Goal: Information Seeking & Learning: Learn about a topic

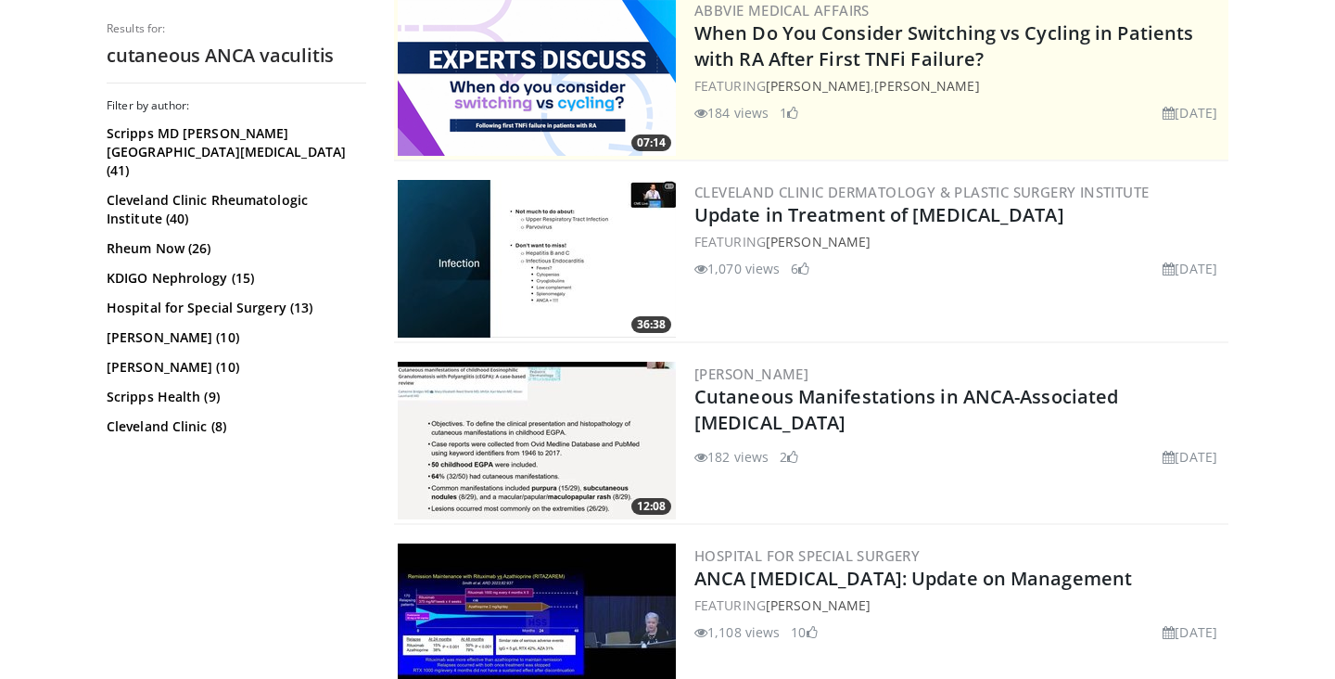
scroll to position [404, 0]
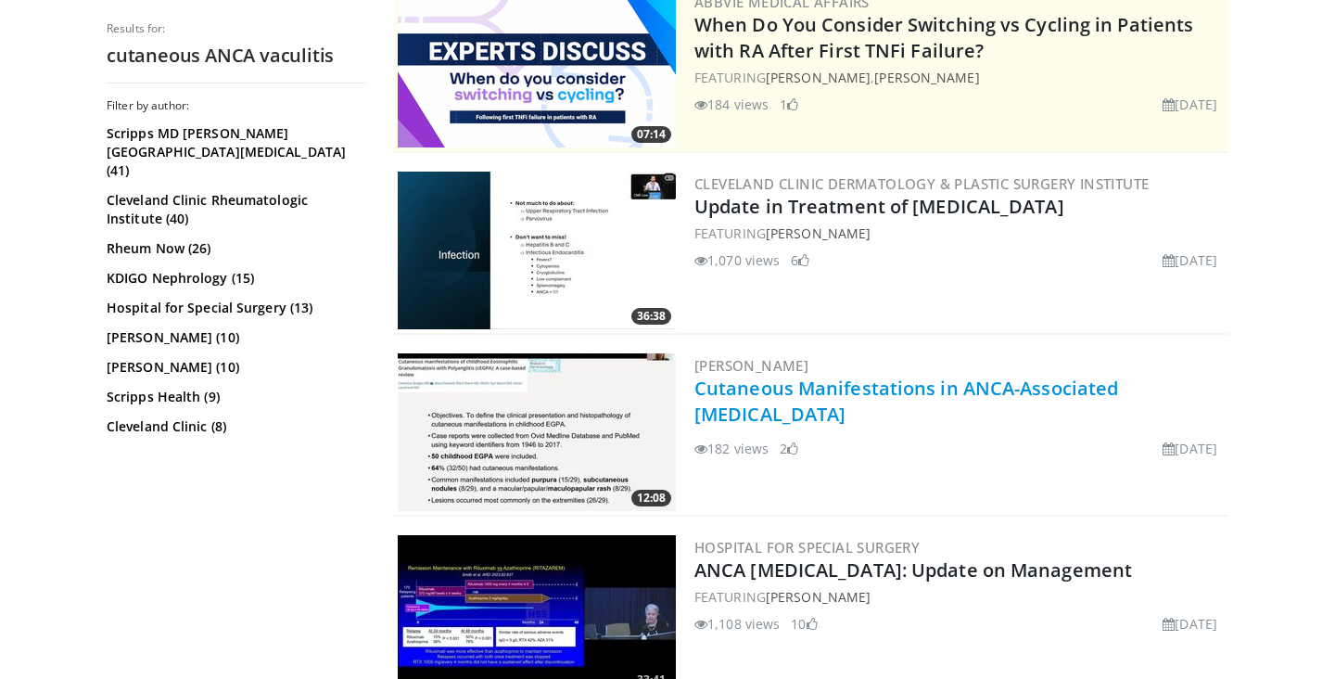
click at [927, 383] on link "Cutaneous Manifestations in ANCA-Associated [MEDICAL_DATA]" at bounding box center [906, 400] width 424 height 51
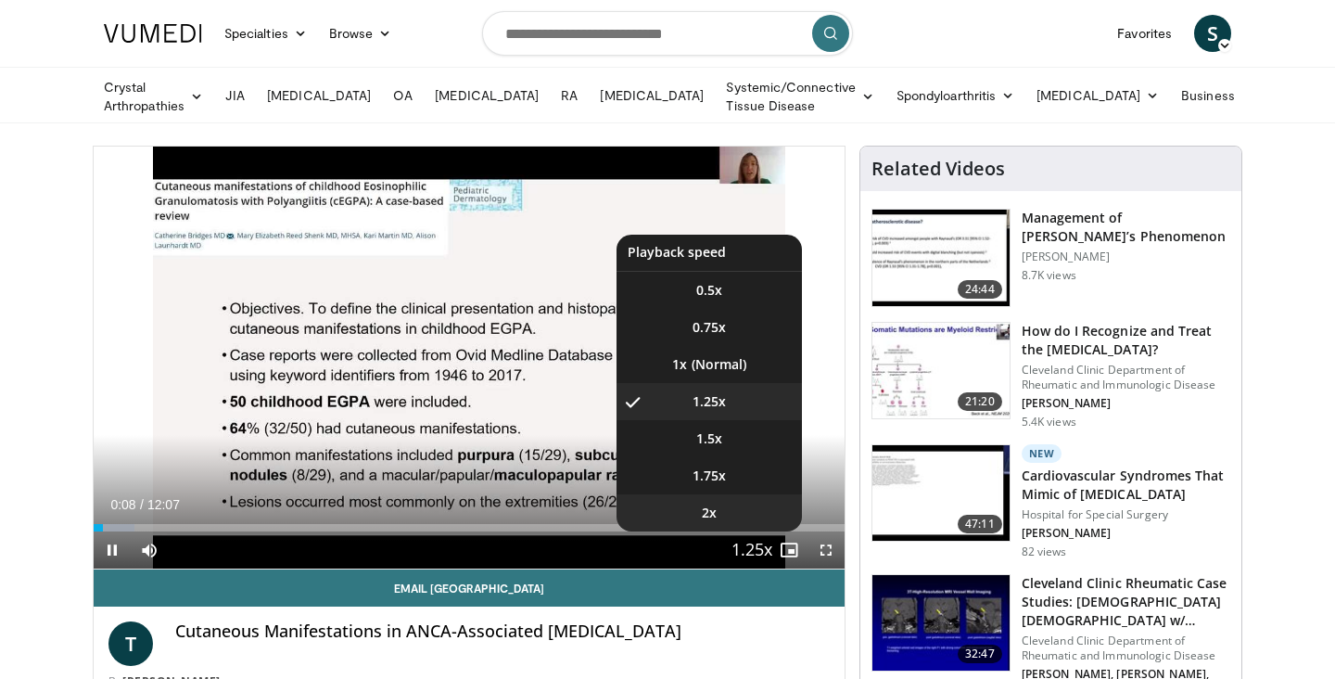
click at [718, 509] on li "2x" at bounding box center [709, 512] width 185 height 37
click at [753, 544] on span "Video Player" at bounding box center [752, 550] width 26 height 37
click at [720, 439] on span "1.5x" at bounding box center [709, 438] width 26 height 19
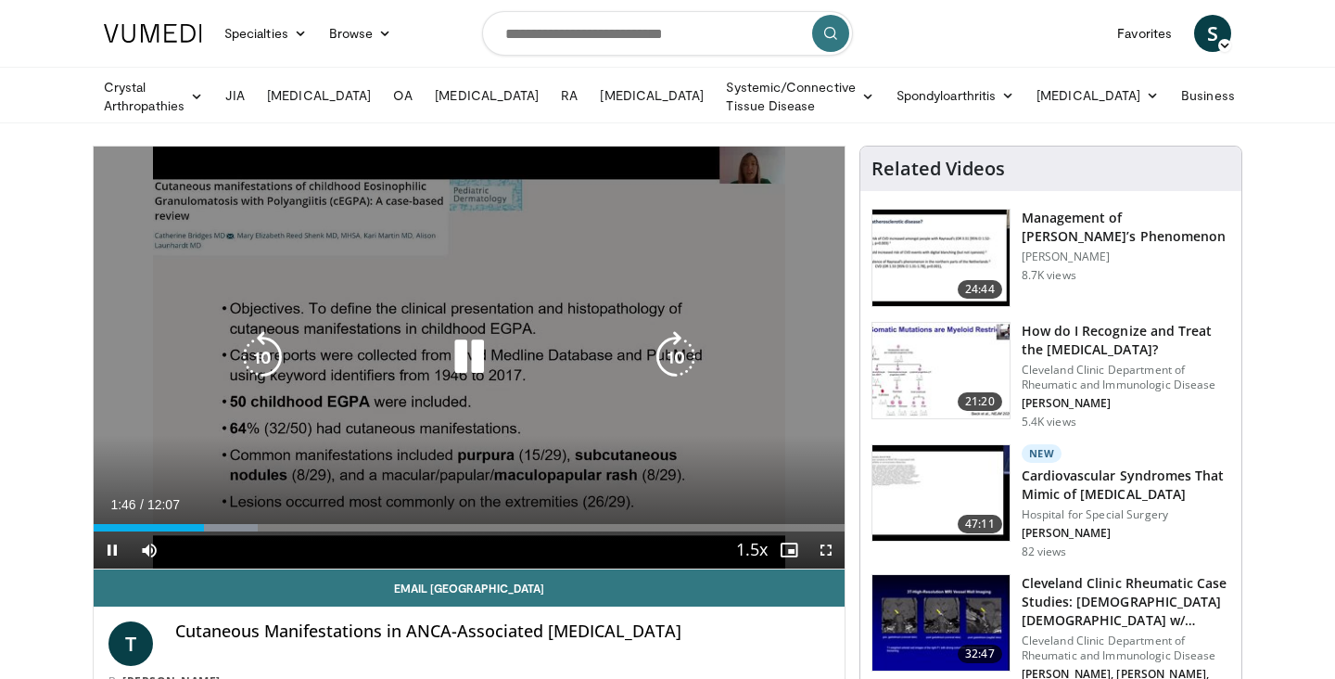
click at [470, 353] on icon "Video Player" at bounding box center [469, 357] width 52 height 52
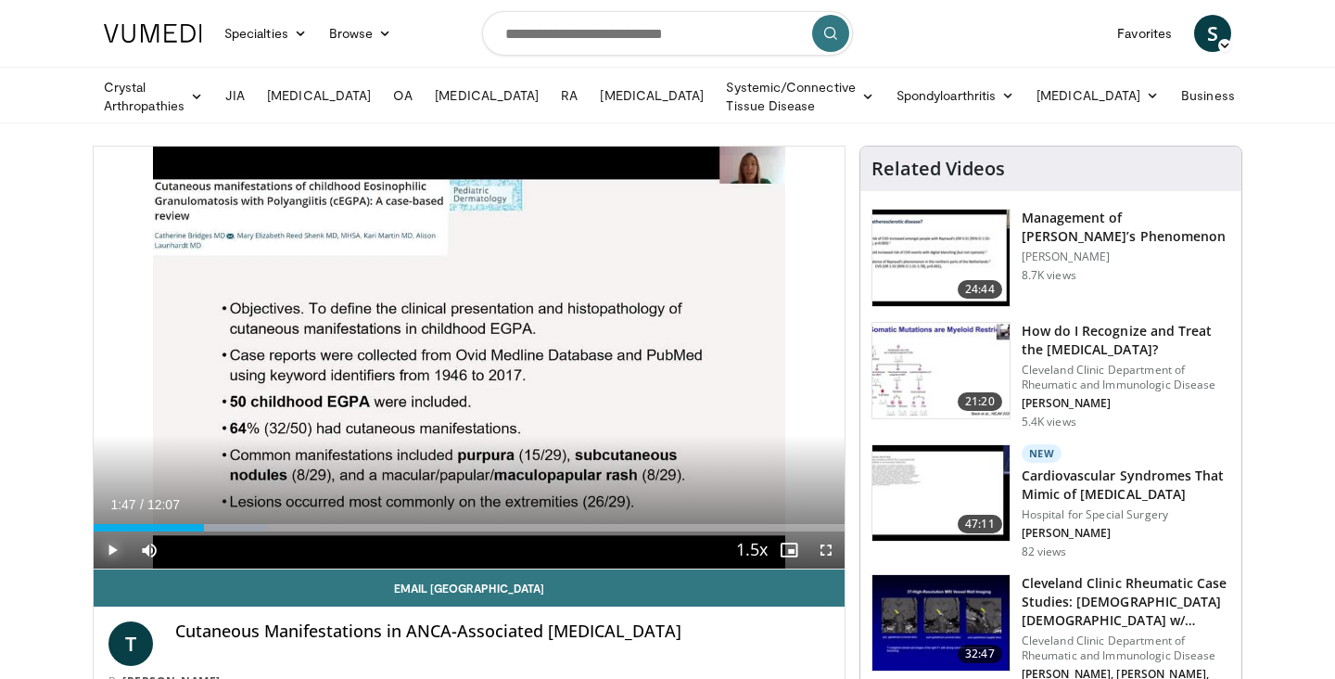
click at [111, 541] on span "Video Player" at bounding box center [112, 549] width 37 height 37
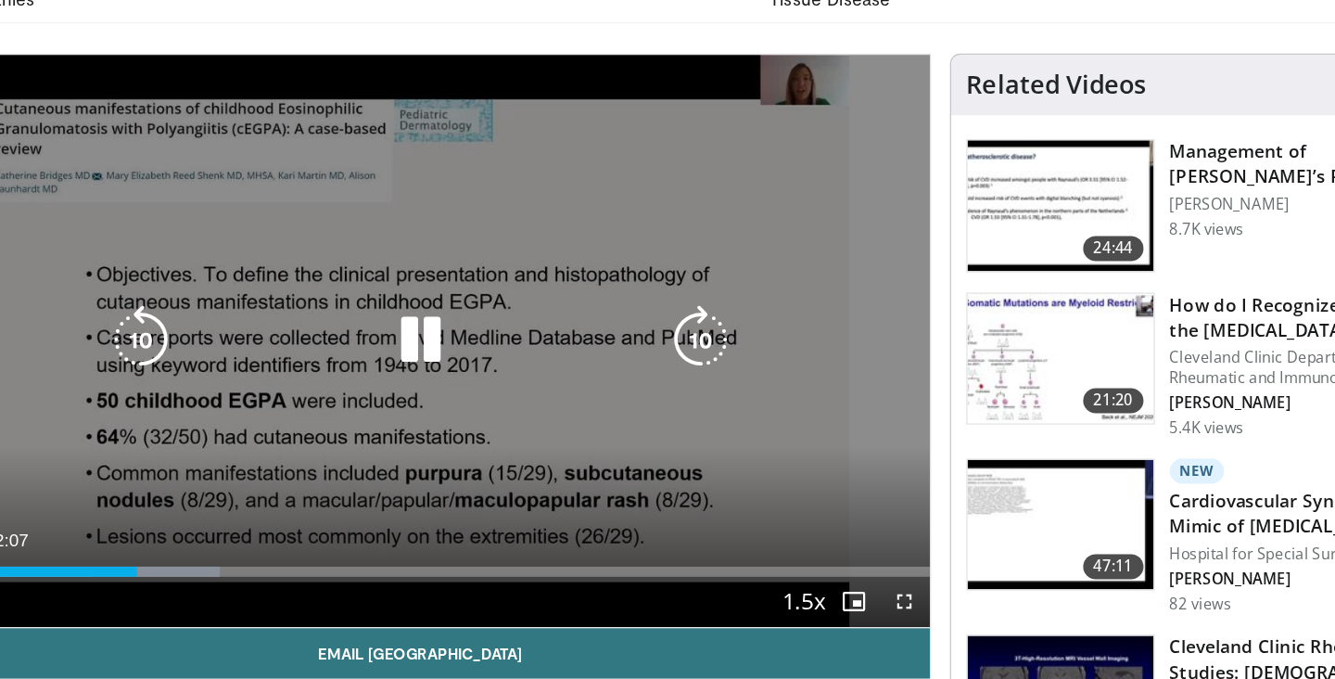
click at [464, 353] on icon "Video Player" at bounding box center [469, 357] width 52 height 52
click at [469, 352] on icon "Video Player" at bounding box center [469, 357] width 52 height 52
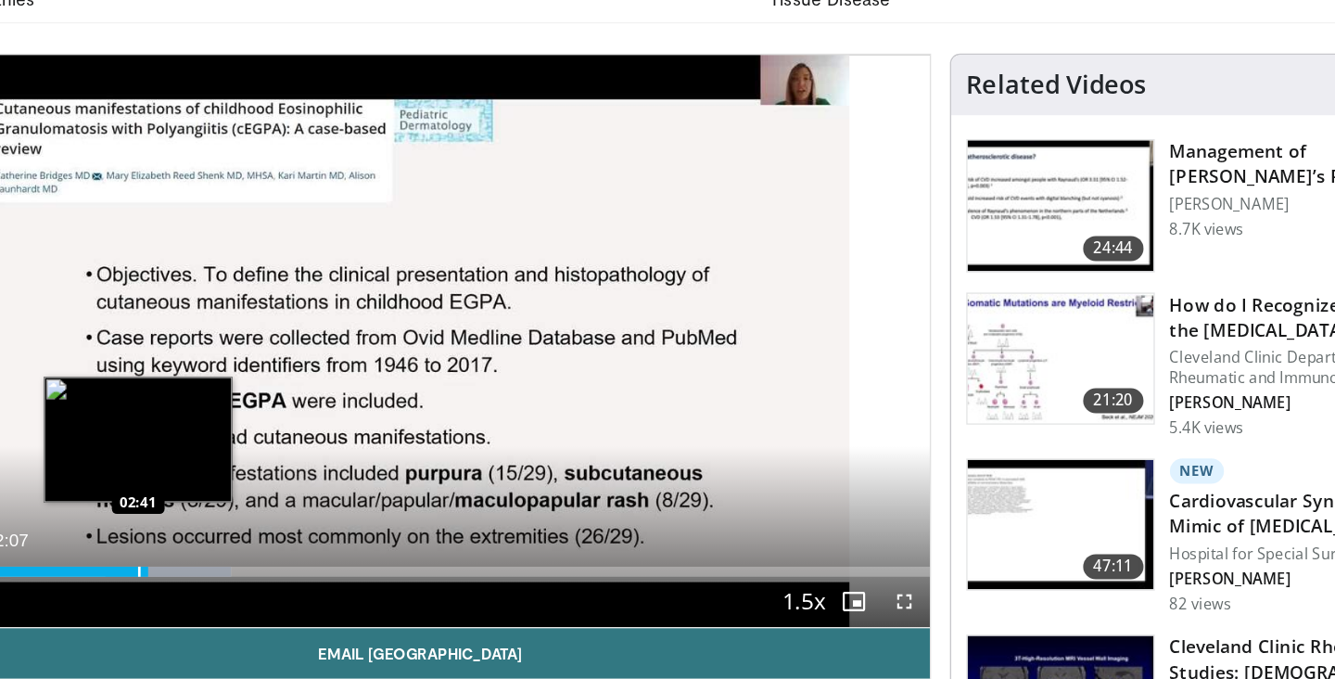
click at [261, 525] on div "Progress Bar" at bounding box center [262, 527] width 2 height 7
click at [256, 525] on div "Progress Bar" at bounding box center [257, 527] width 2 height 7
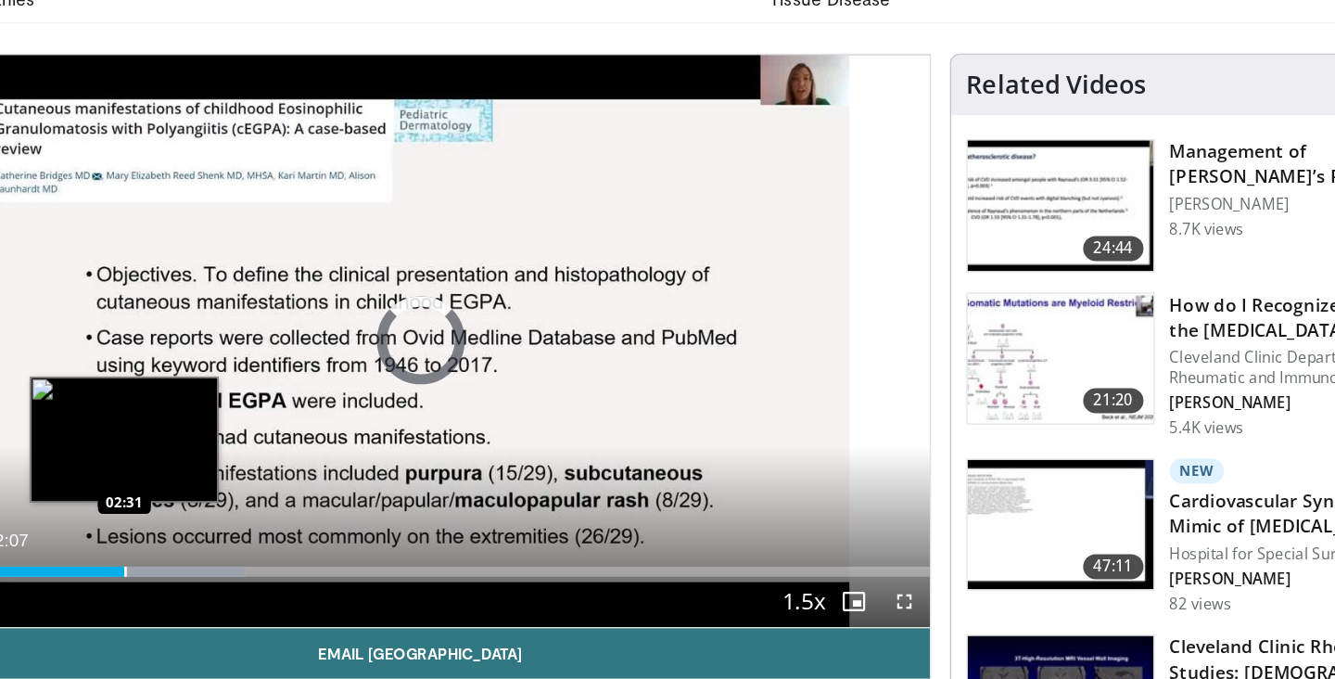
click at [250, 525] on div "Progress Bar" at bounding box center [251, 527] width 2 height 7
click at [249, 524] on div "Progress Bar" at bounding box center [250, 527] width 2 height 7
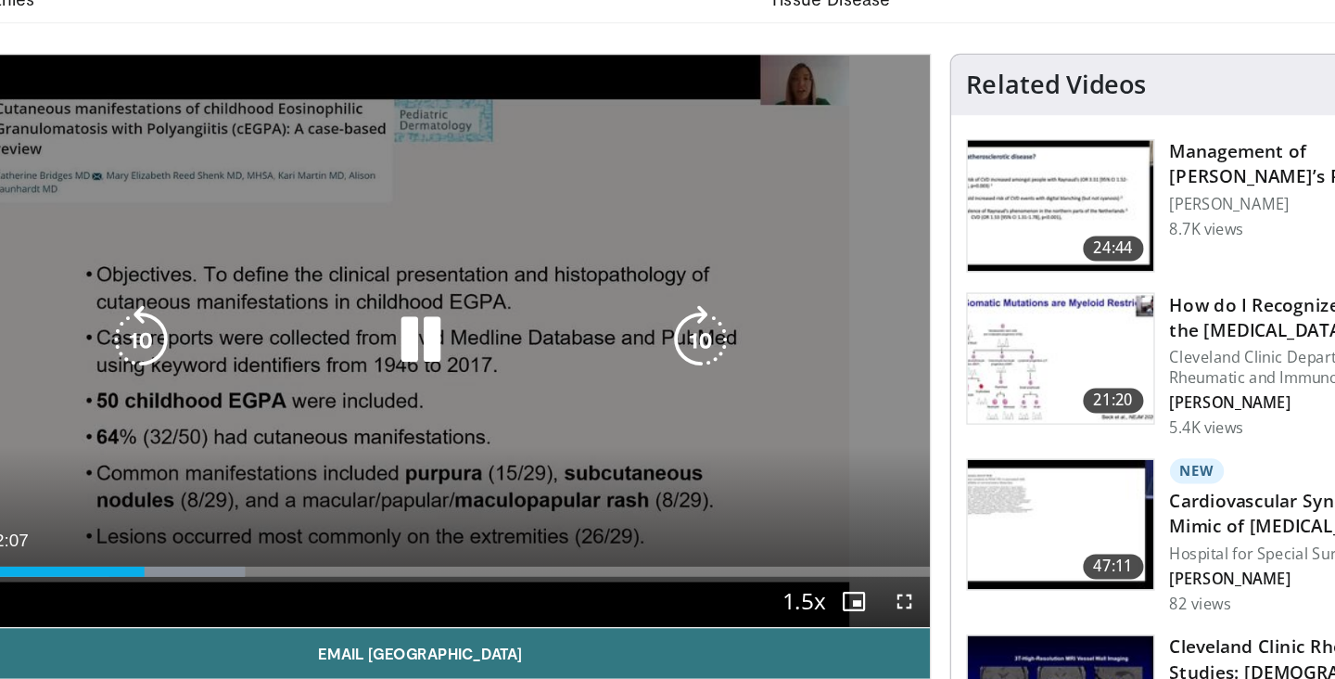
click at [463, 357] on icon "Video Player" at bounding box center [469, 357] width 52 height 52
click at [468, 354] on icon "Video Player" at bounding box center [469, 357] width 52 height 52
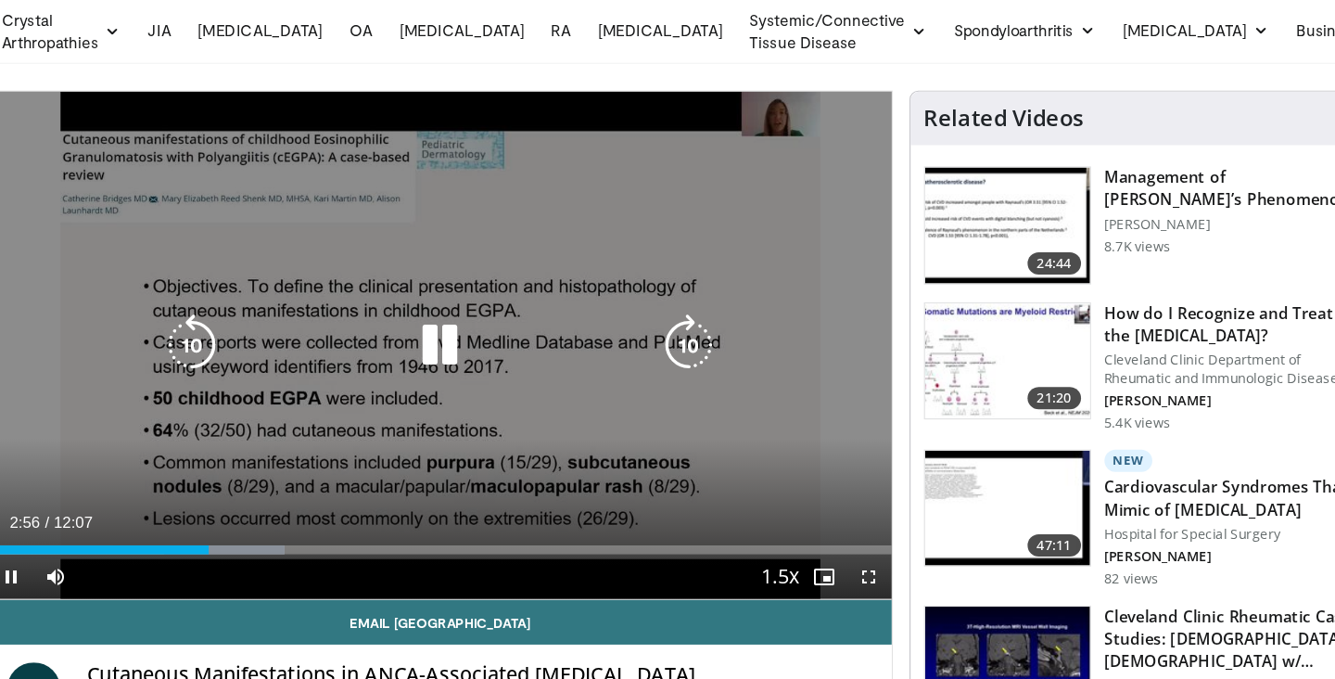
click at [477, 346] on icon "Video Player" at bounding box center [469, 357] width 52 height 52
click at [464, 353] on icon "Video Player" at bounding box center [469, 357] width 52 height 52
click at [467, 350] on icon "Video Player" at bounding box center [469, 357] width 52 height 52
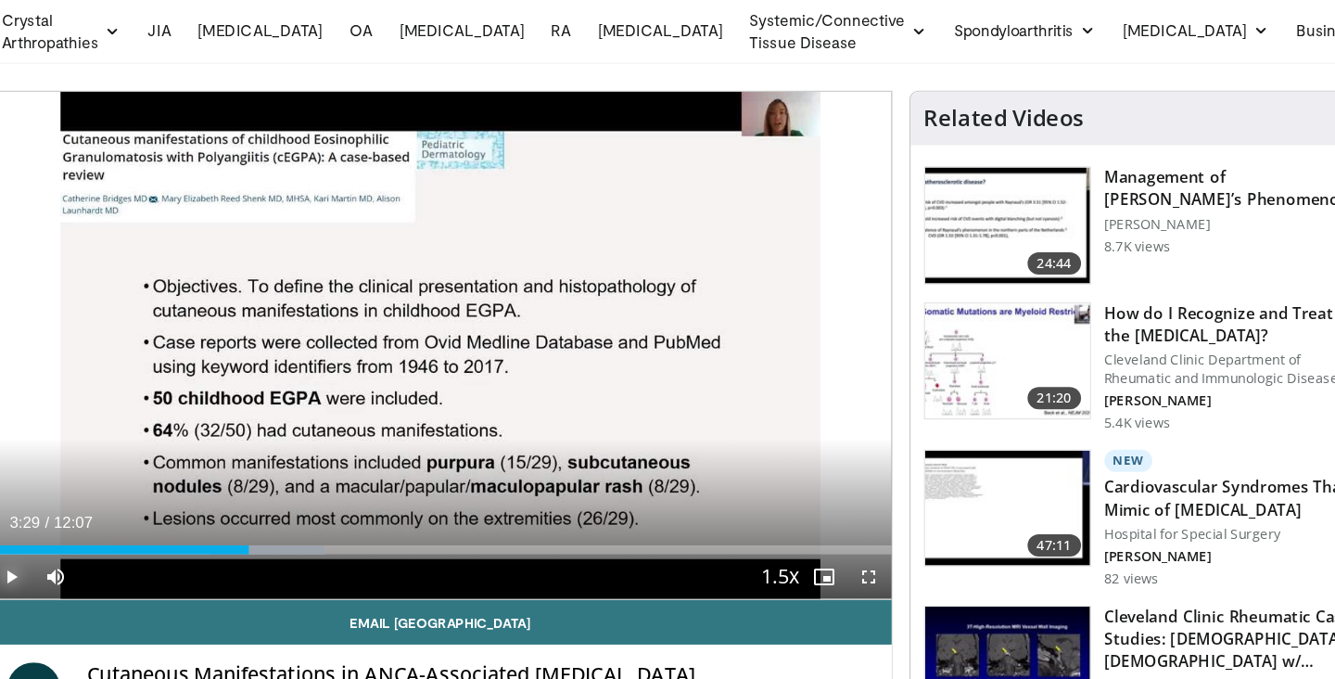
click at [106, 542] on span "Video Player" at bounding box center [112, 549] width 37 height 37
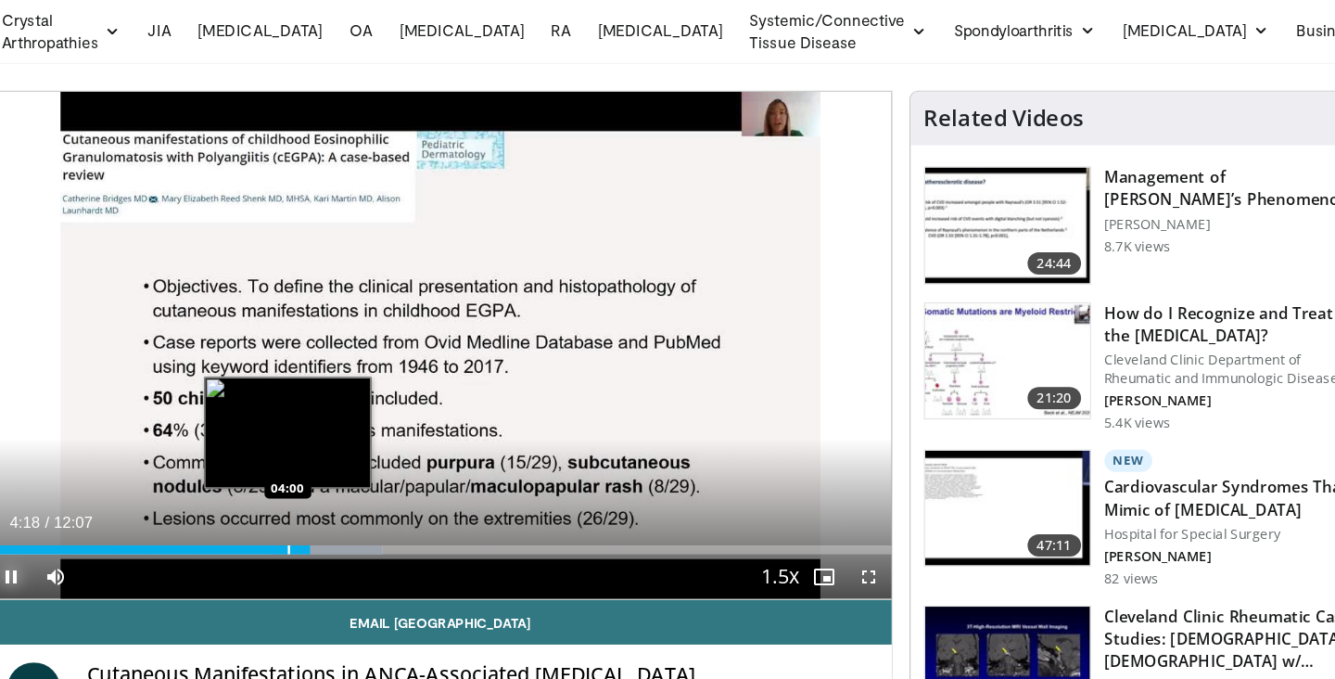
click at [342, 525] on div "Progress Bar" at bounding box center [343, 527] width 2 height 7
click at [331, 524] on div "Progress Bar" at bounding box center [332, 527] width 2 height 7
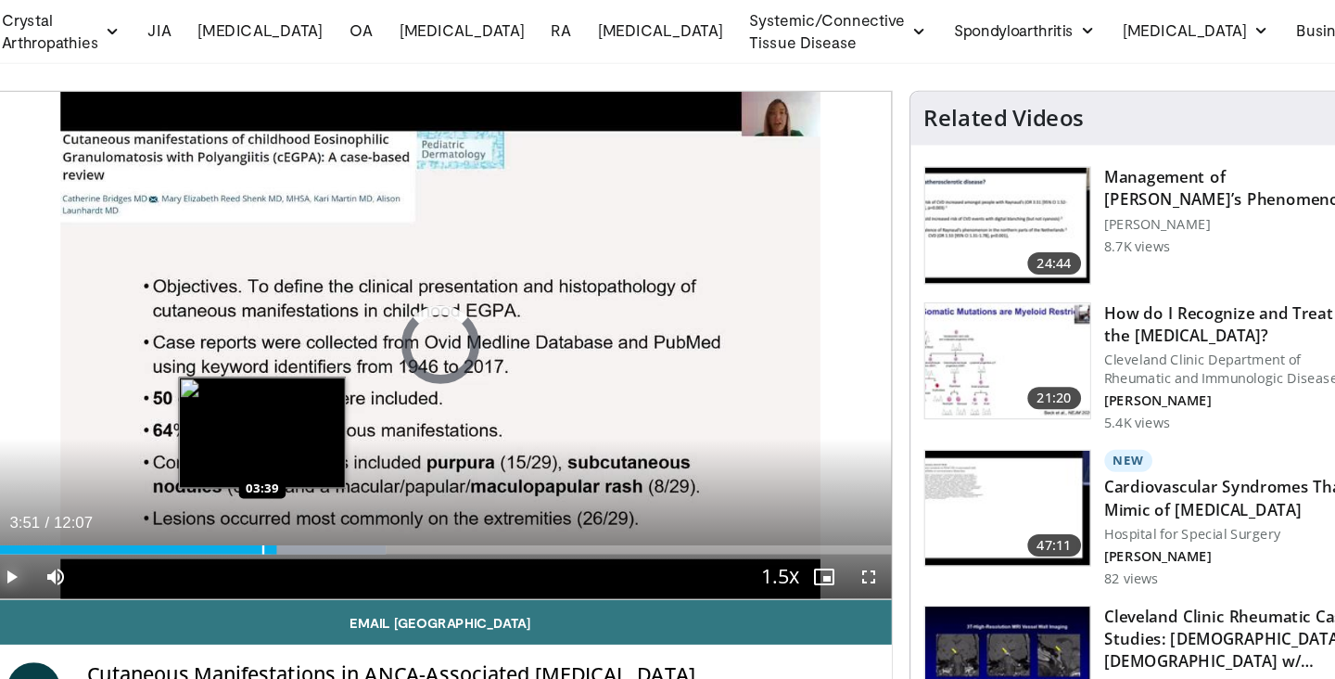
click at [321, 524] on div "Progress Bar" at bounding box center [322, 527] width 2 height 7
click at [325, 524] on div "Progress Bar" at bounding box center [326, 527] width 2 height 7
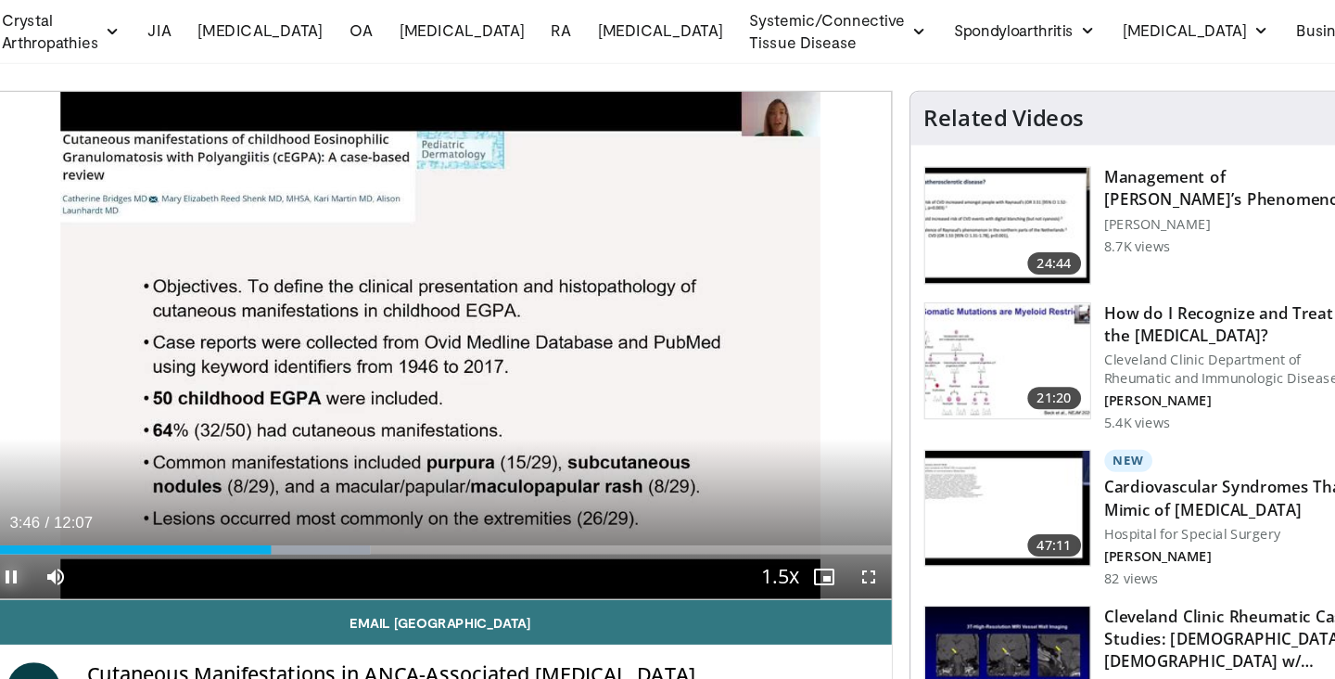
click at [110, 541] on span "Video Player" at bounding box center [112, 549] width 37 height 37
click at [106, 548] on span "Video Player" at bounding box center [112, 549] width 37 height 37
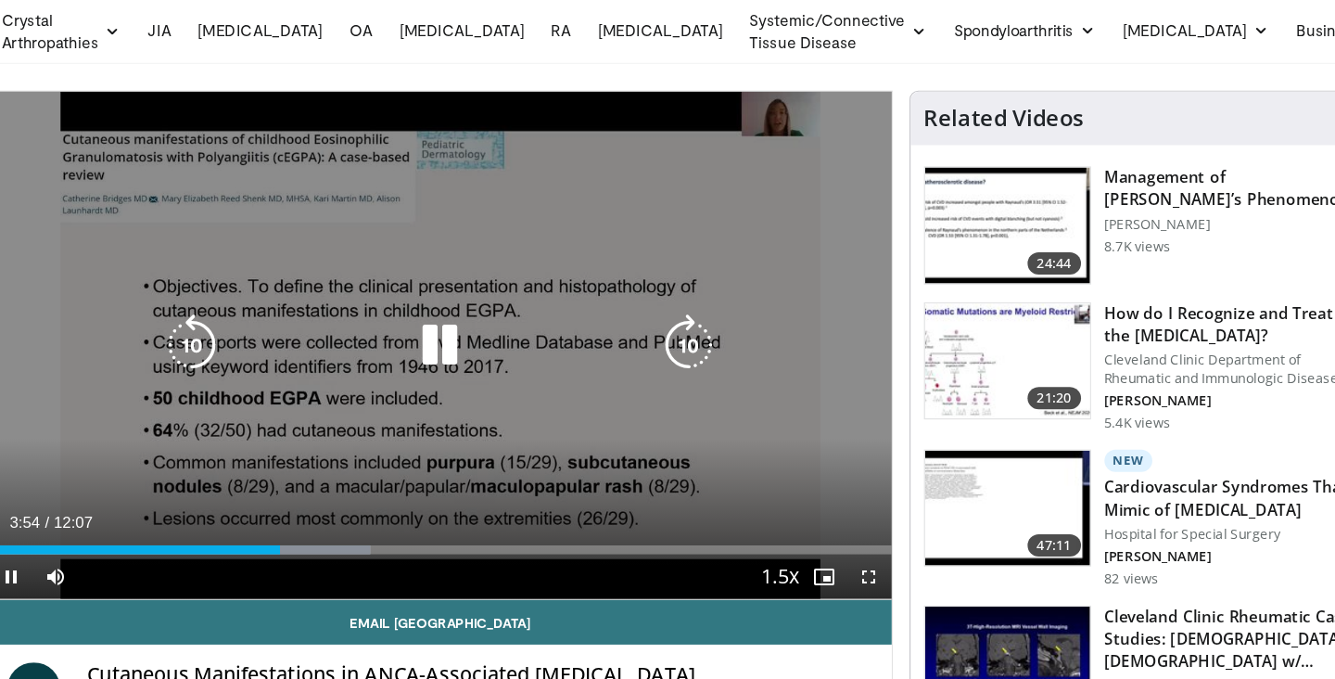
click at [472, 354] on icon "Video Player" at bounding box center [469, 357] width 52 height 52
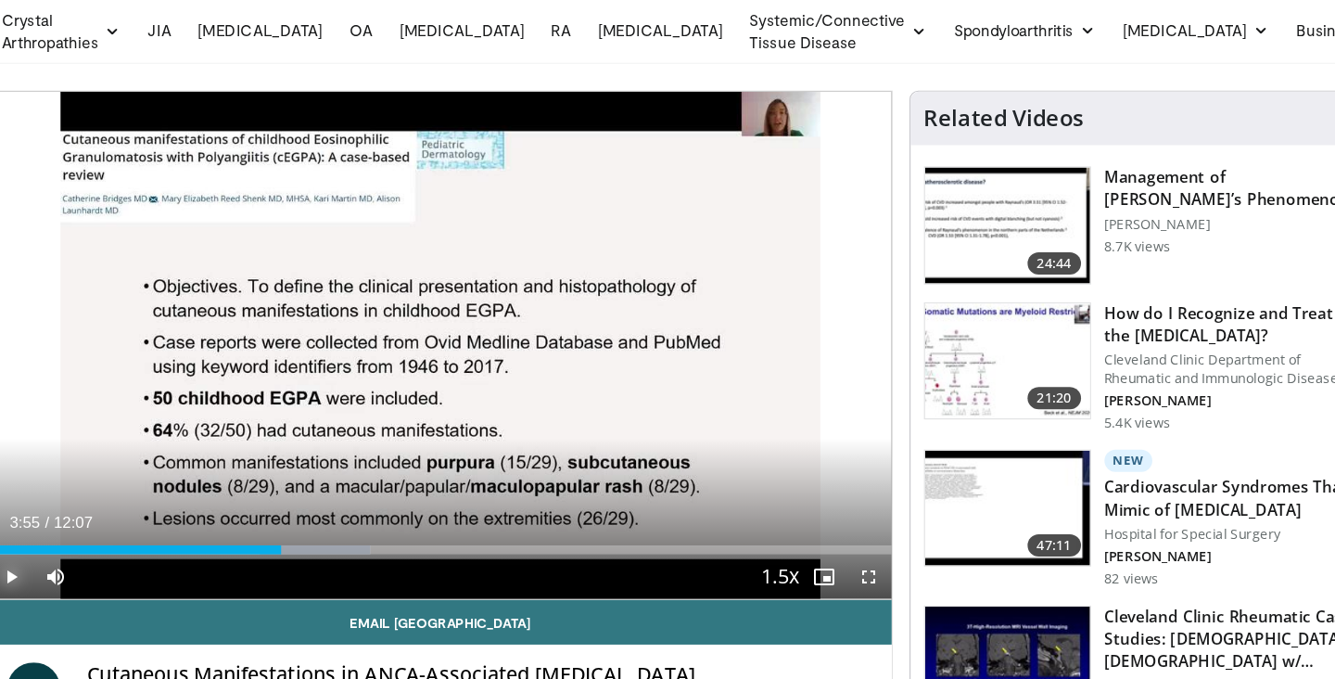
click at [114, 548] on span "Video Player" at bounding box center [112, 549] width 37 height 37
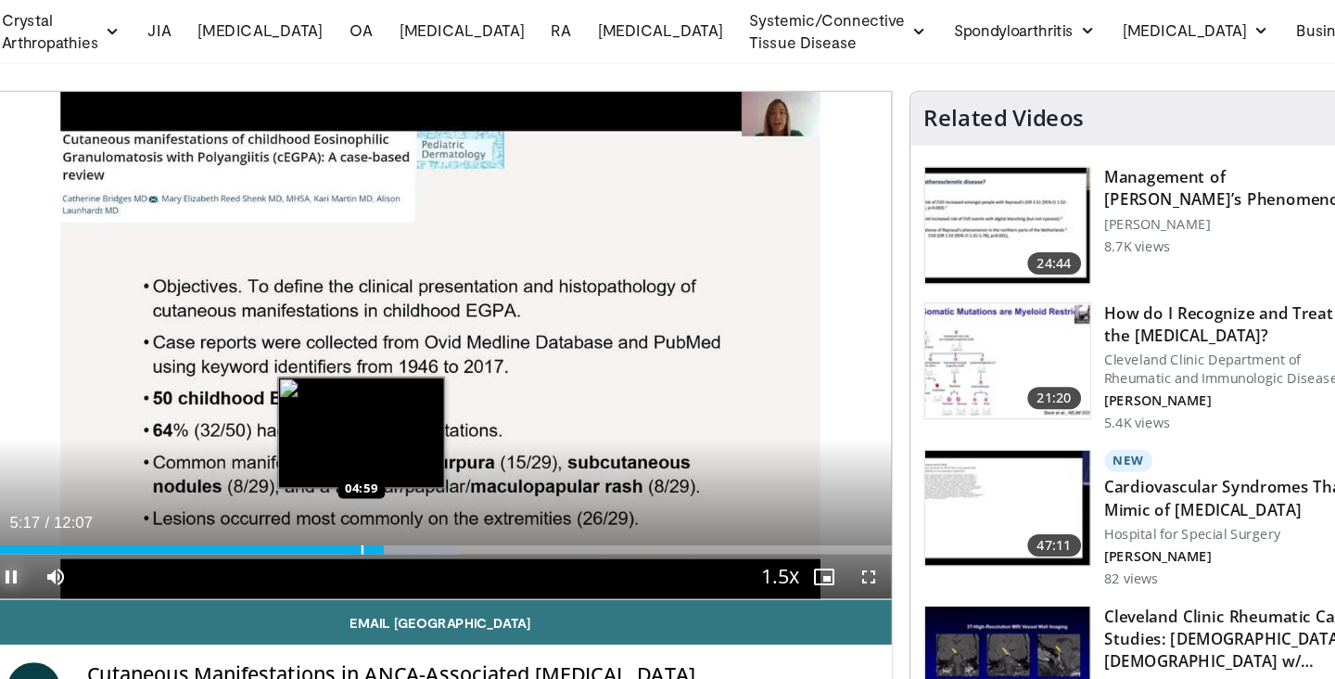
click at [403, 526] on div "Progress Bar" at bounding box center [404, 527] width 2 height 7
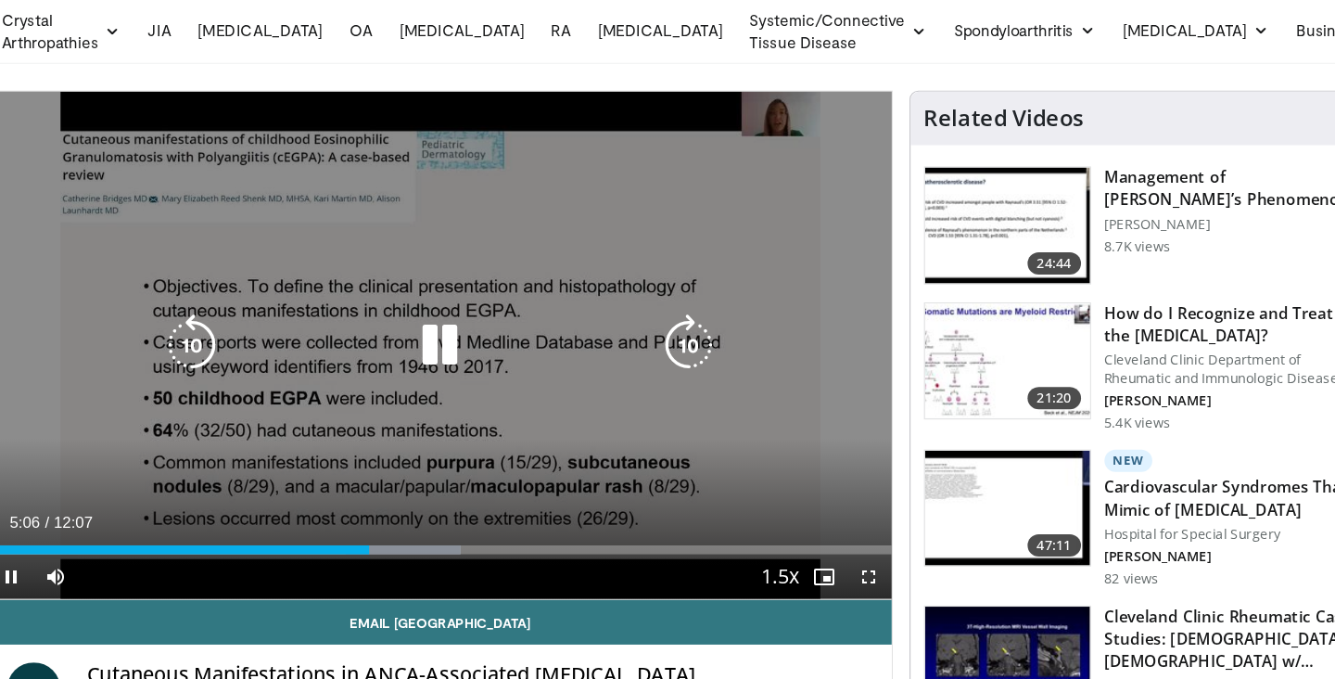
click at [470, 355] on icon "Video Player" at bounding box center [469, 357] width 52 height 52
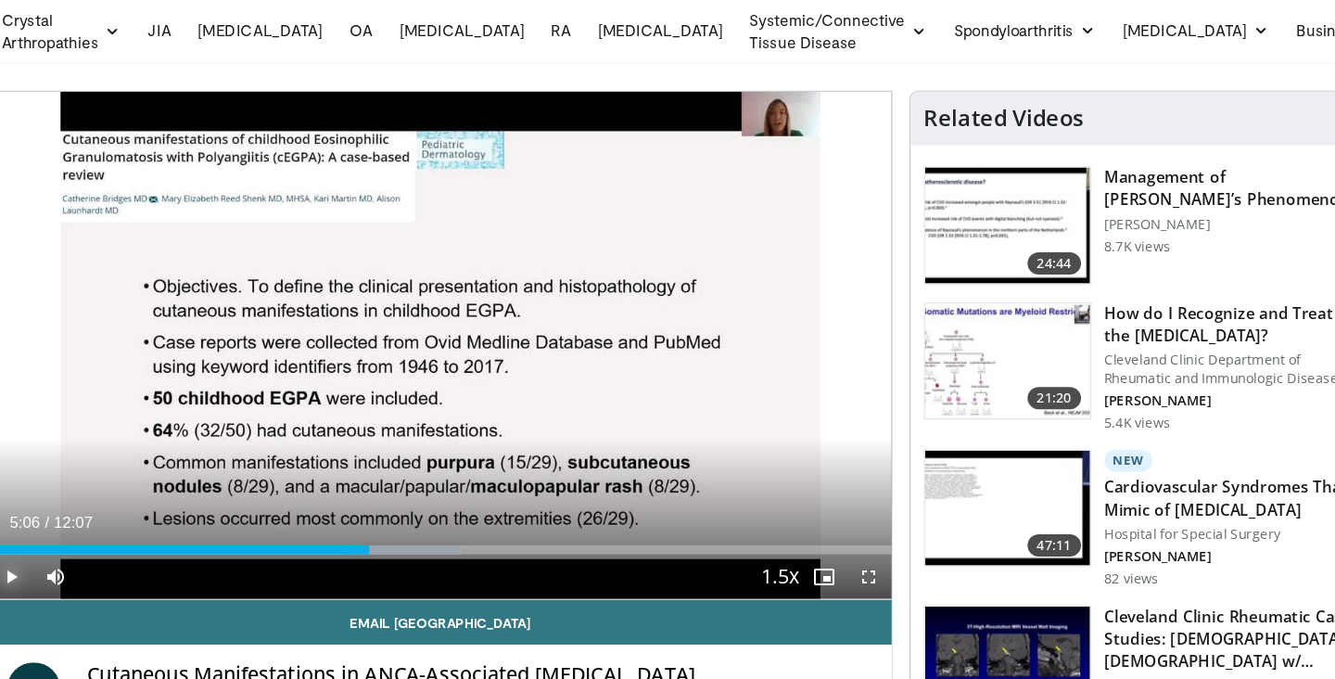
click at [111, 547] on span "Video Player" at bounding box center [112, 549] width 37 height 37
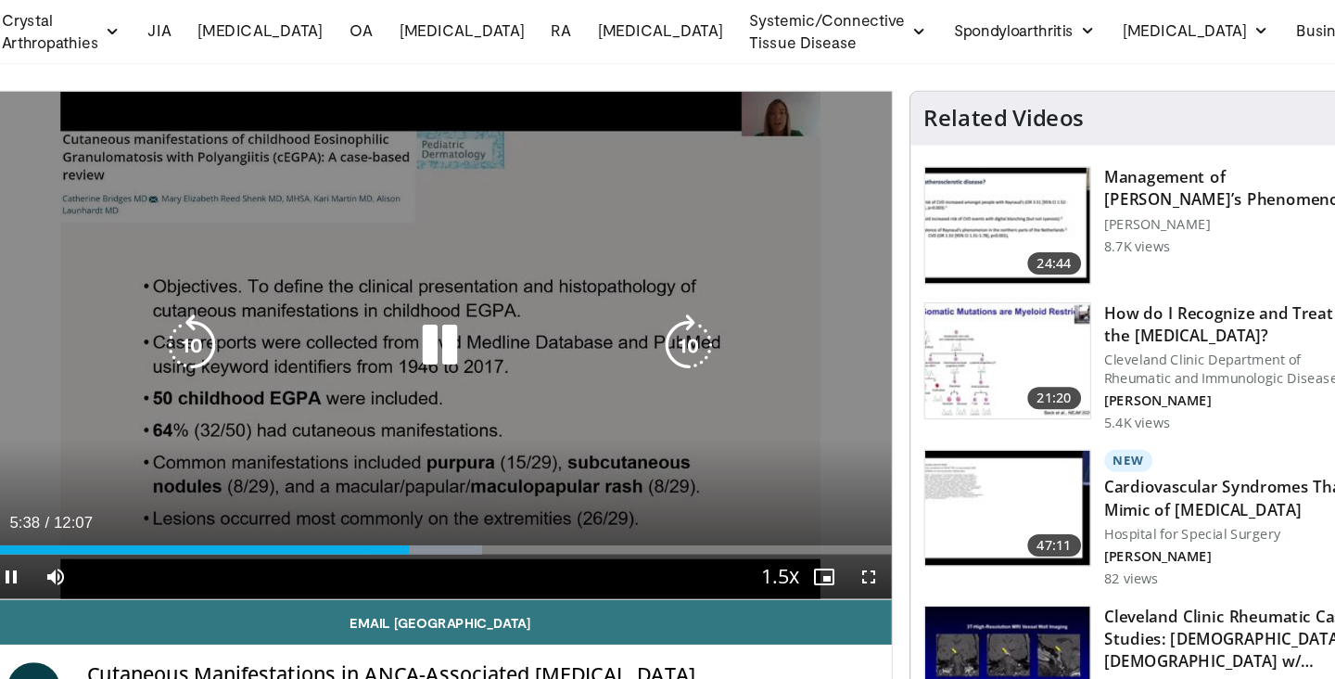
click at [475, 355] on icon "Video Player" at bounding box center [469, 357] width 52 height 52
click at [474, 355] on icon "Video Player" at bounding box center [469, 357] width 52 height 52
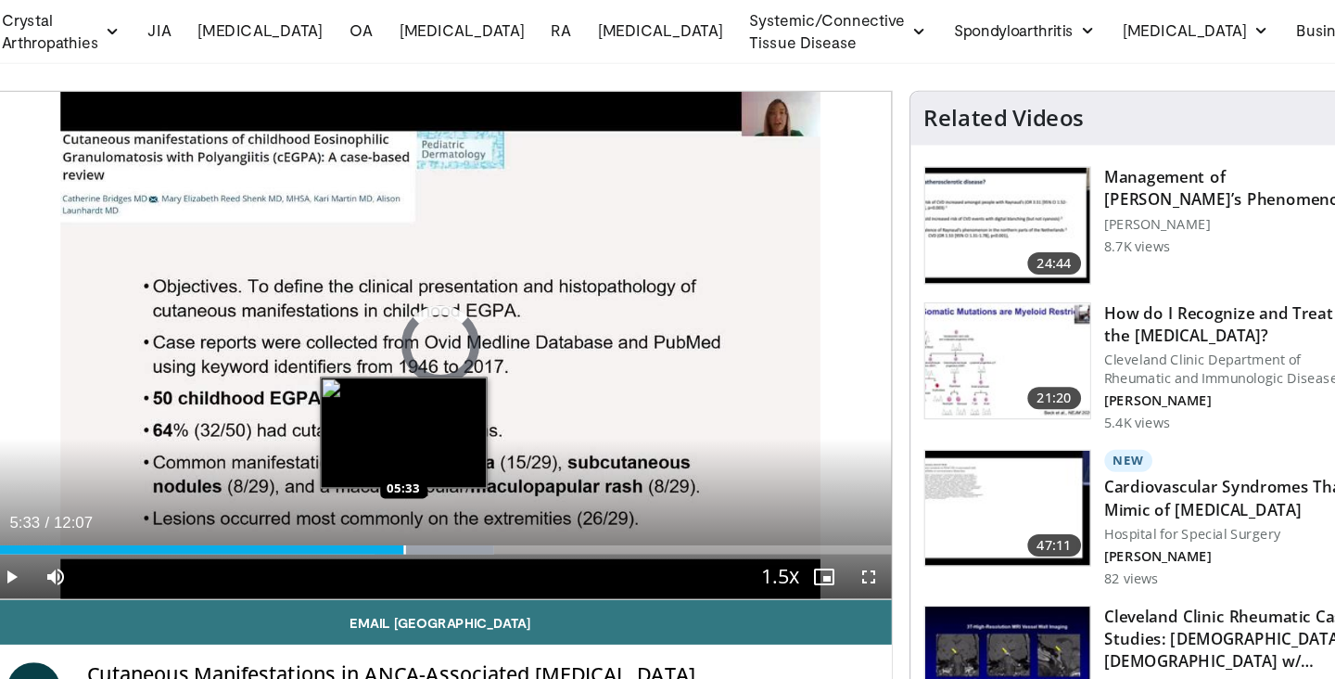
click at [439, 525] on div "Progress Bar" at bounding box center [440, 527] width 2 height 7
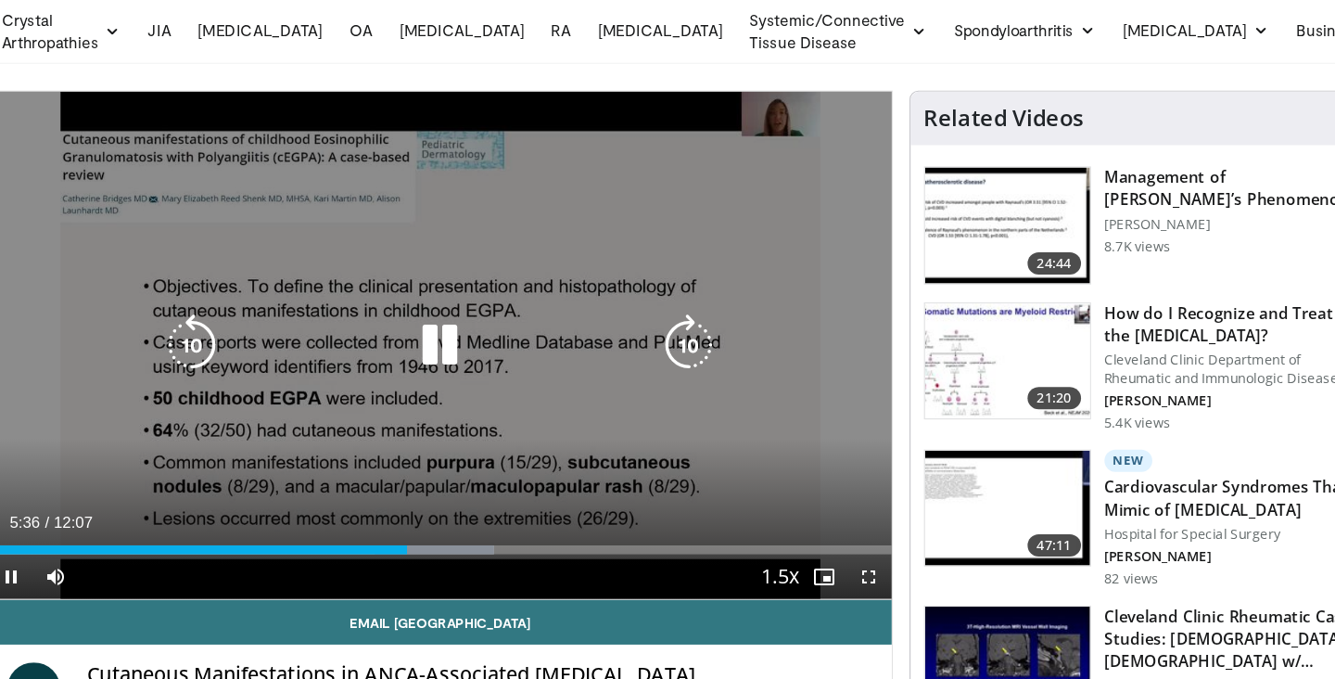
click at [472, 345] on icon "Video Player" at bounding box center [469, 357] width 52 height 52
click at [475, 356] on icon "Video Player" at bounding box center [469, 357] width 52 height 52
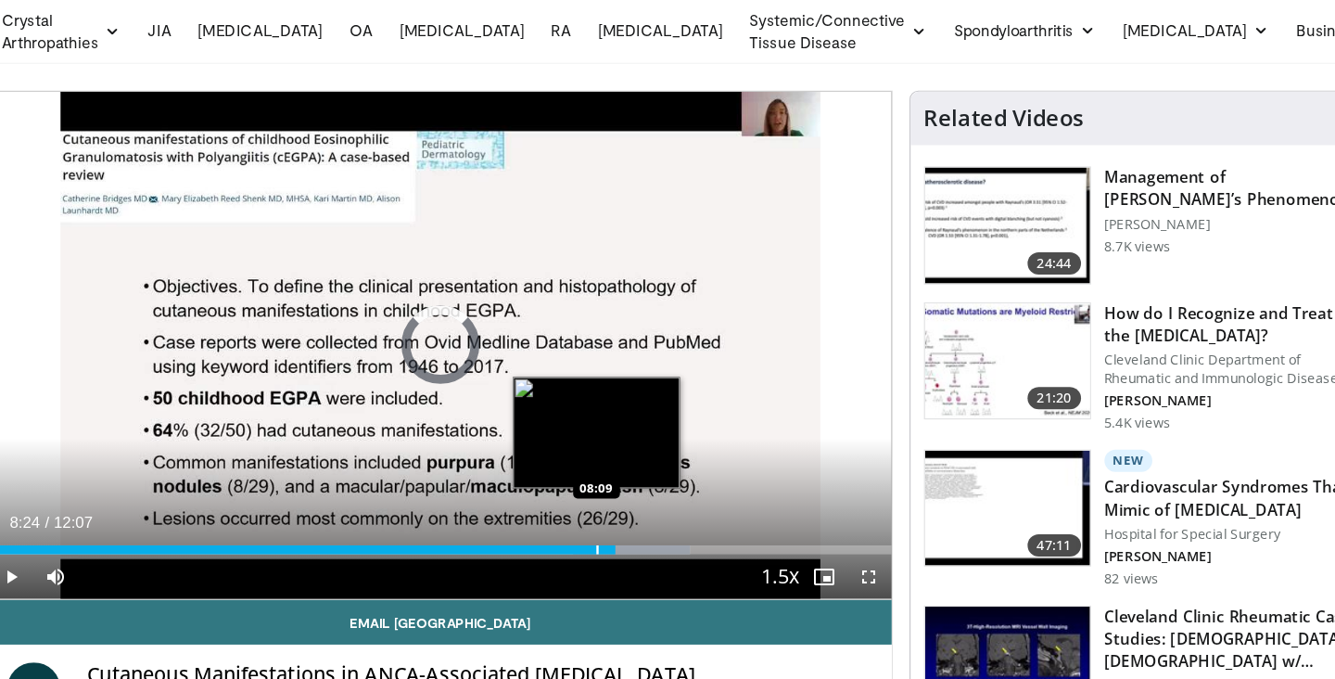
click at [599, 524] on div "Progress Bar" at bounding box center [600, 527] width 2 height 7
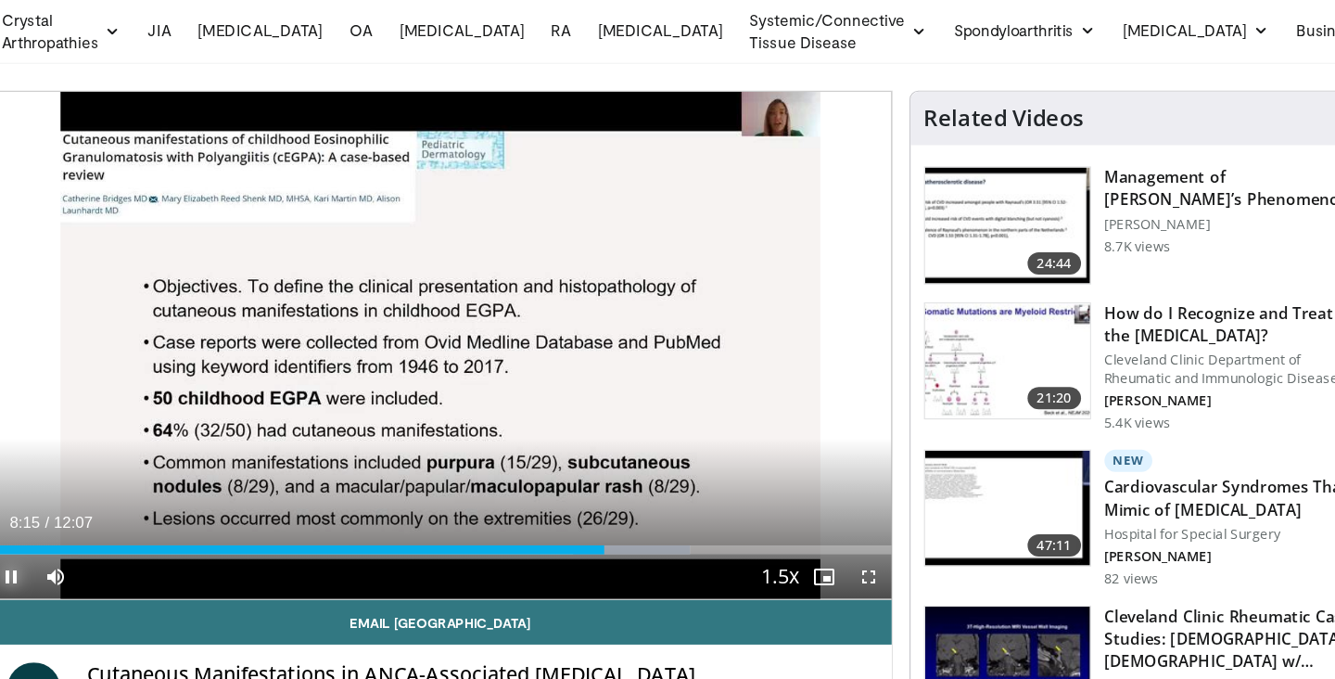
click at [113, 542] on span "Video Player" at bounding box center [112, 549] width 37 height 37
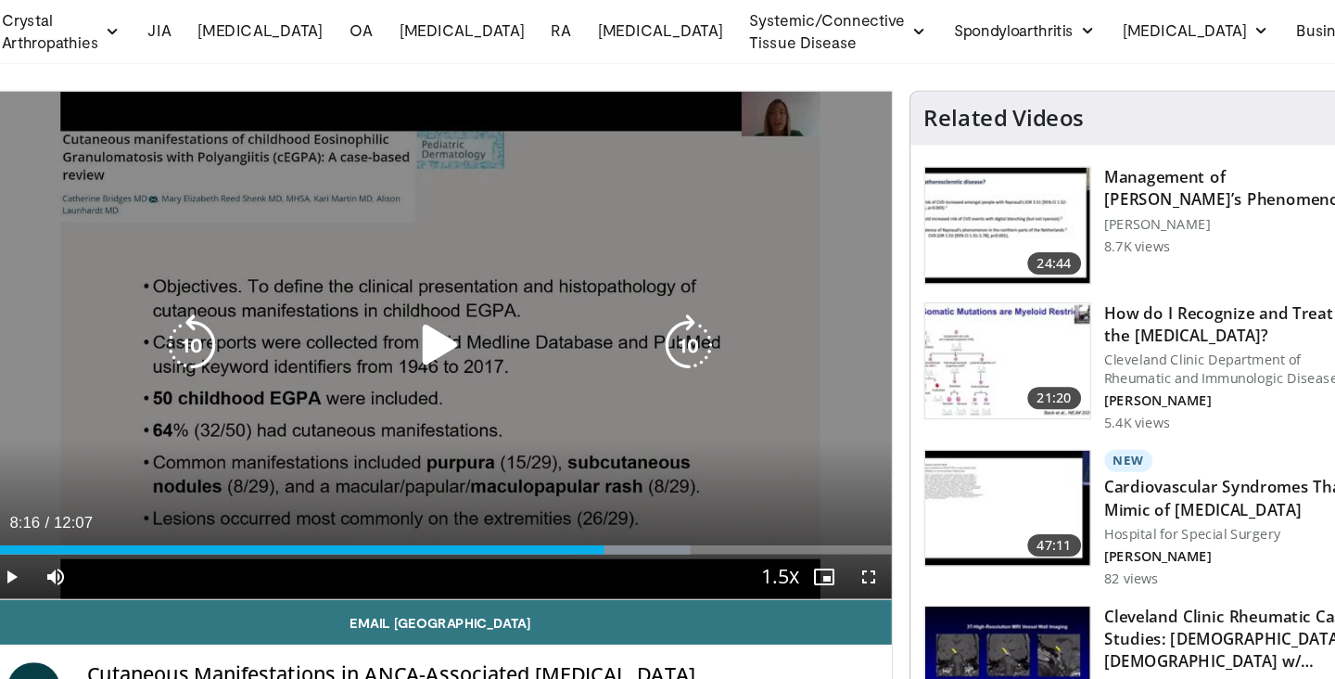
click at [464, 358] on icon "Video Player" at bounding box center [469, 357] width 52 height 52
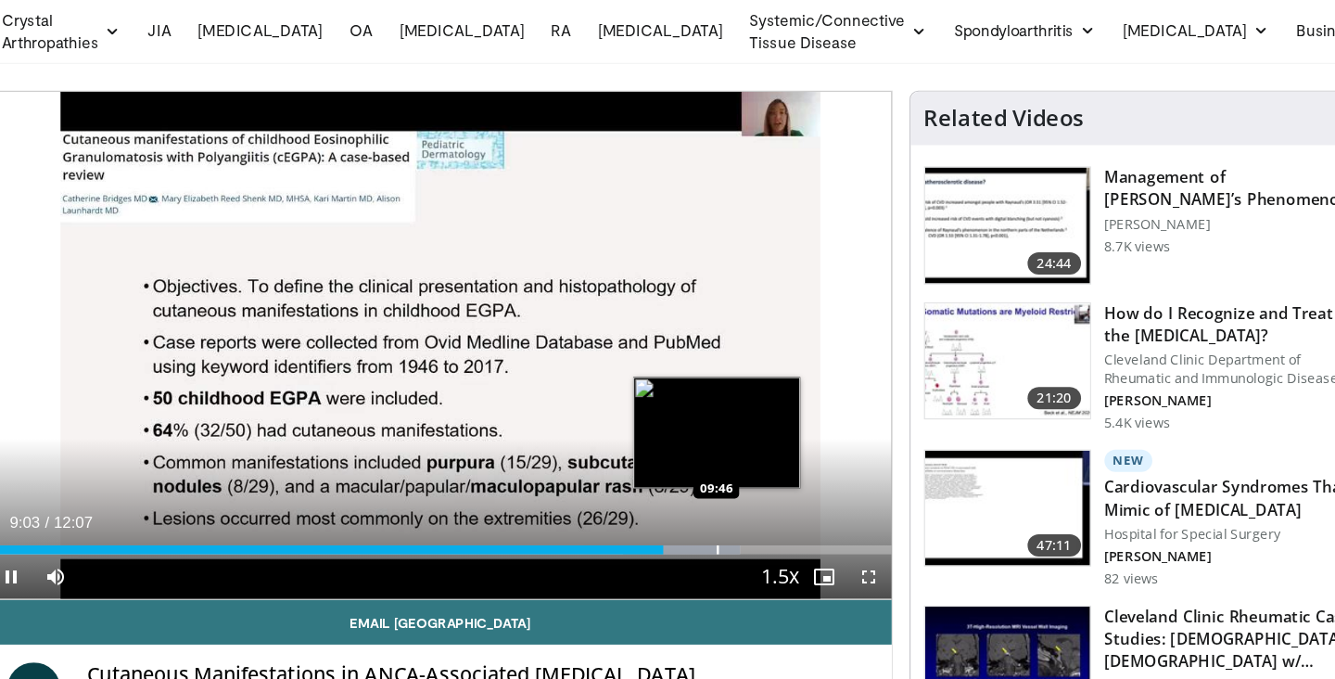
click at [699, 524] on div "Progress Bar" at bounding box center [700, 527] width 2 height 7
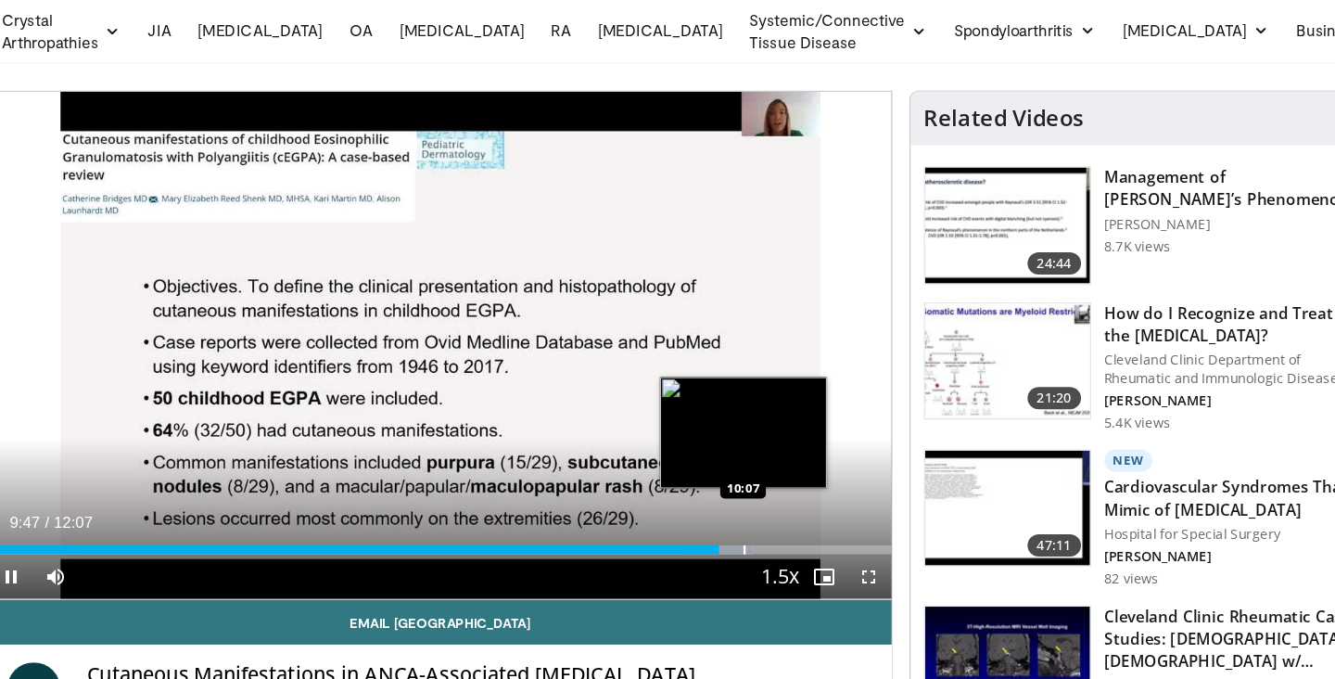
click at [723, 524] on div "Progress Bar" at bounding box center [722, 527] width 2 height 7
click at [723, 524] on div "Progress Bar" at bounding box center [723, 527] width 2 height 7
click at [720, 524] on div "Progress Bar" at bounding box center [721, 527] width 2 height 7
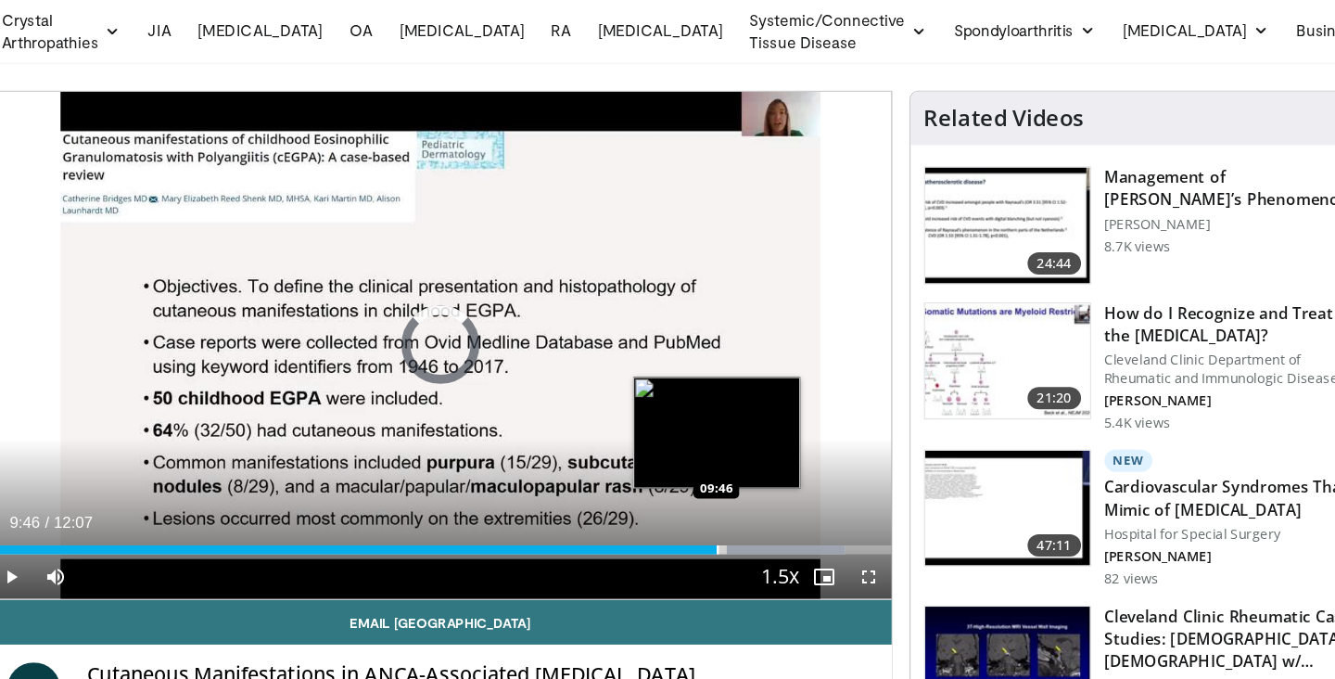
click at [699, 525] on div "Progress Bar" at bounding box center [700, 527] width 2 height 7
click at [701, 524] on div "Progress Bar" at bounding box center [702, 527] width 2 height 7
click at [696, 524] on div "Progress Bar" at bounding box center [697, 527] width 2 height 7
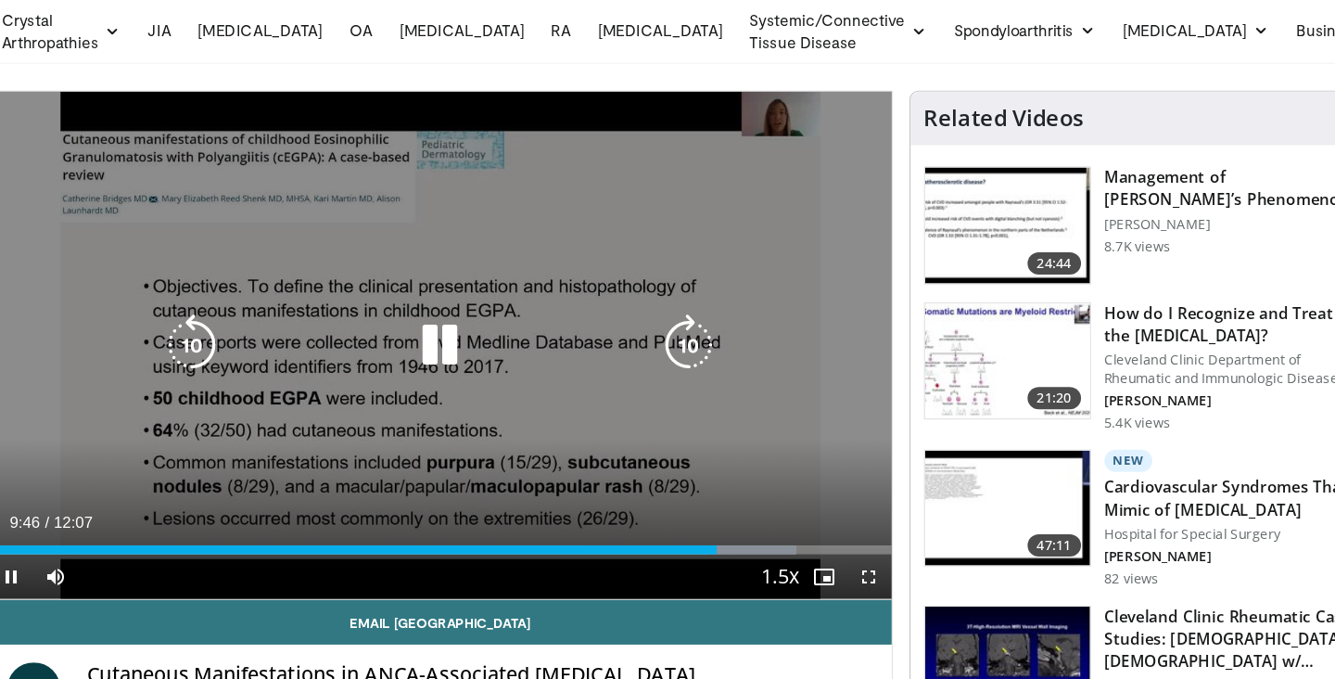
click at [685, 524] on video-js "**********" at bounding box center [469, 357] width 751 height 423
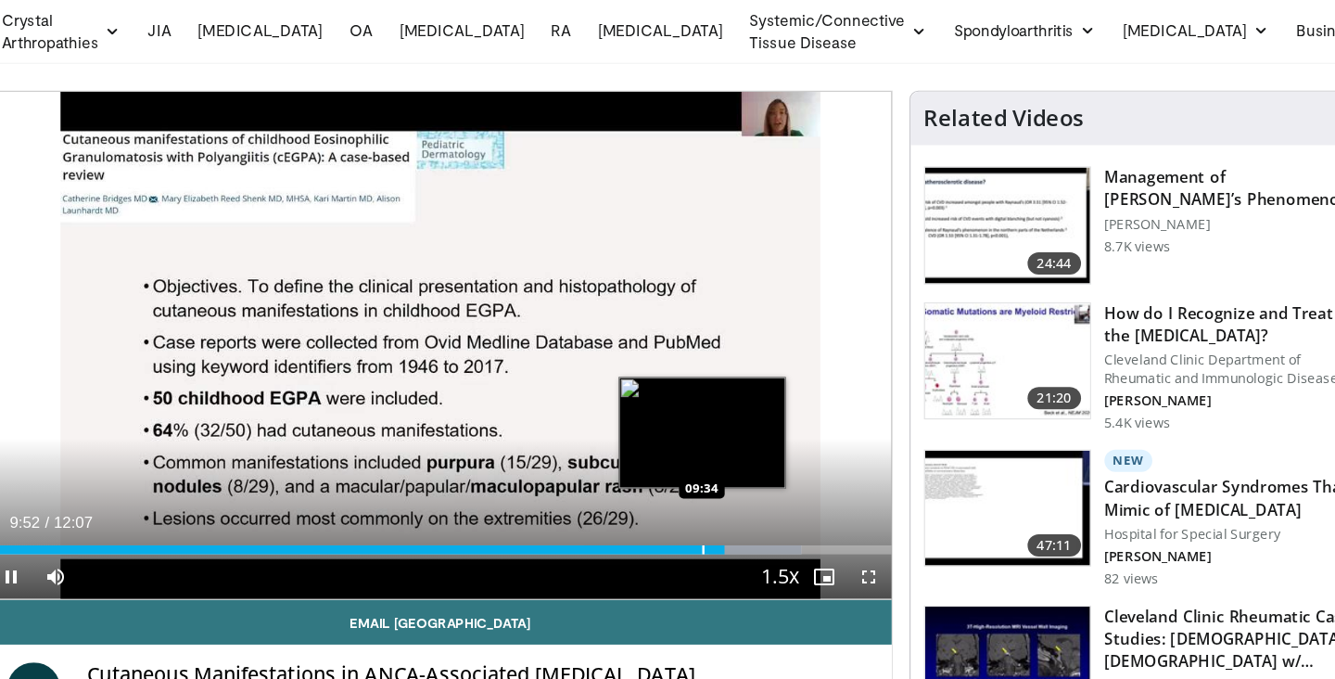
click at [687, 527] on div "Progress Bar" at bounding box center [688, 527] width 2 height 7
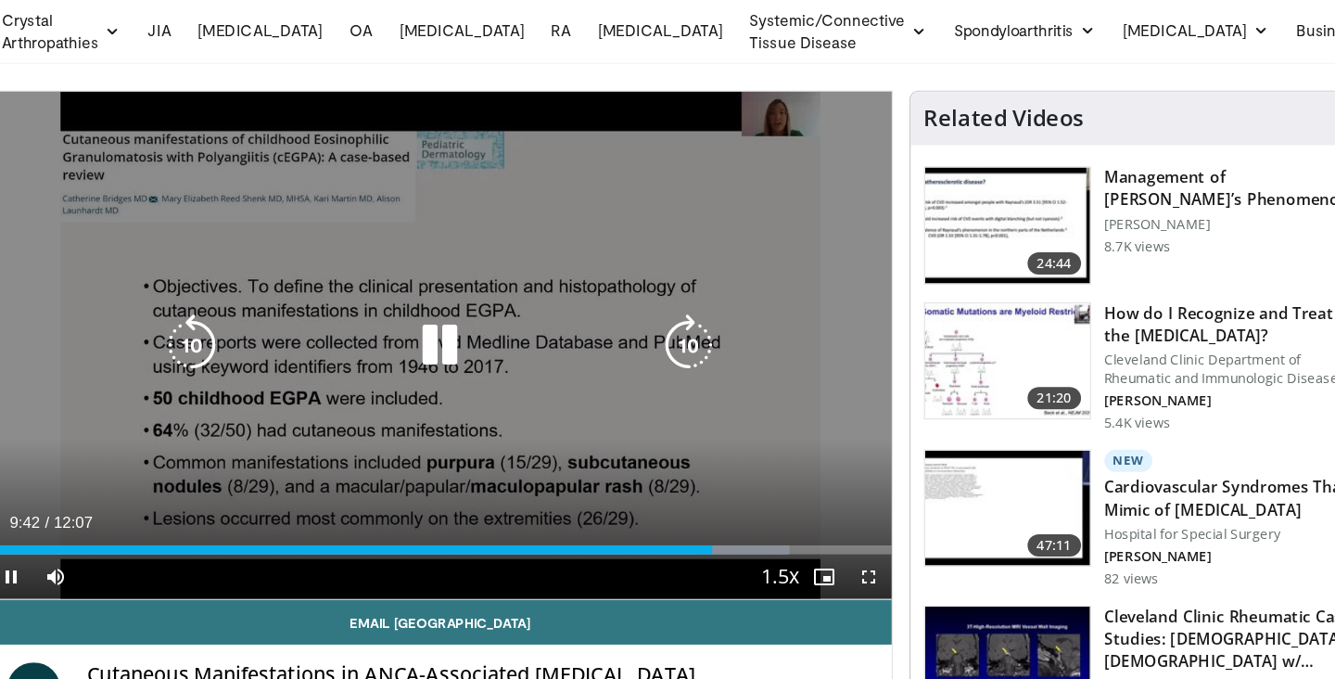
click at [470, 354] on icon "Video Player" at bounding box center [469, 357] width 52 height 52
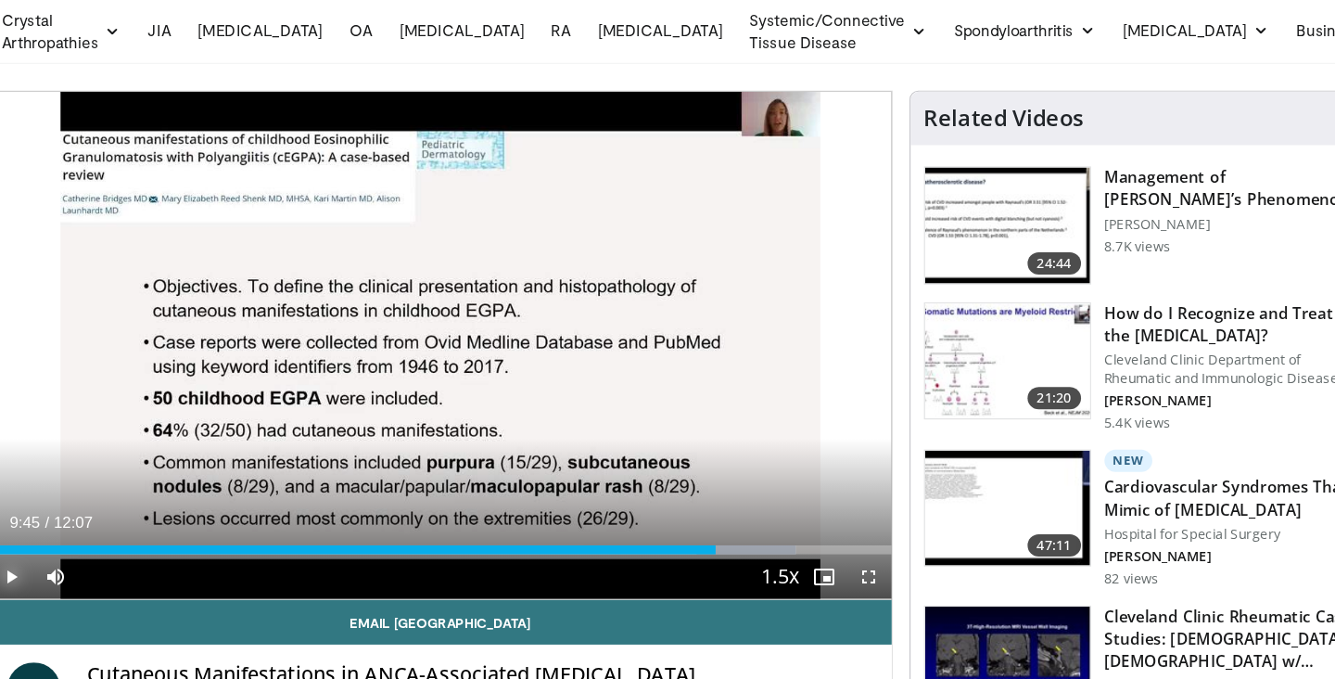
click at [113, 548] on span "Video Player" at bounding box center [112, 549] width 37 height 37
click at [476, 356] on div "10 seconds Tap to unmute" at bounding box center [469, 357] width 751 height 422
click at [827, 544] on span "Video Player" at bounding box center [825, 549] width 37 height 37
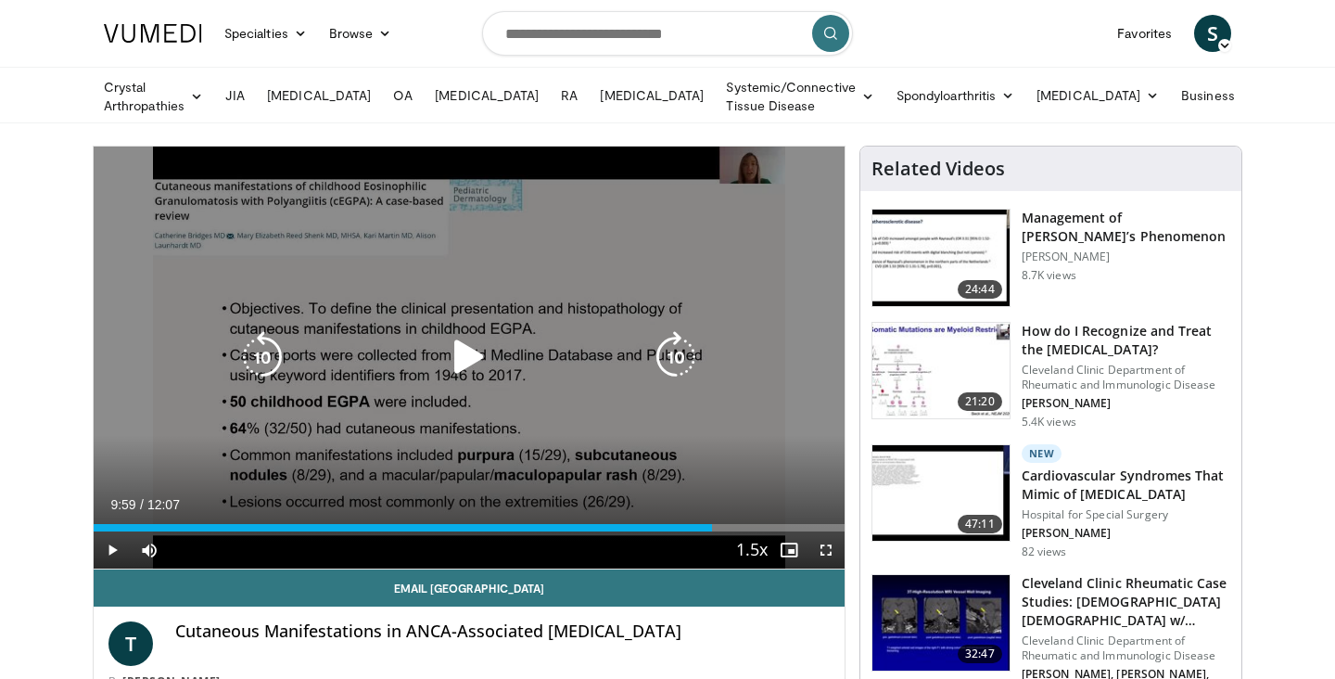
click at [463, 358] on icon "Video Player" at bounding box center [469, 357] width 52 height 52
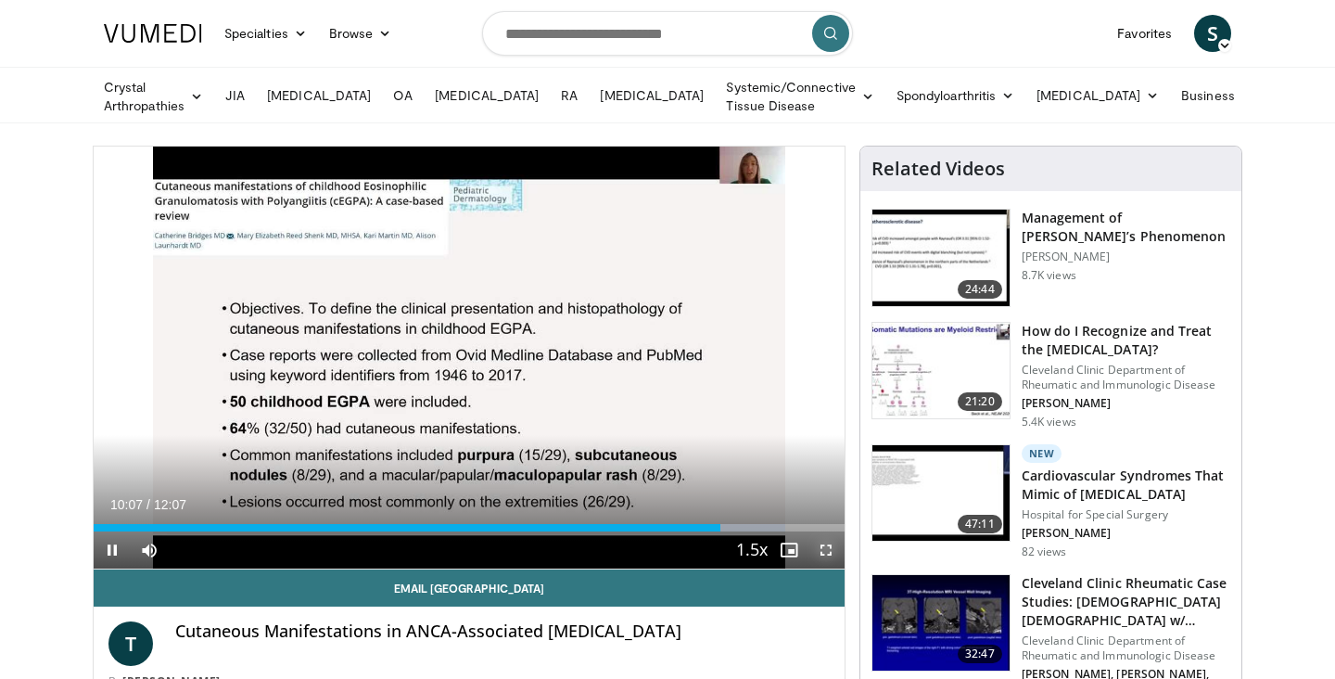
click at [827, 548] on span "Video Player" at bounding box center [825, 549] width 37 height 37
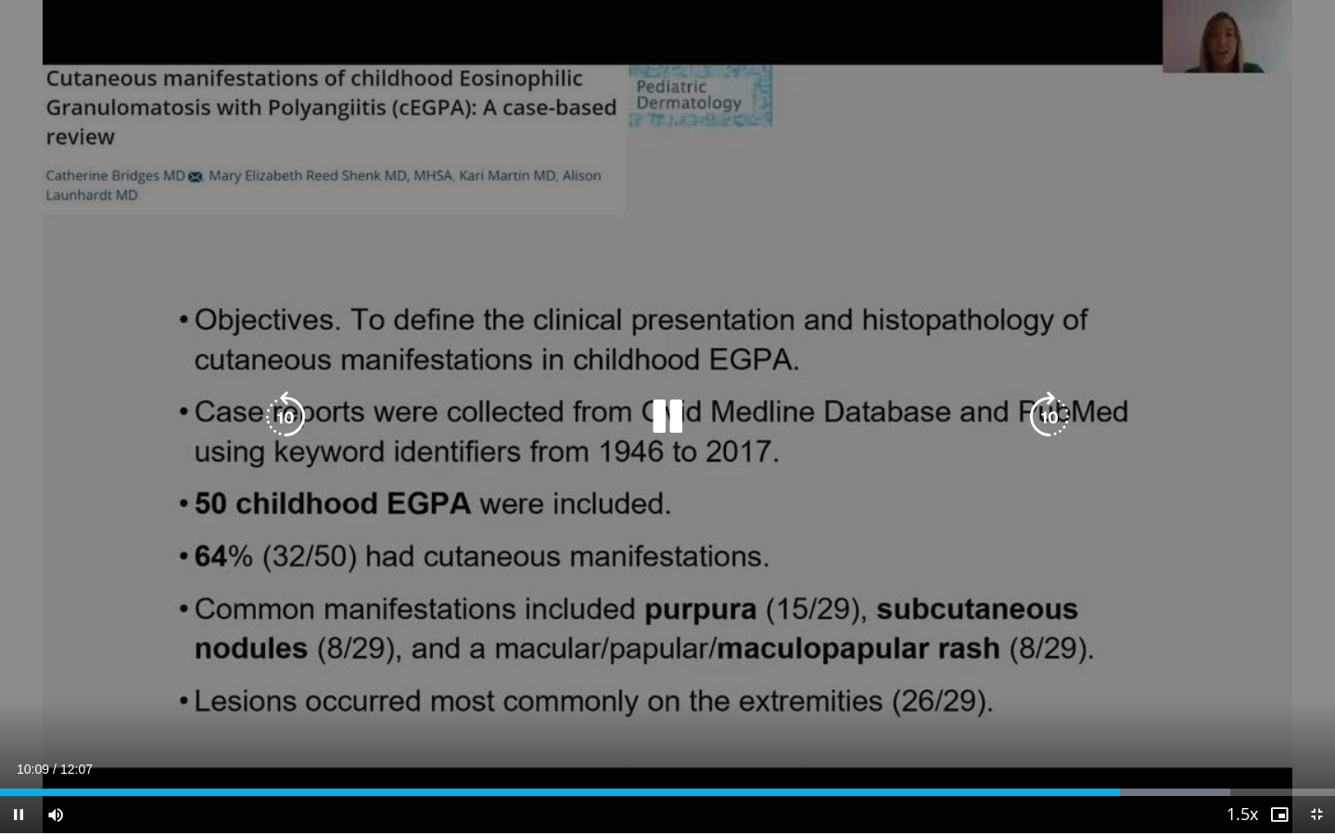
click at [669, 408] on icon "Video Player" at bounding box center [668, 417] width 52 height 52
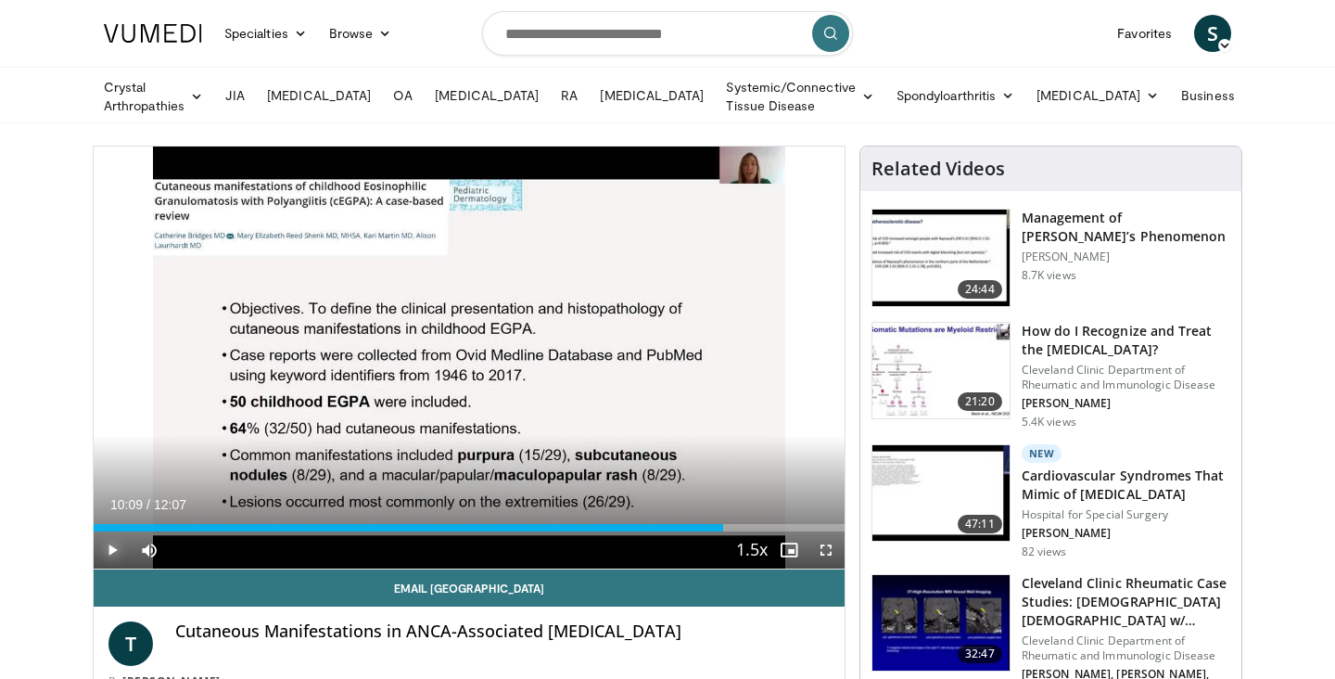
click at [116, 541] on span "Video Player" at bounding box center [112, 549] width 37 height 37
click at [824, 540] on span "Video Player" at bounding box center [825, 549] width 37 height 37
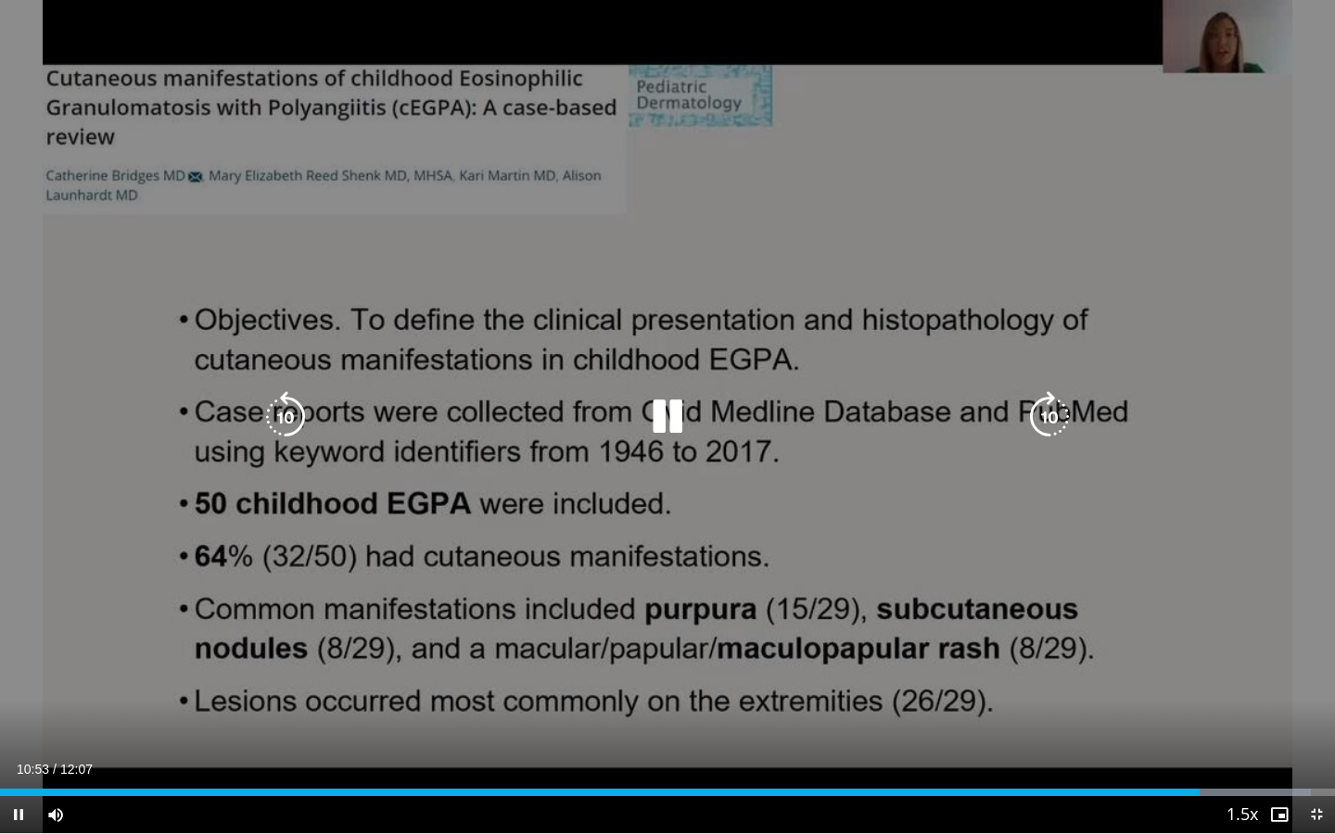
click at [670, 415] on icon "Video Player" at bounding box center [668, 417] width 52 height 52
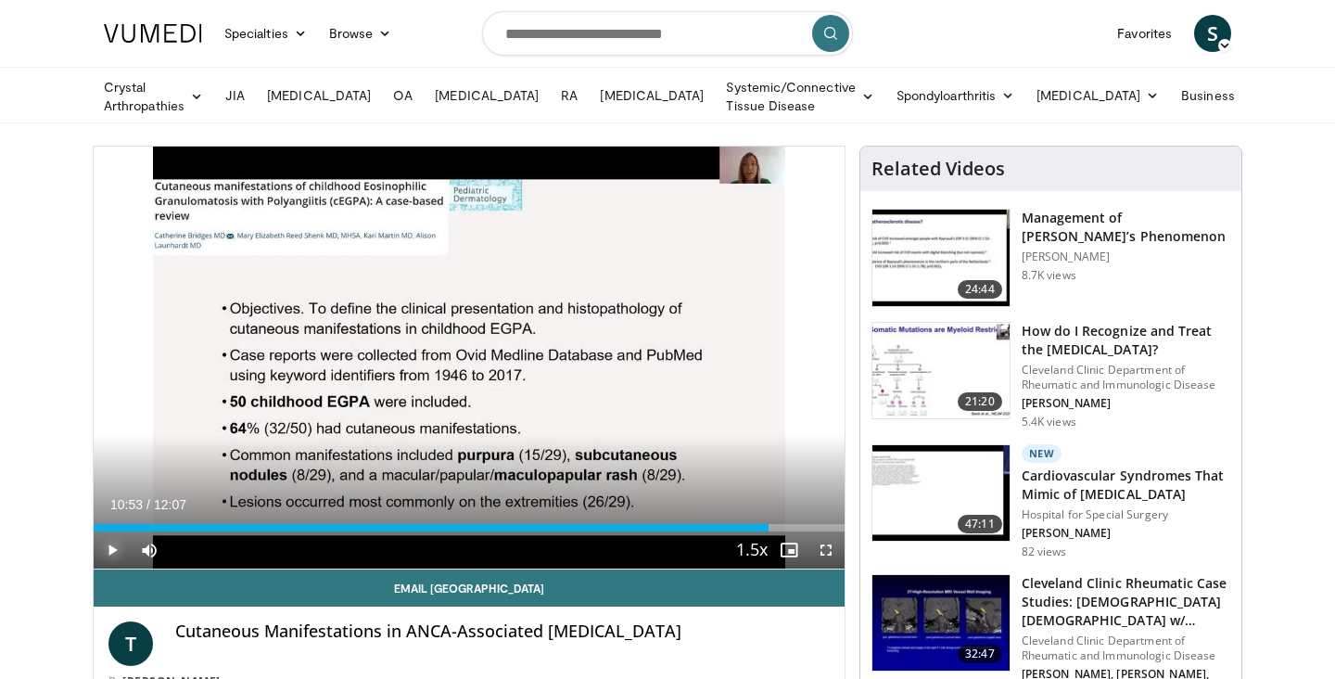
click at [116, 543] on span "Video Player" at bounding box center [112, 549] width 37 height 37
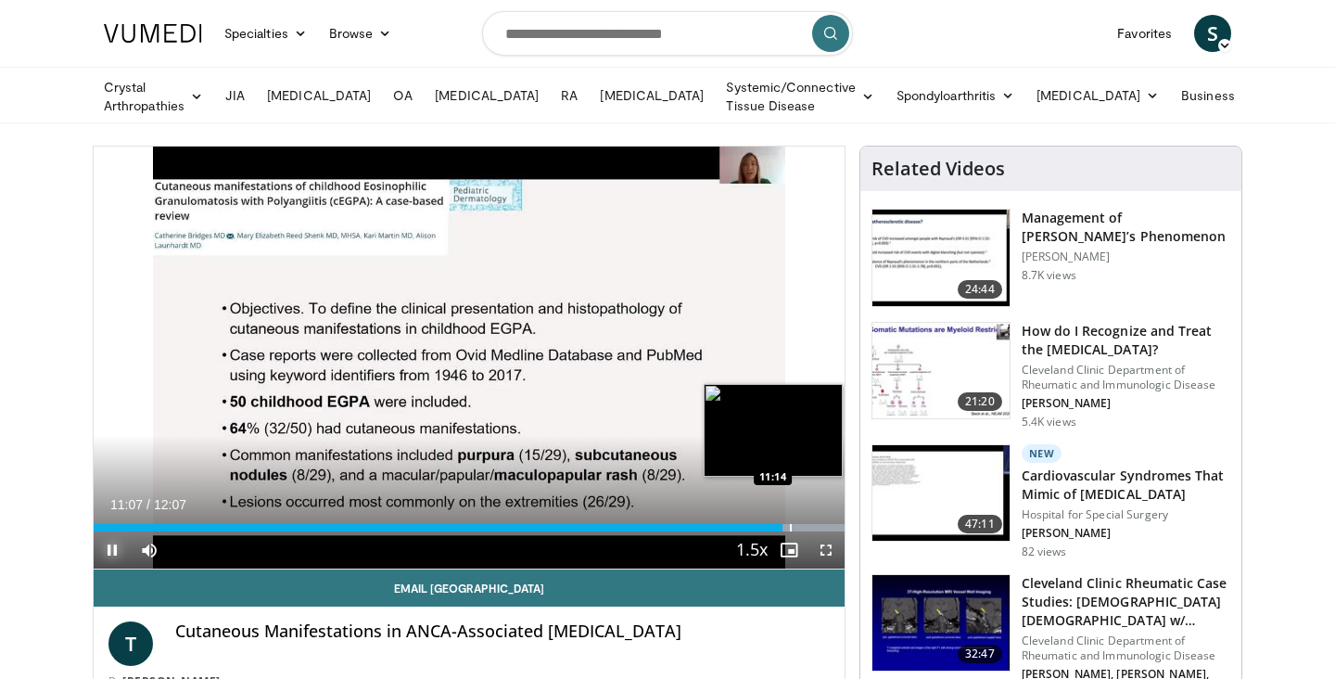
click at [790, 525] on div "Progress Bar" at bounding box center [791, 527] width 2 height 7
click at [823, 525] on div "Progress Bar" at bounding box center [824, 527] width 2 height 7
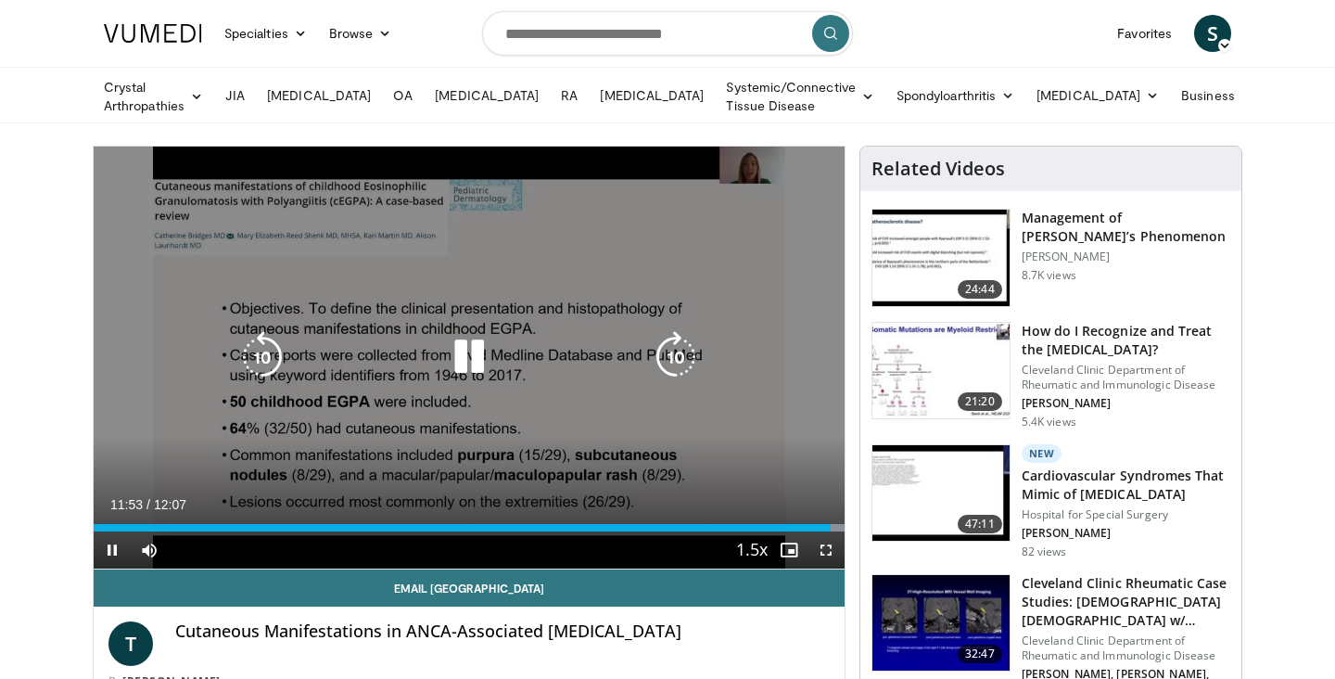
click at [467, 351] on icon "Video Player" at bounding box center [469, 357] width 52 height 52
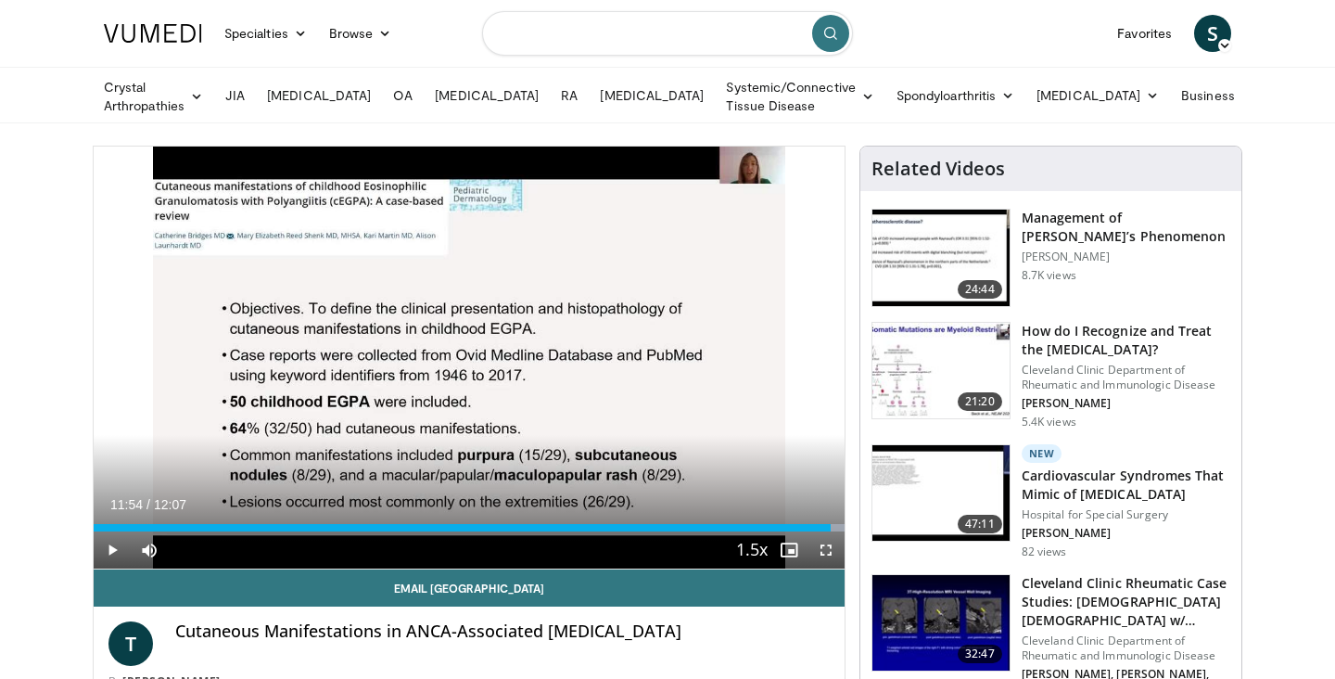
click at [697, 32] on input "Search topics, interventions" at bounding box center [667, 33] width 371 height 45
type input "**********"
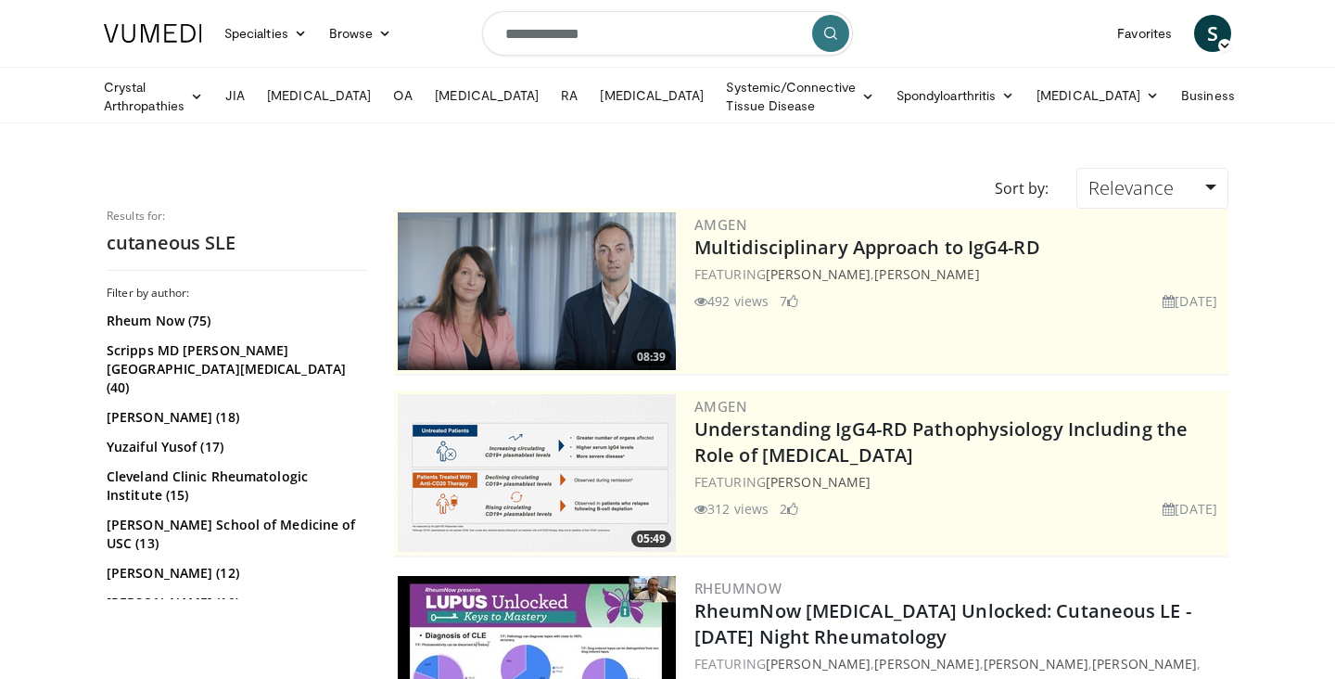
click at [643, 19] on input "**********" at bounding box center [667, 33] width 371 height 45
click at [657, 37] on input "**********" at bounding box center [667, 33] width 371 height 45
type input "**********"
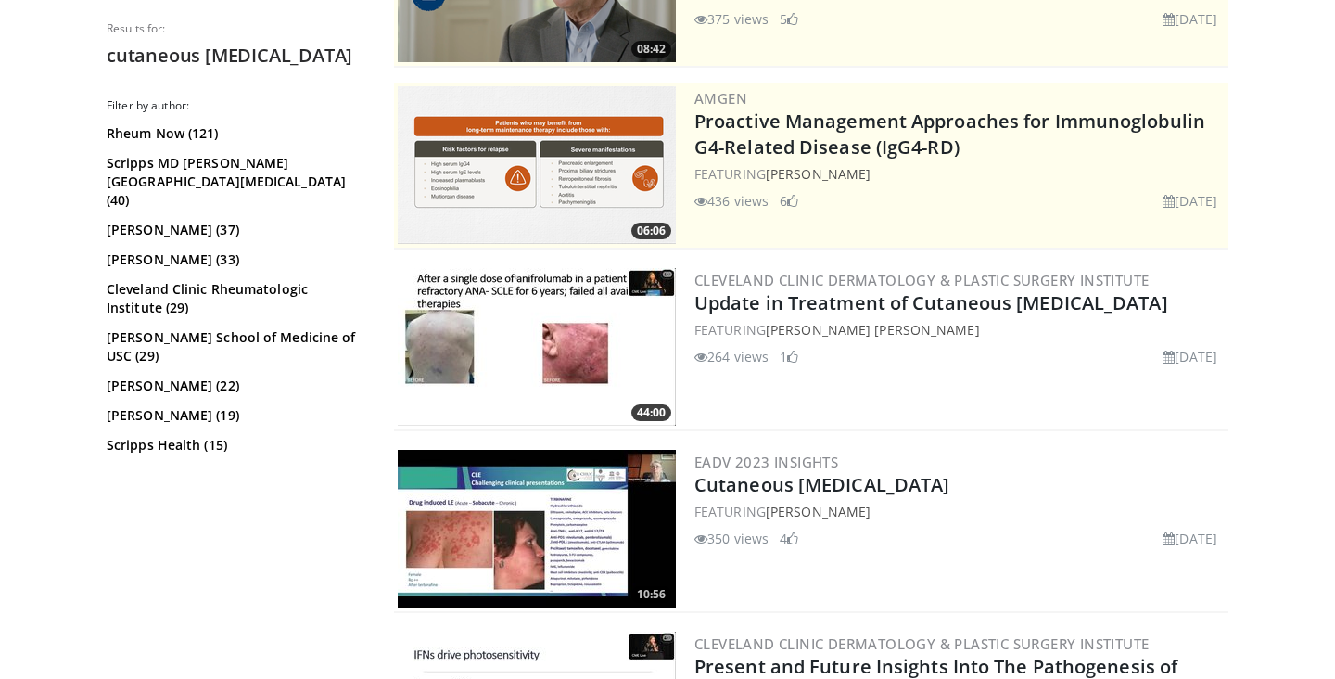
scroll to position [311, 0]
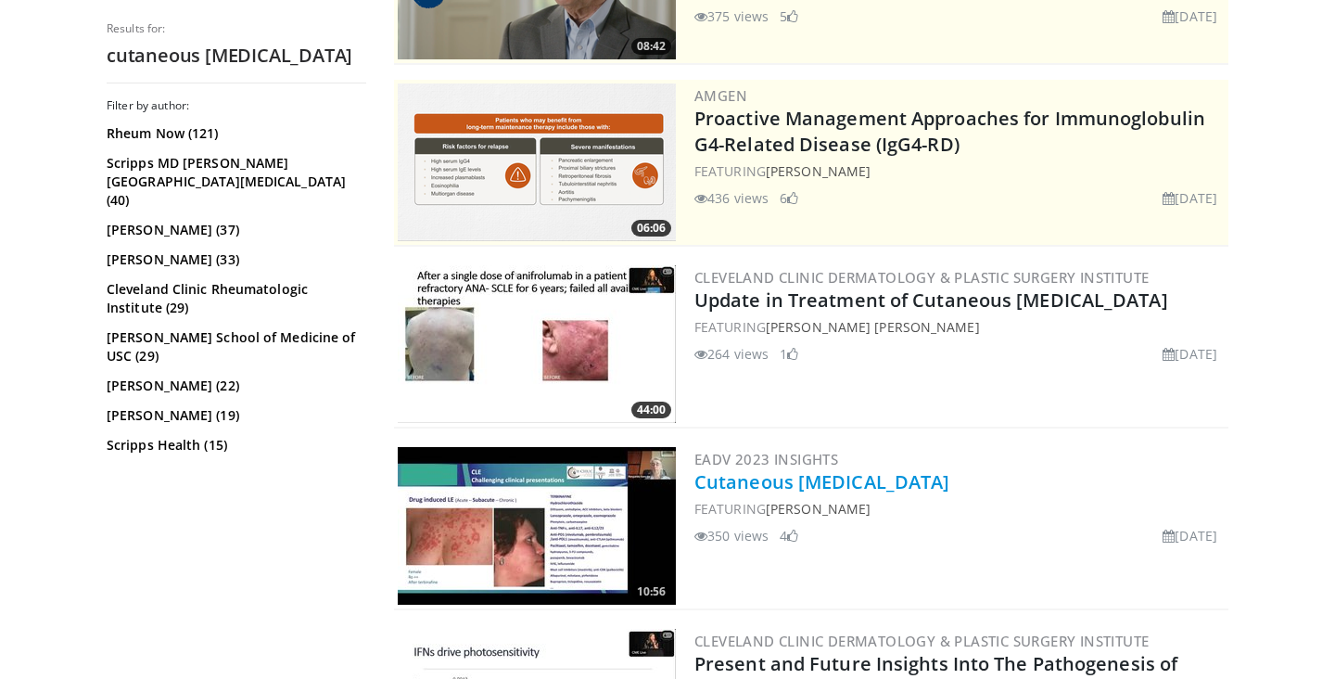
click at [843, 479] on link "Cutaneous [MEDICAL_DATA]" at bounding box center [821, 481] width 255 height 25
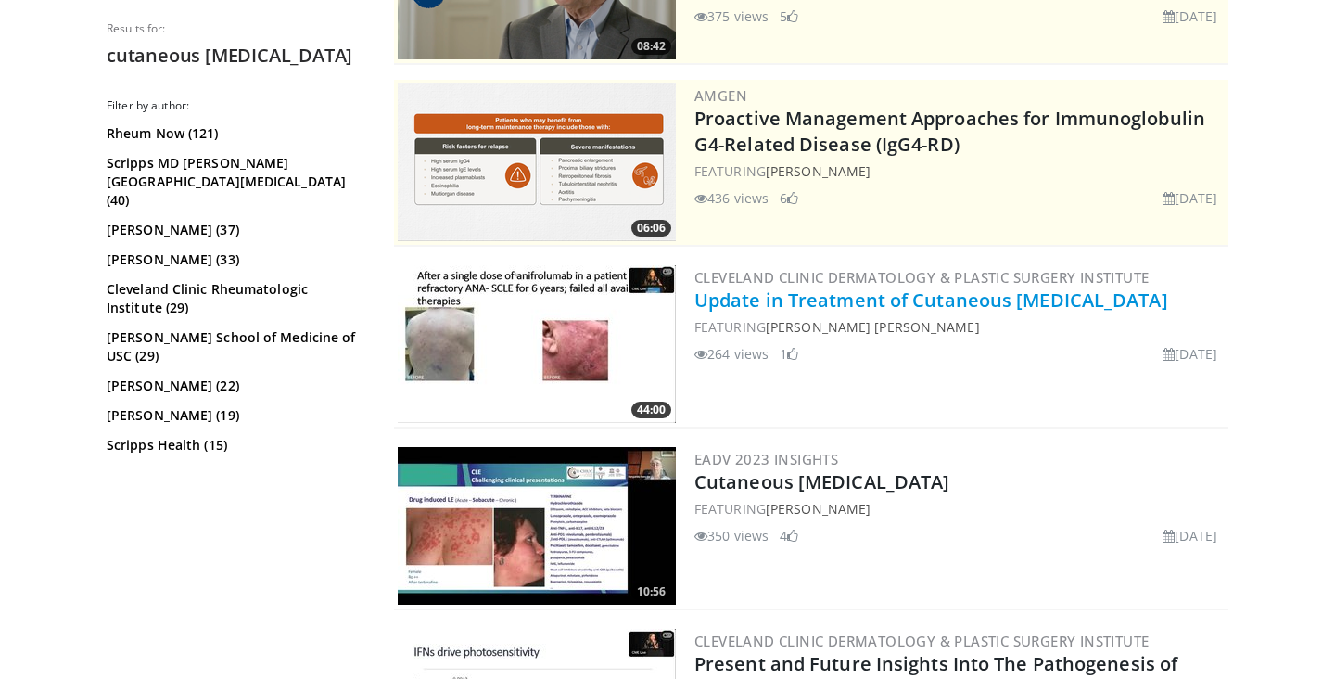
click at [887, 298] on link "Update in Treatment of Cutaneous Lupus Erythematosus" at bounding box center [931, 299] width 474 height 25
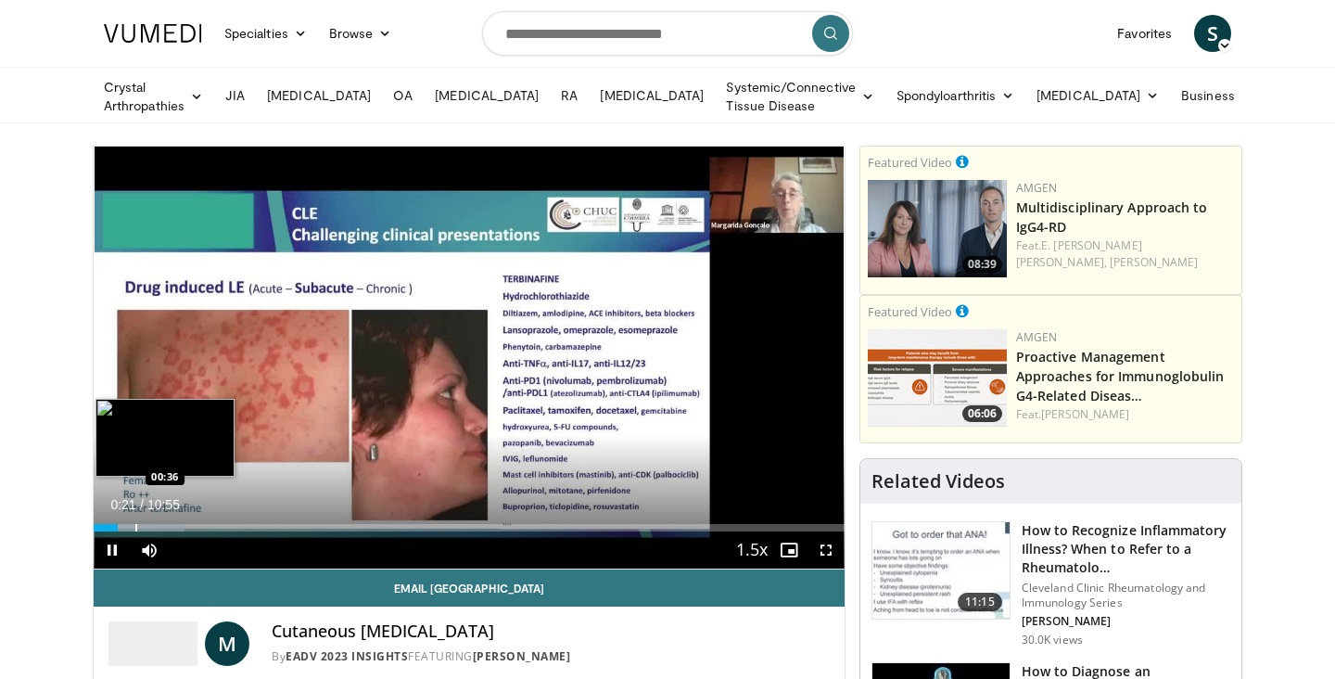
click at [135, 519] on div "Loaded : 12.10% 00:21 00:36" at bounding box center [469, 523] width 751 height 18
click at [159, 524] on div "Progress Bar" at bounding box center [160, 527] width 2 height 7
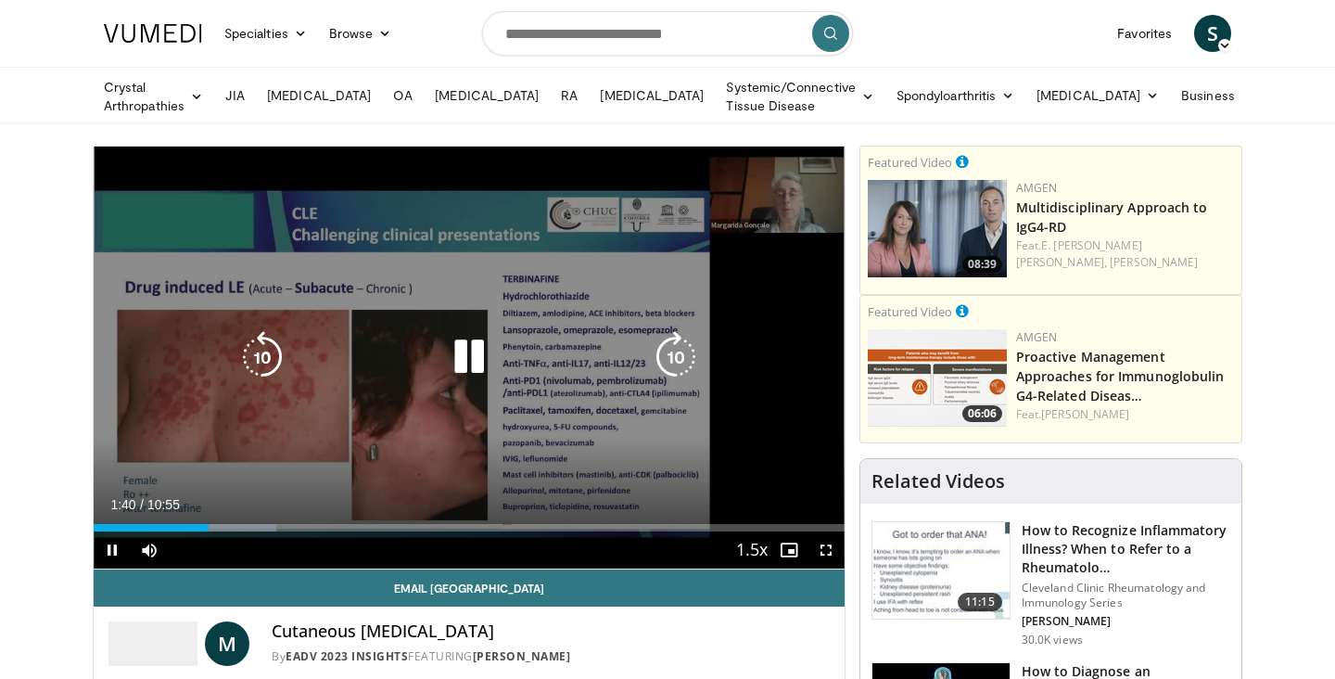
click at [462, 357] on icon "Video Player" at bounding box center [469, 357] width 52 height 52
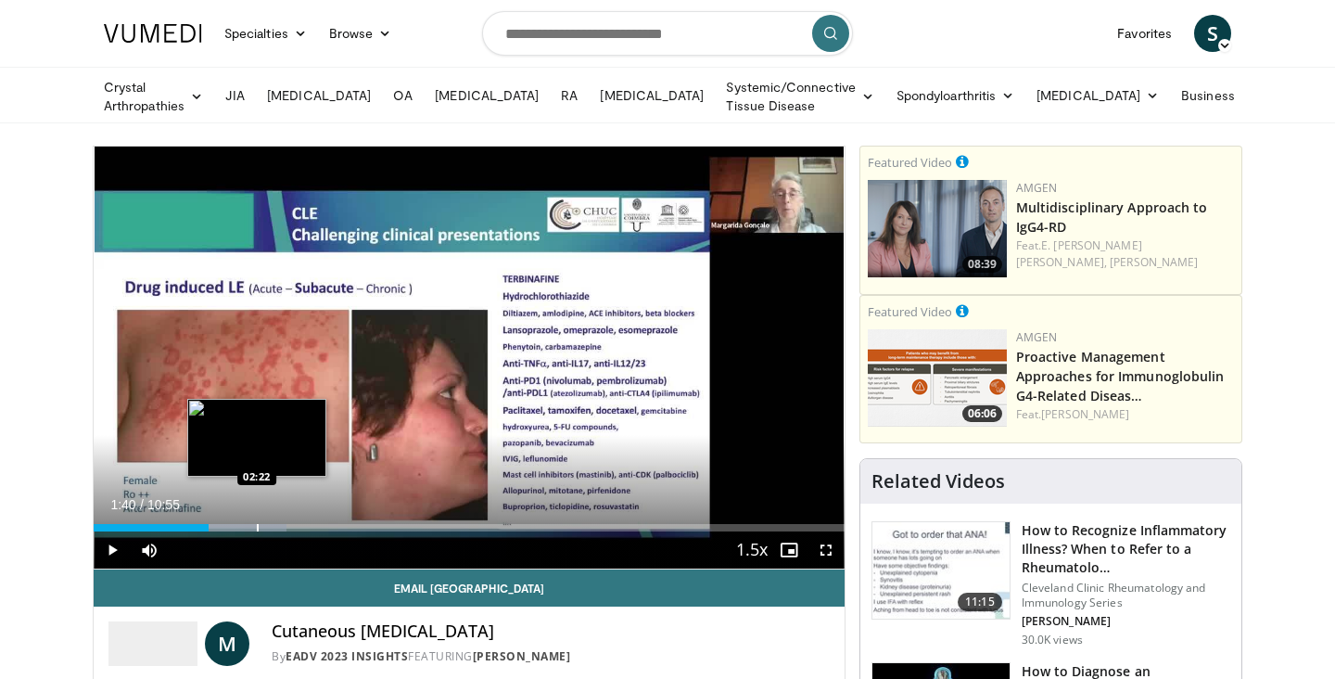
click at [257, 524] on div "Progress Bar" at bounding box center [258, 527] width 2 height 7
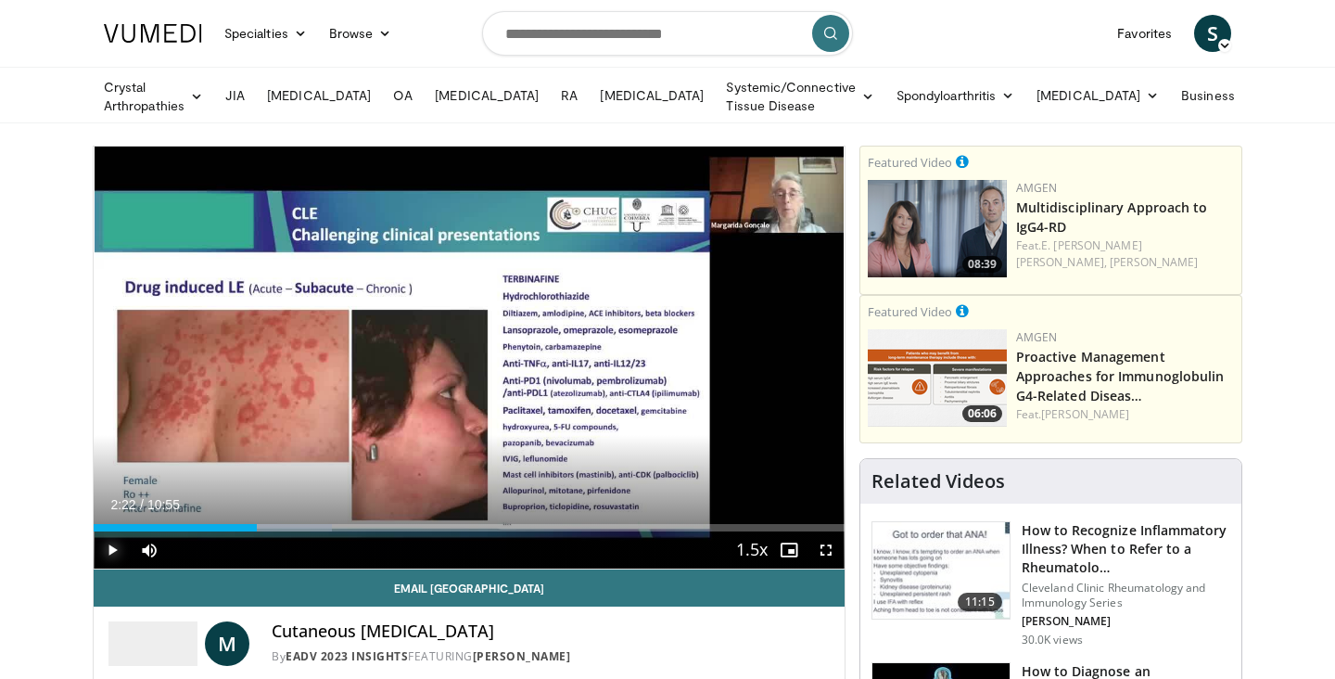
click at [118, 542] on span "Video Player" at bounding box center [112, 549] width 37 height 37
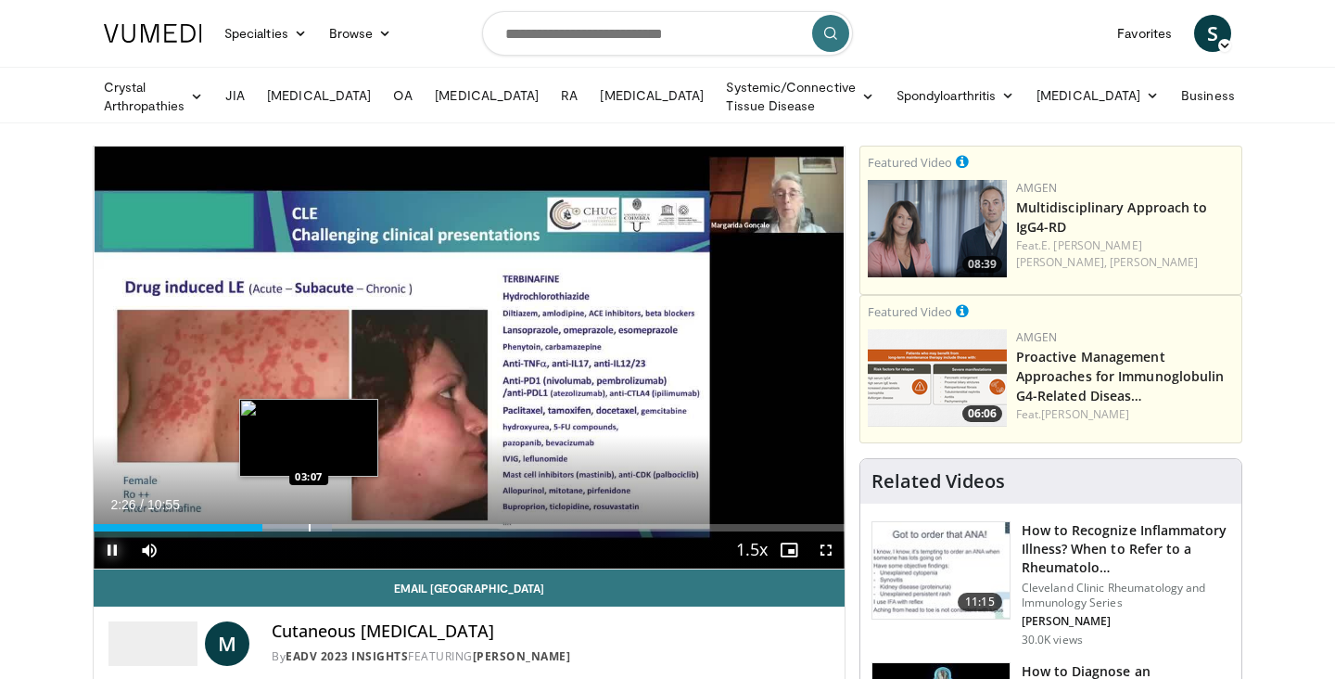
click at [309, 524] on div "Progress Bar" at bounding box center [310, 527] width 2 height 7
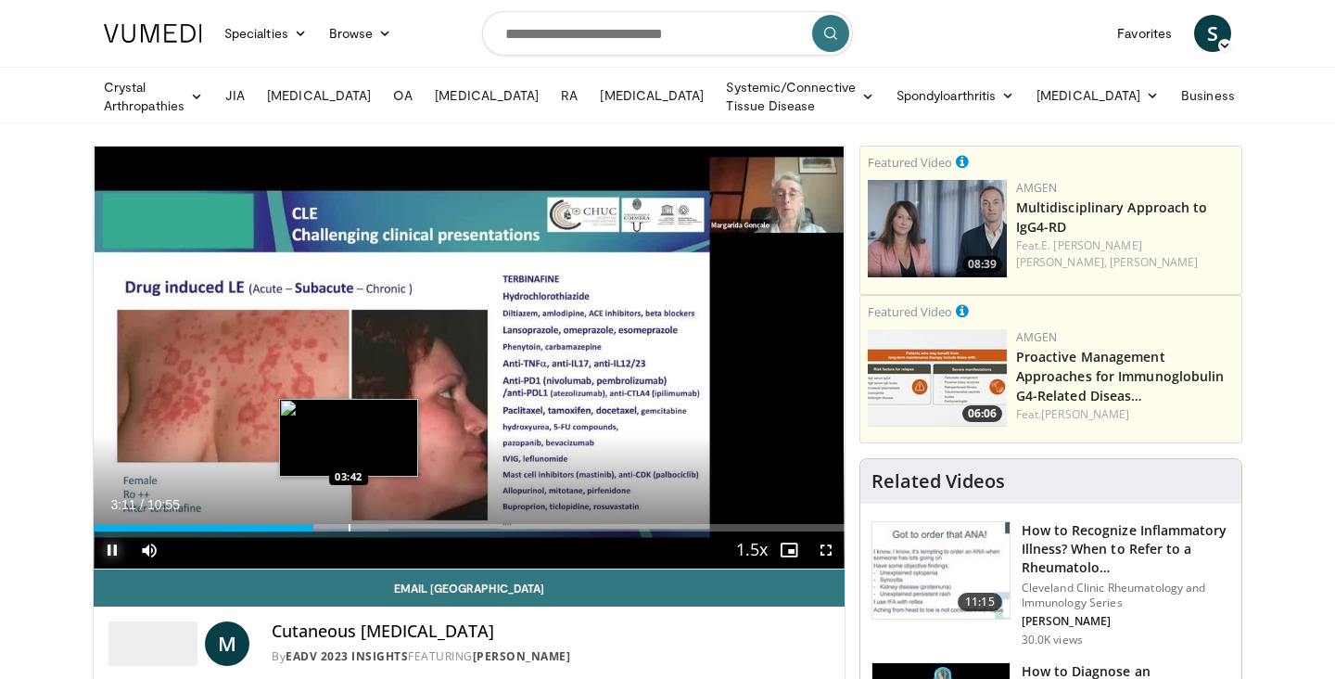
click at [349, 524] on div "Progress Bar" at bounding box center [350, 527] width 2 height 7
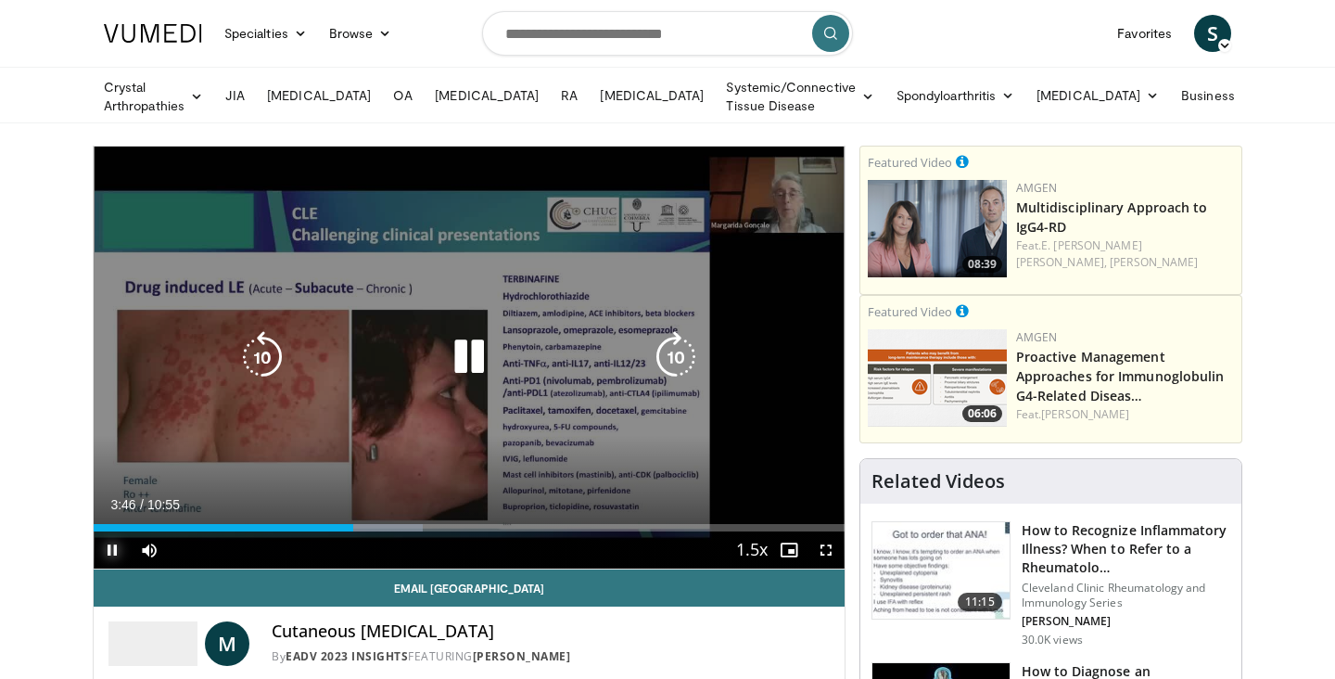
click at [385, 525] on div "Progress Bar" at bounding box center [369, 527] width 108 height 7
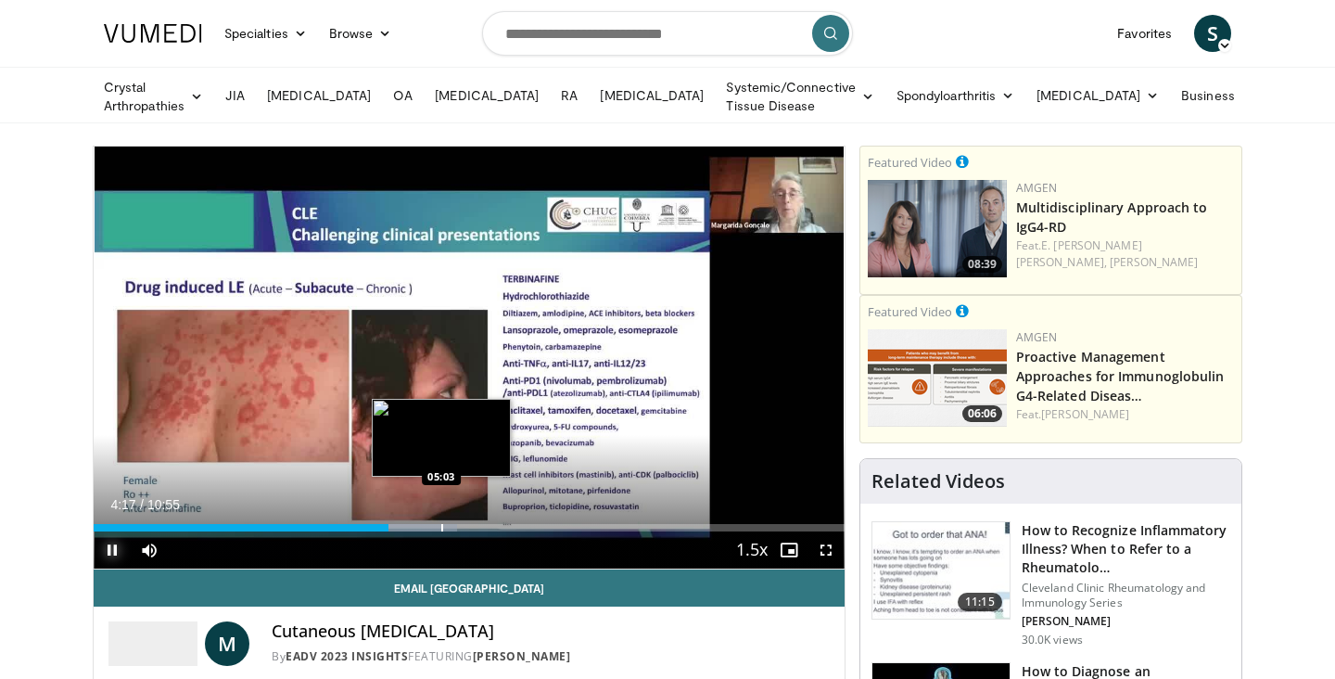
click at [441, 525] on div "Progress Bar" at bounding box center [442, 527] width 2 height 7
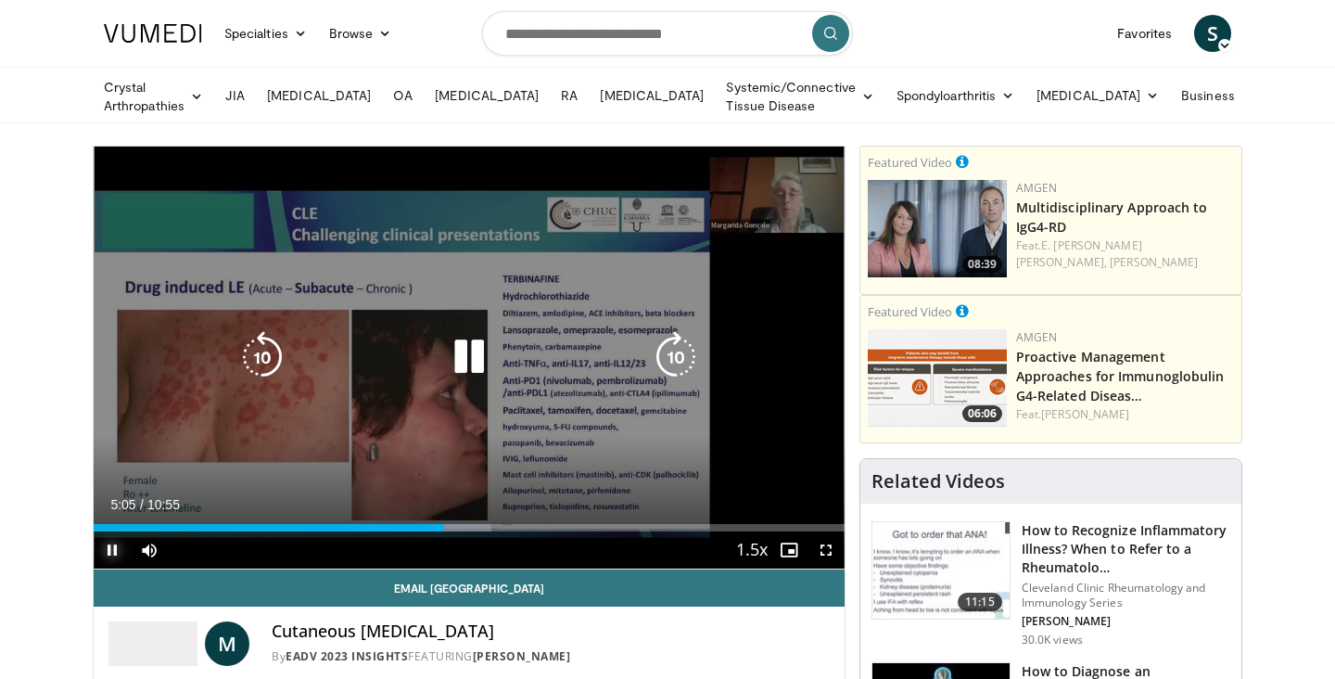
click at [507, 527] on div "Loaded : 52.94% 05:05 05:03" at bounding box center [469, 527] width 751 height 7
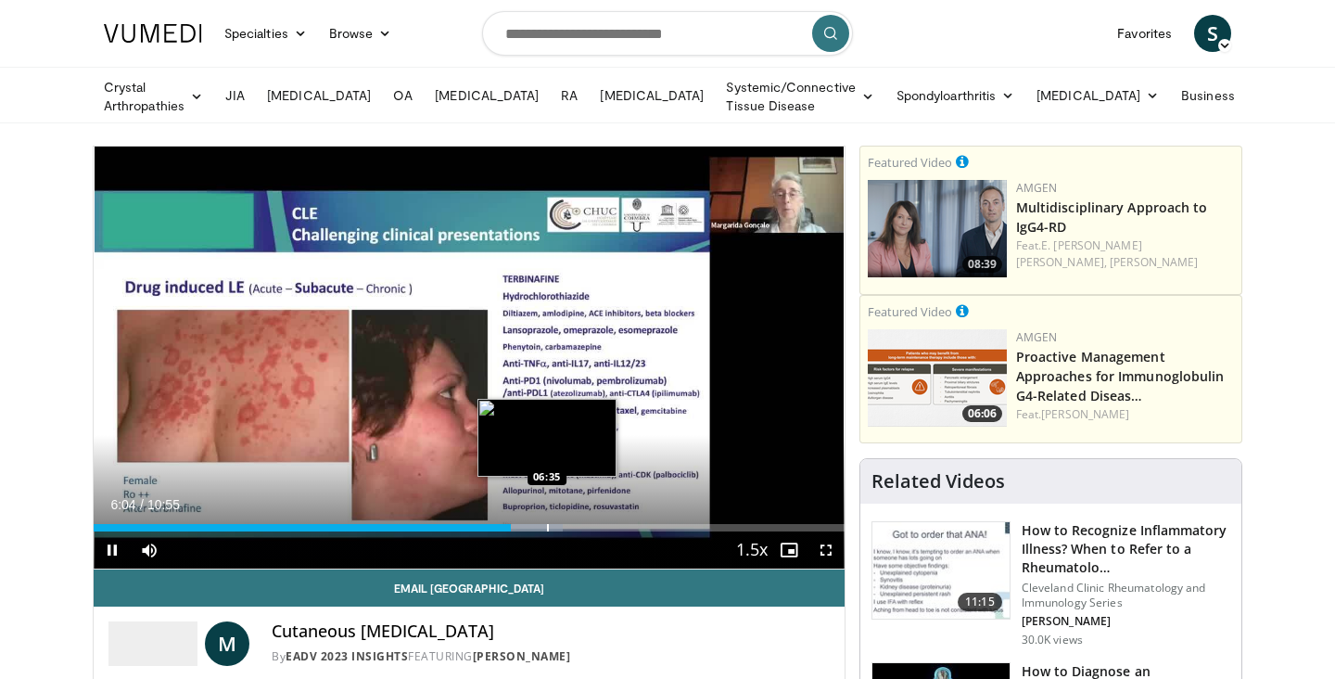
click at [547, 524] on div "10 seconds Tap to unmute" at bounding box center [469, 357] width 751 height 422
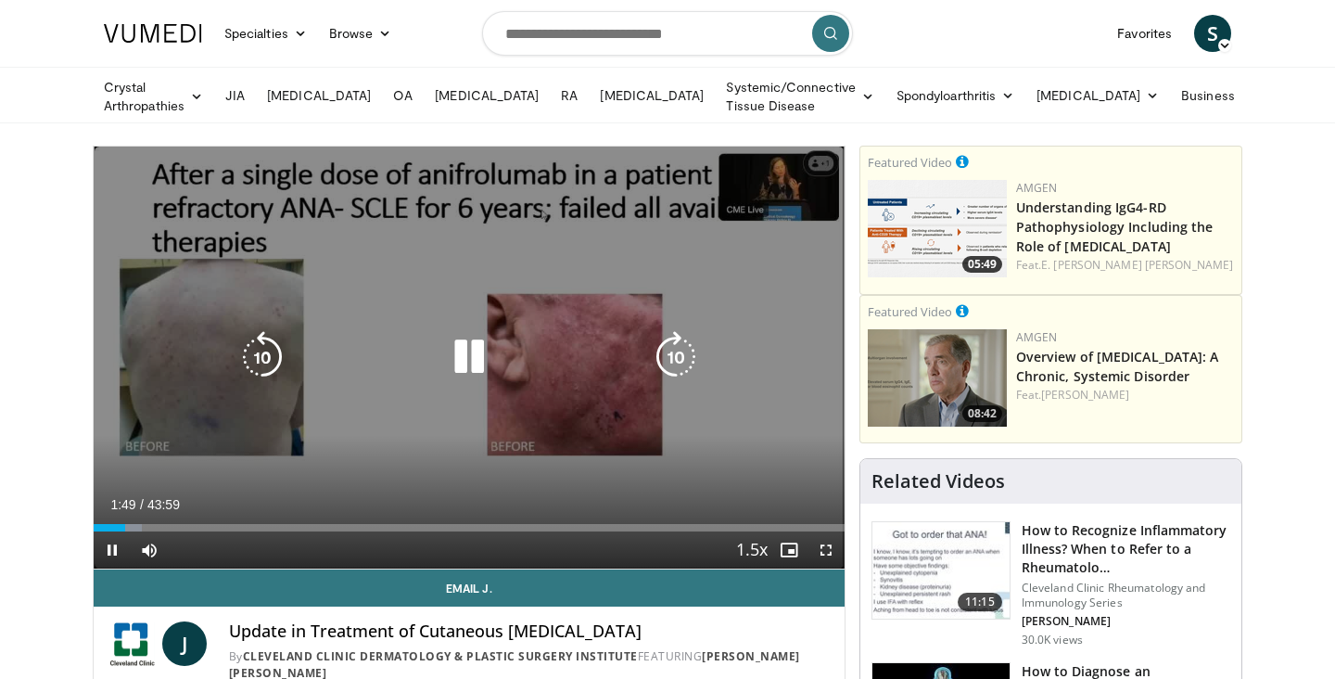
click at [470, 347] on icon "Video Player" at bounding box center [469, 357] width 52 height 52
click at [469, 355] on icon "Video Player" at bounding box center [469, 357] width 52 height 52
click at [467, 360] on icon "Video Player" at bounding box center [469, 357] width 52 height 52
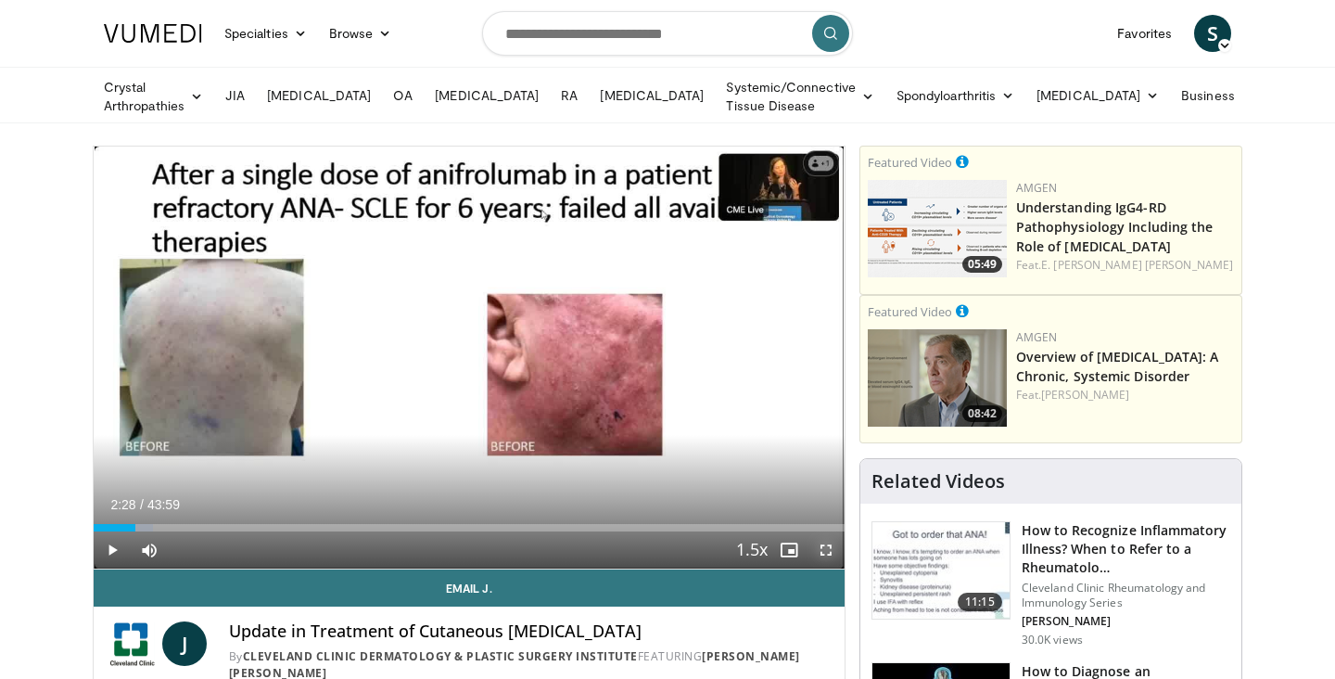
click at [824, 547] on span "Video Player" at bounding box center [825, 549] width 37 height 37
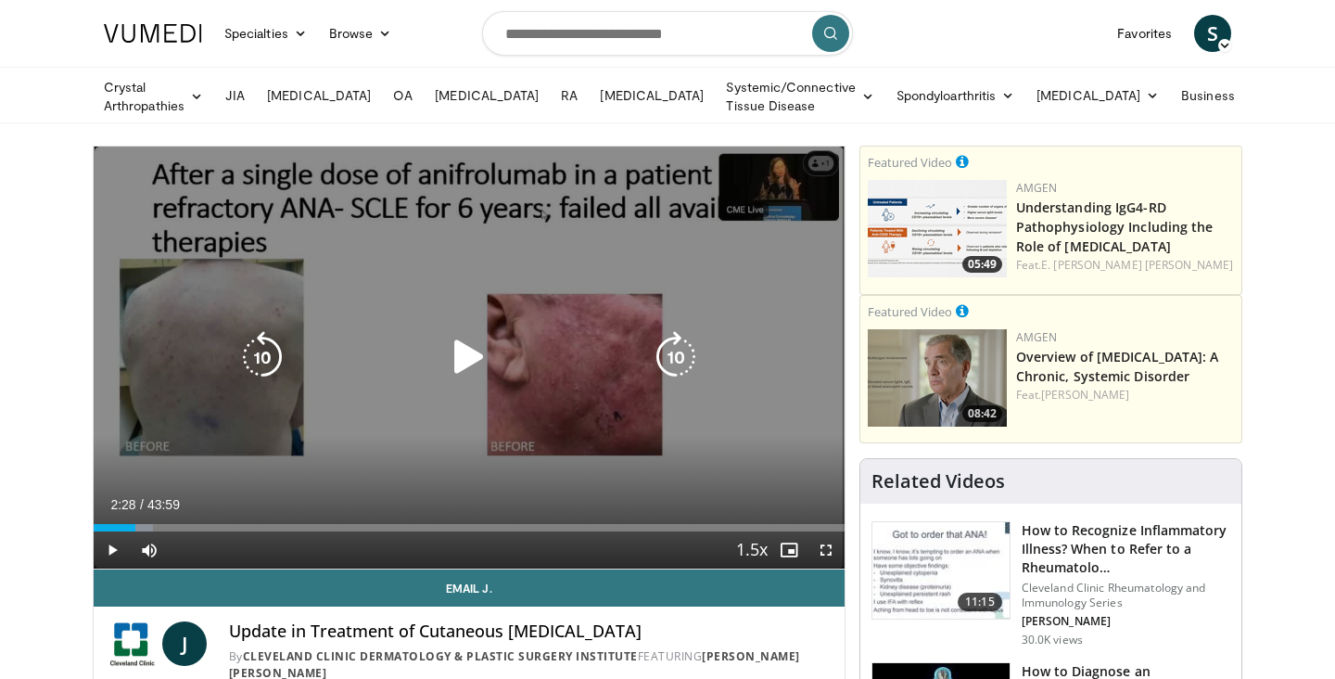
click at [474, 349] on icon "Video Player" at bounding box center [469, 357] width 52 height 52
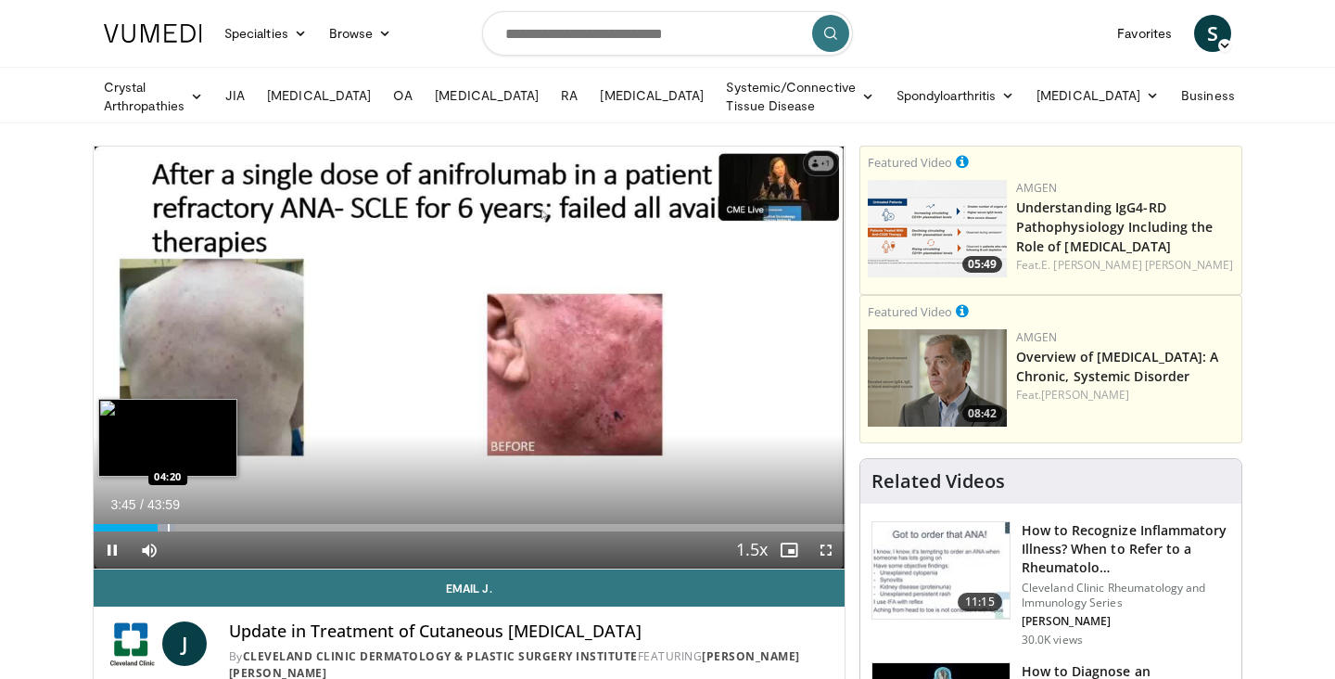
click at [168, 519] on div "Loaded : 10.89% 03:45 04:20" at bounding box center [469, 523] width 751 height 18
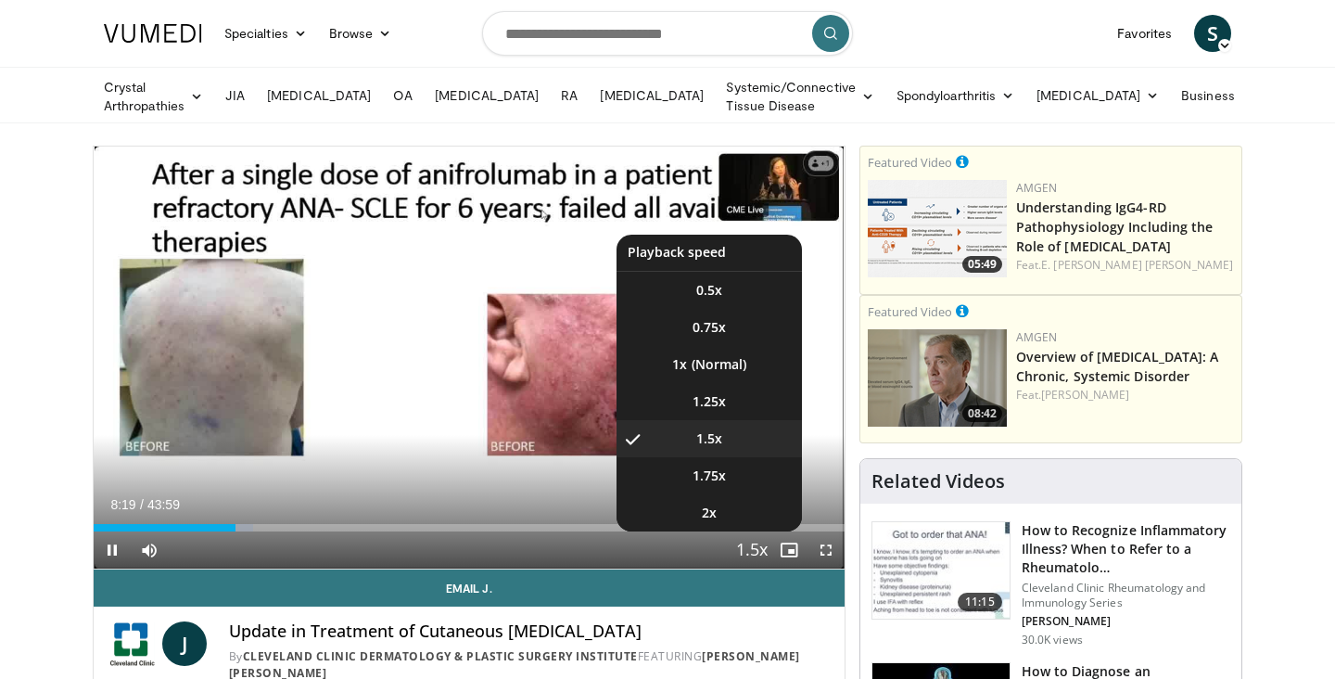
click at [747, 539] on span "Video Player" at bounding box center [752, 550] width 26 height 37
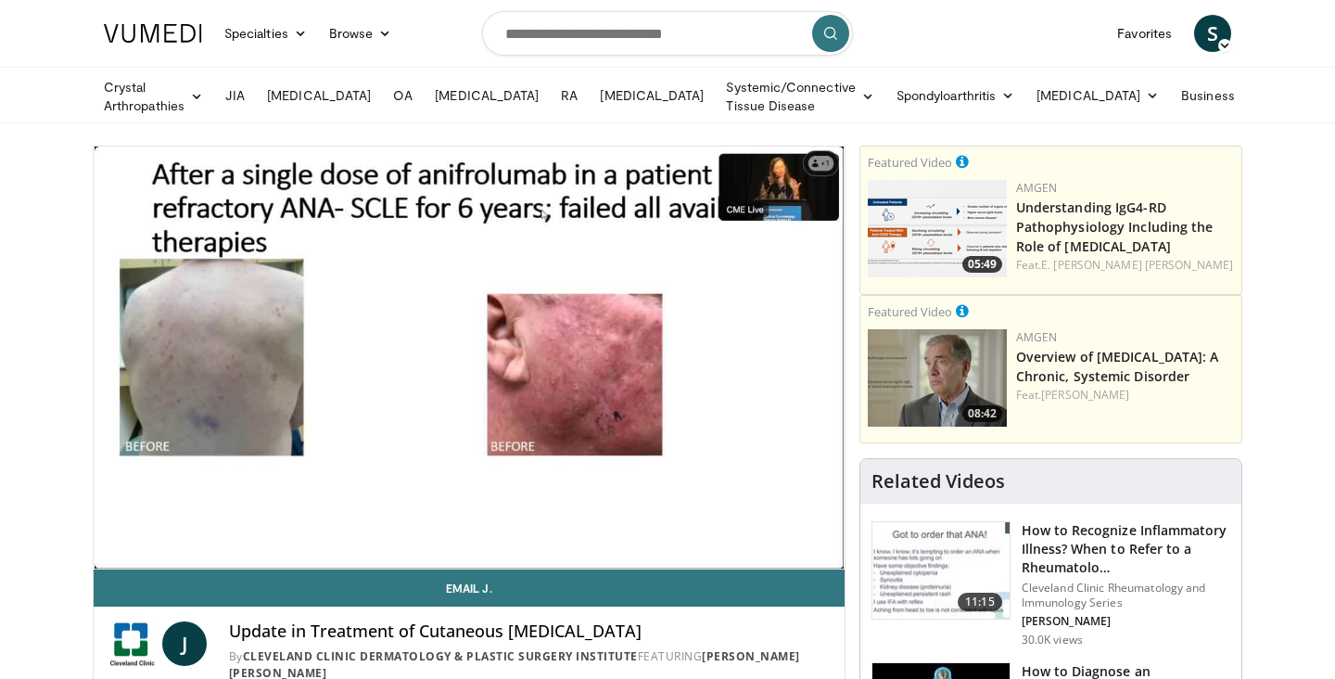
click at [747, 539] on div "10 seconds Tap to unmute" at bounding box center [469, 357] width 751 height 422
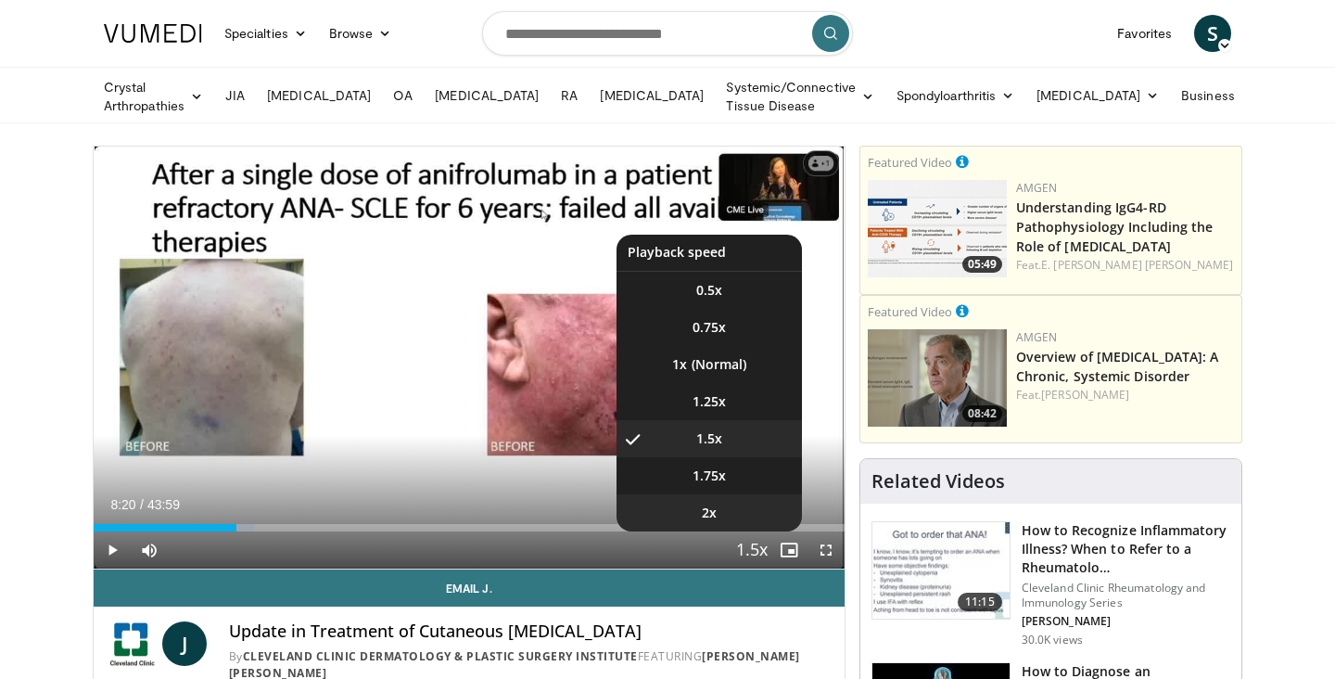
click at [709, 508] on span "2x" at bounding box center [709, 512] width 15 height 19
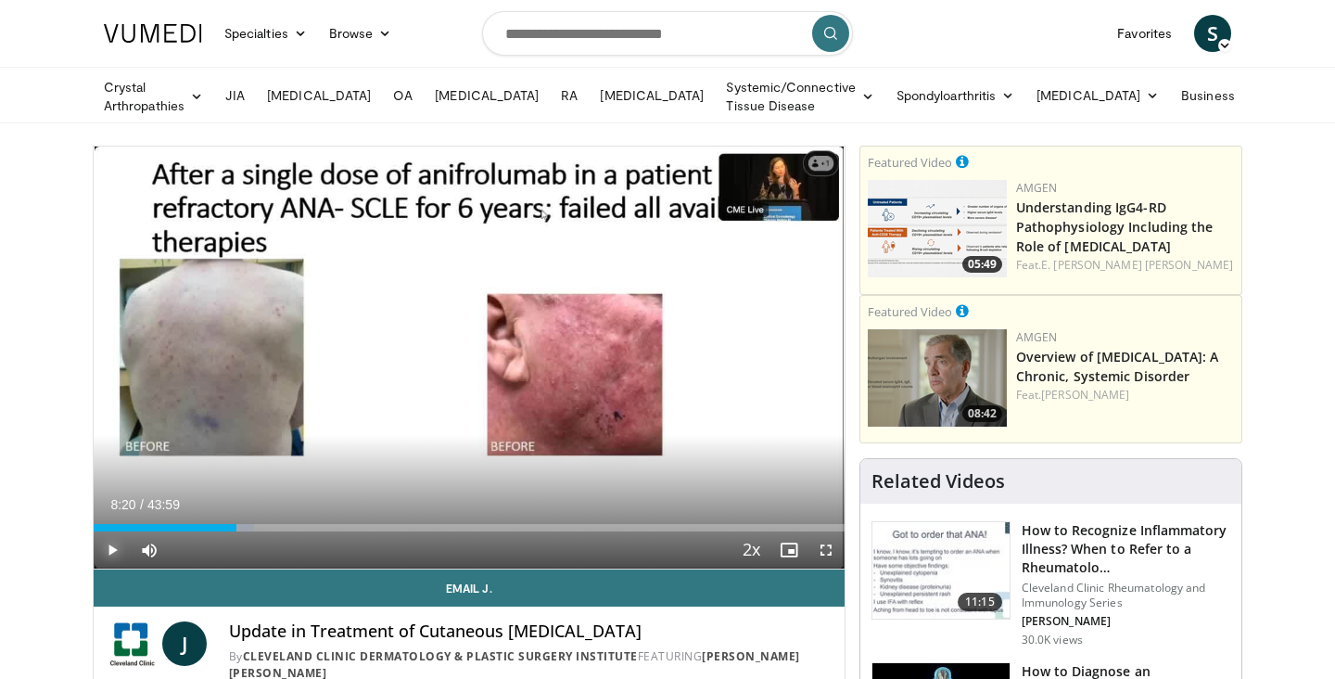
click at [108, 542] on span "Video Player" at bounding box center [112, 549] width 37 height 37
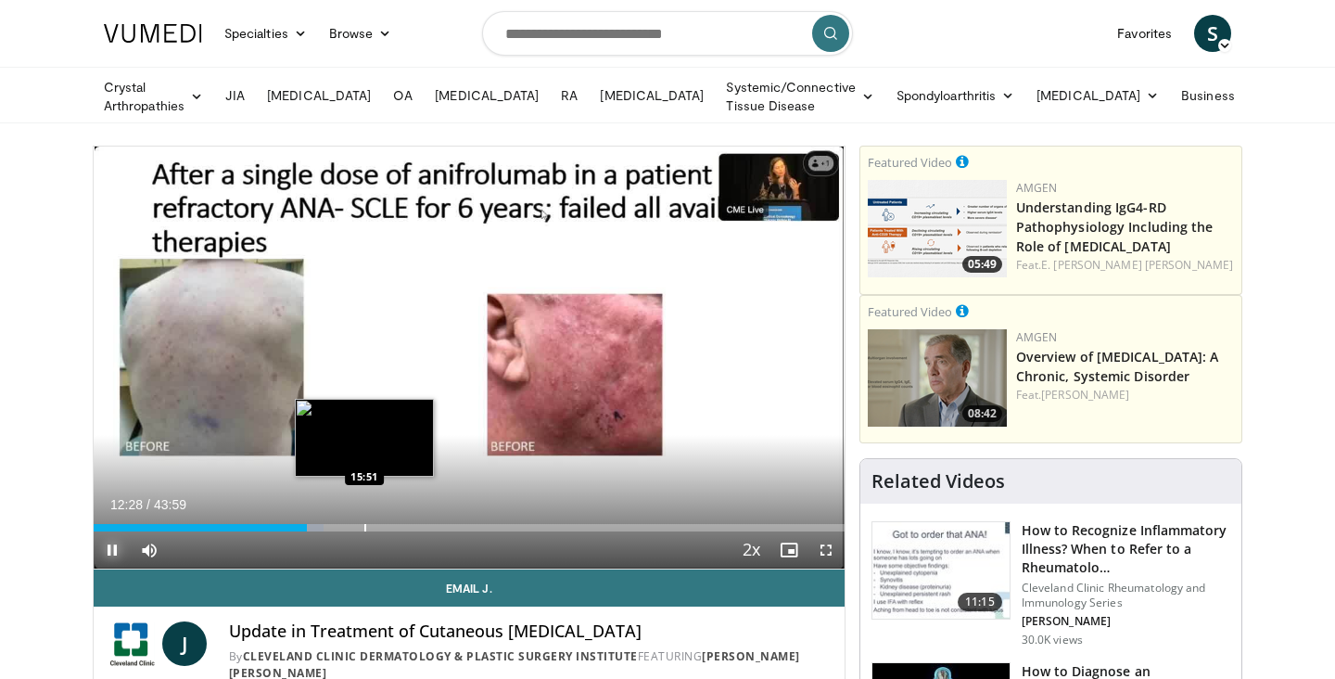
click at [364, 524] on div "Progress Bar" at bounding box center [365, 527] width 2 height 7
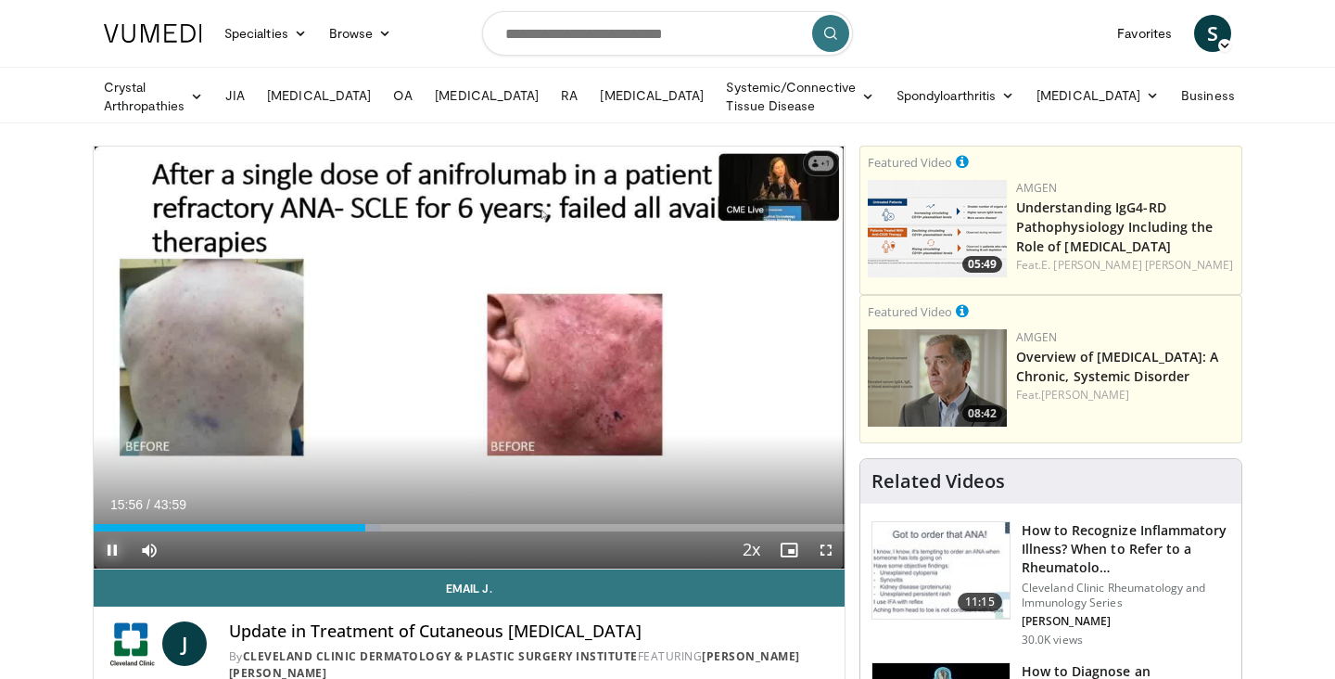
click at [113, 544] on span "Video Player" at bounding box center [112, 549] width 37 height 37
click at [696, 37] on input "Search topics, interventions" at bounding box center [667, 33] width 371 height 45
type input "**********"
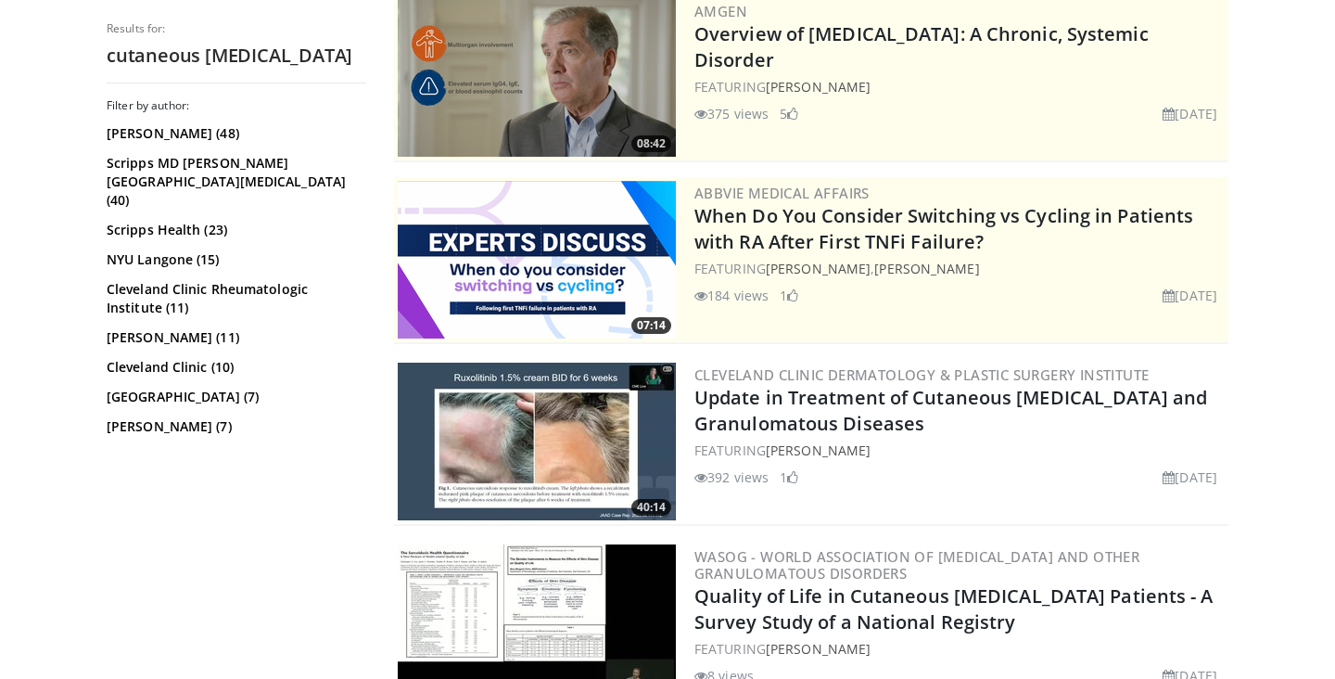
scroll to position [351, 0]
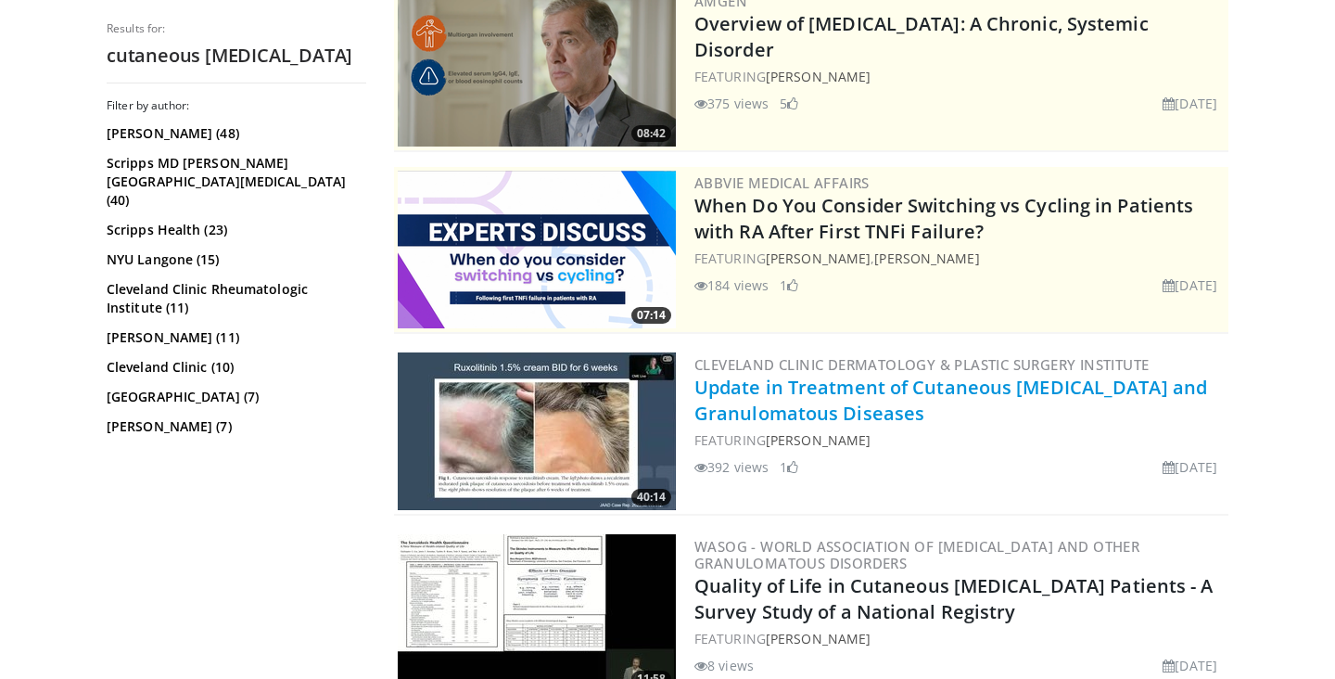
click at [870, 397] on link "Update in Treatment of Cutaneous [MEDICAL_DATA] and Granulomatous Diseases" at bounding box center [950, 400] width 513 height 51
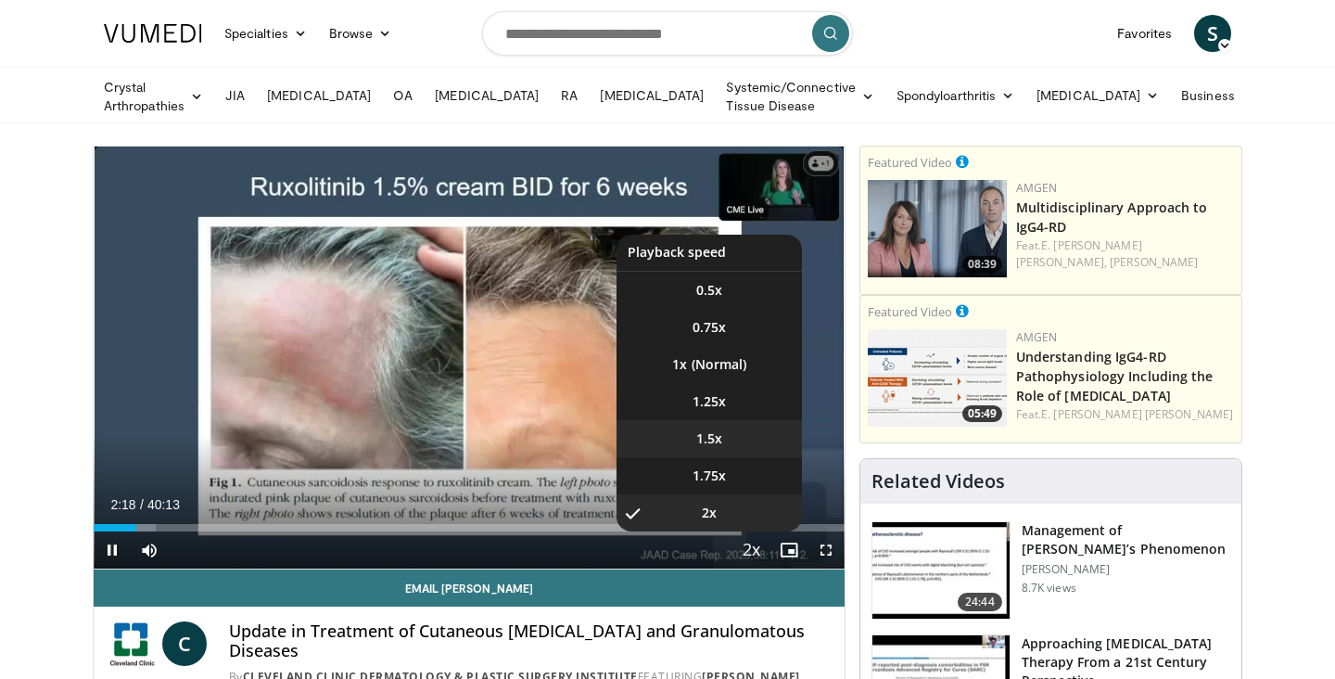
click at [701, 439] on span "1.5x" at bounding box center [709, 438] width 26 height 19
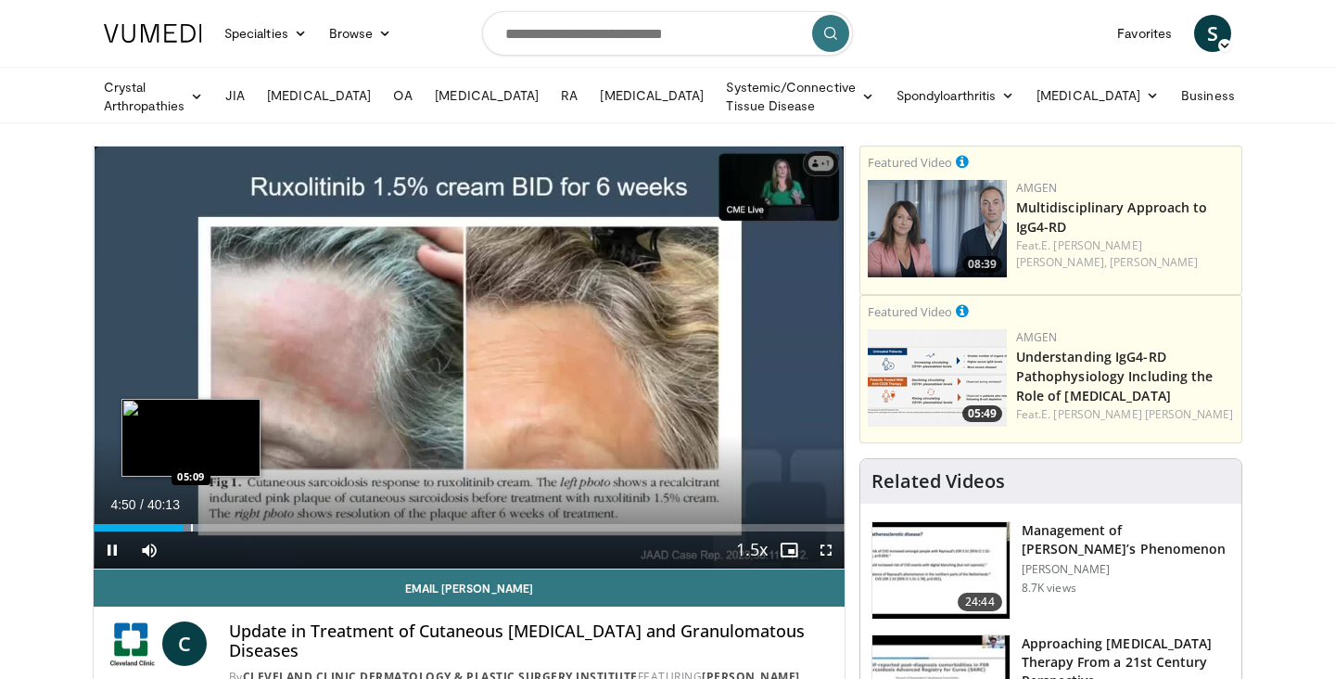
click at [191, 517] on div "Loaded : 14.50% 04:50 05:09" at bounding box center [469, 523] width 751 height 18
click at [219, 524] on div "Progress Bar" at bounding box center [220, 527] width 2 height 7
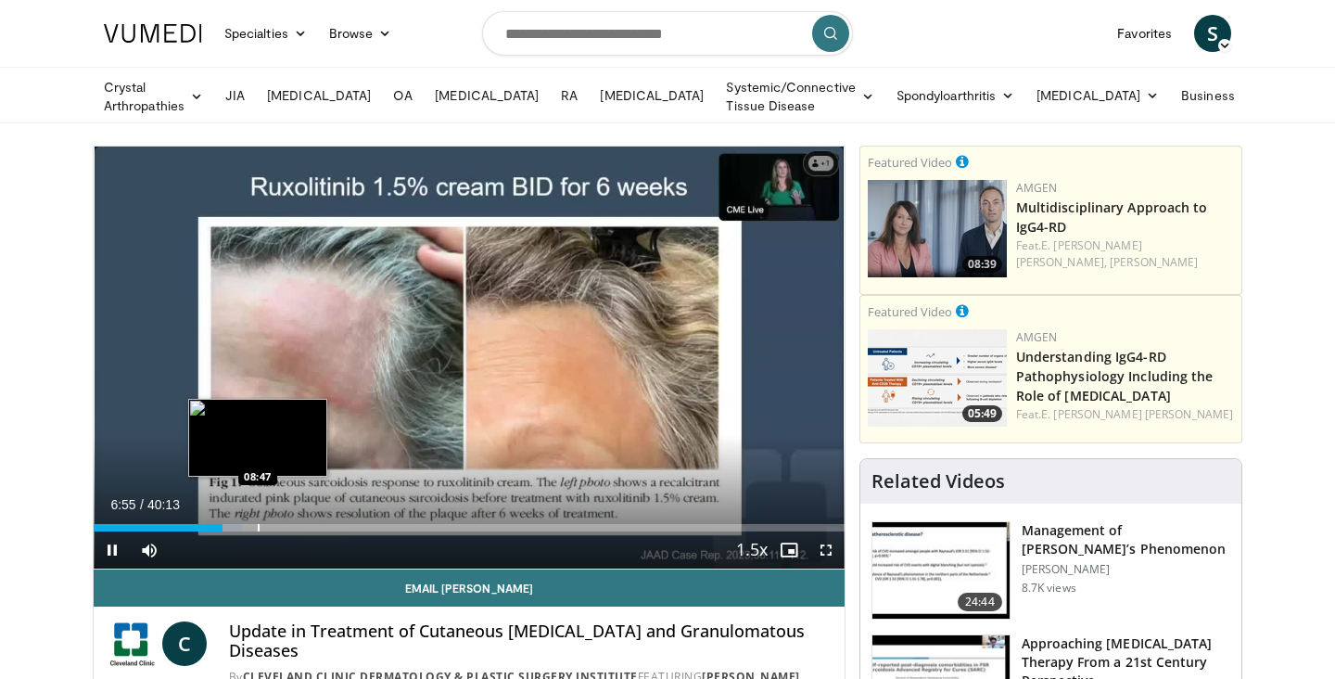
click at [258, 519] on div "Loaded : 19.72% 06:55 08:47" at bounding box center [469, 523] width 751 height 18
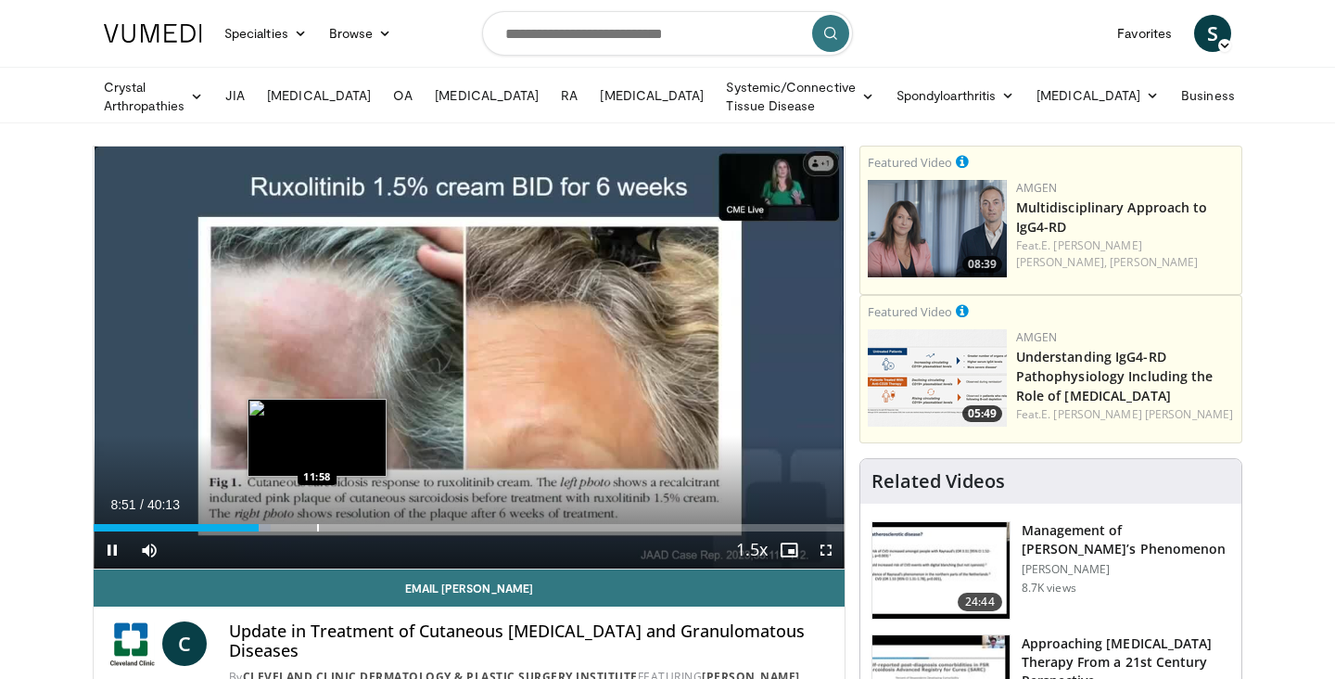
click at [317, 525] on div "Progress Bar" at bounding box center [318, 527] width 2 height 7
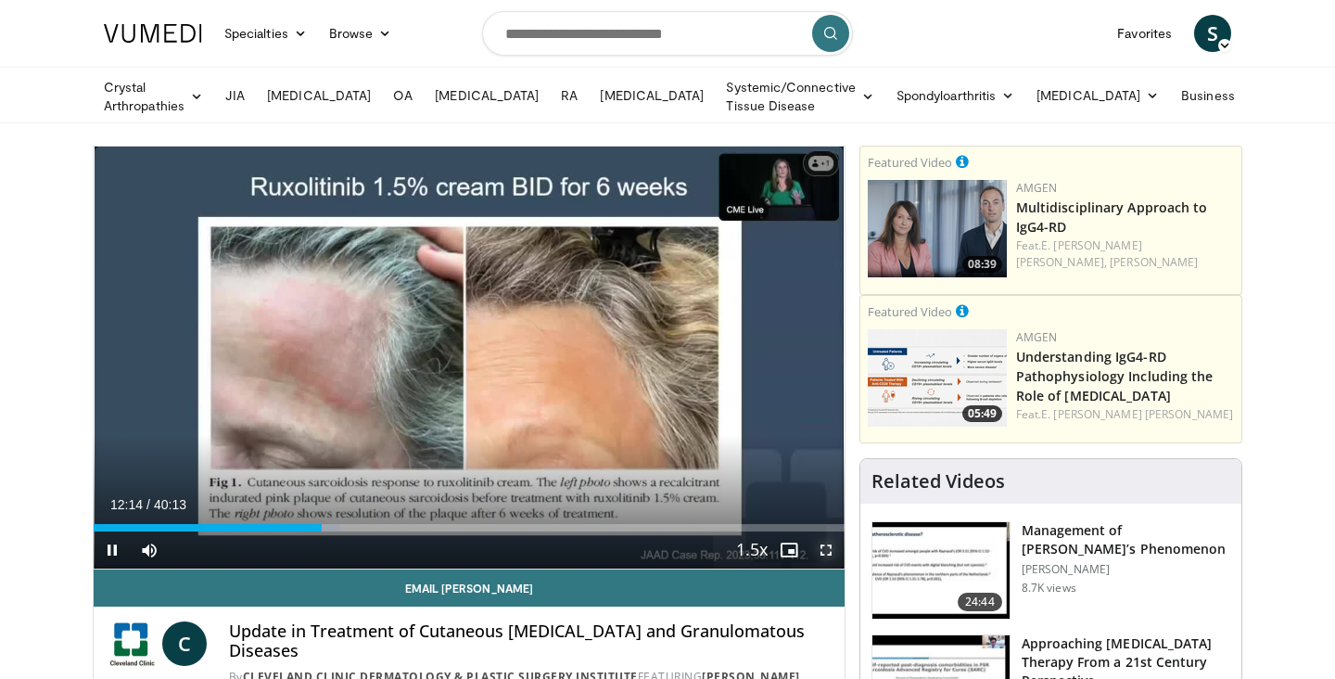
click at [826, 544] on span "Video Player" at bounding box center [825, 549] width 37 height 37
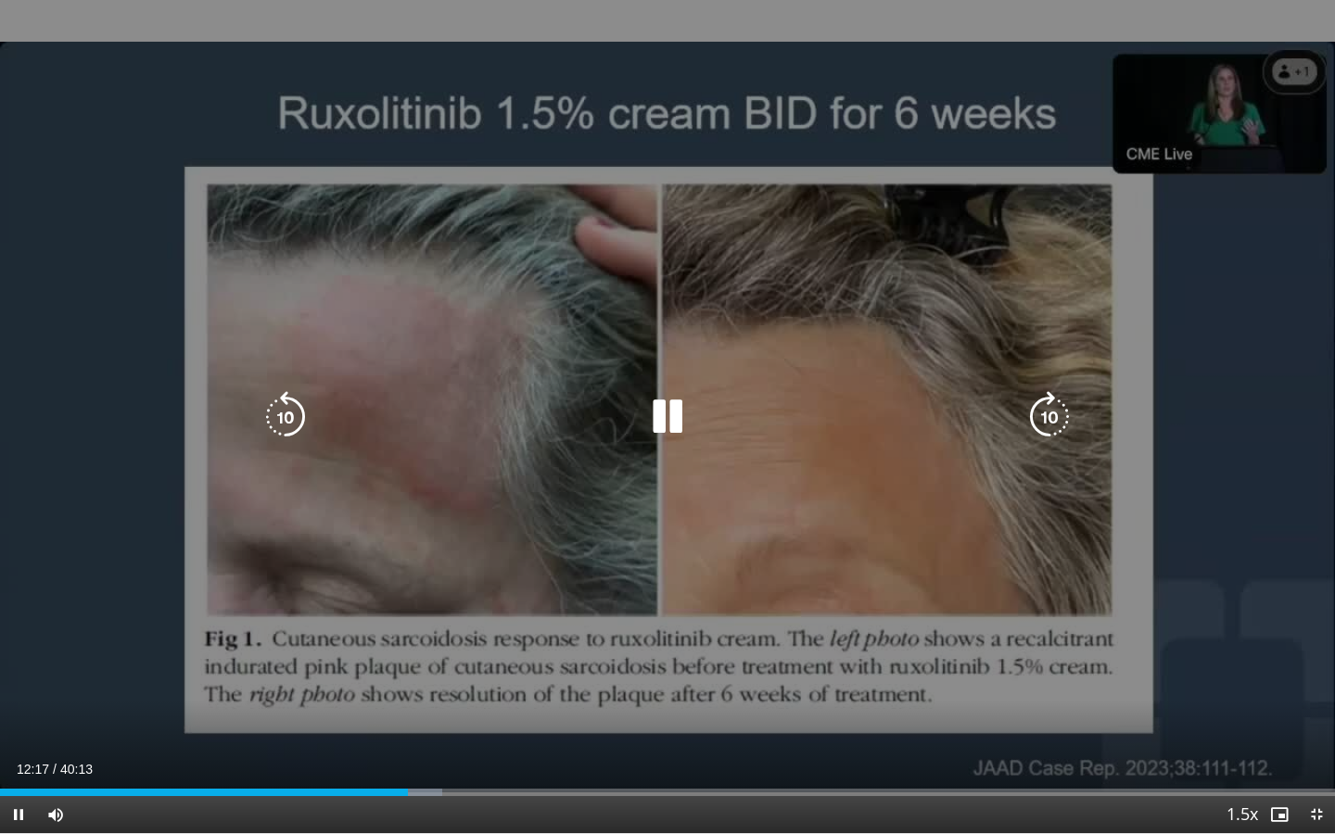
click at [662, 415] on icon "Video Player" at bounding box center [668, 417] width 52 height 52
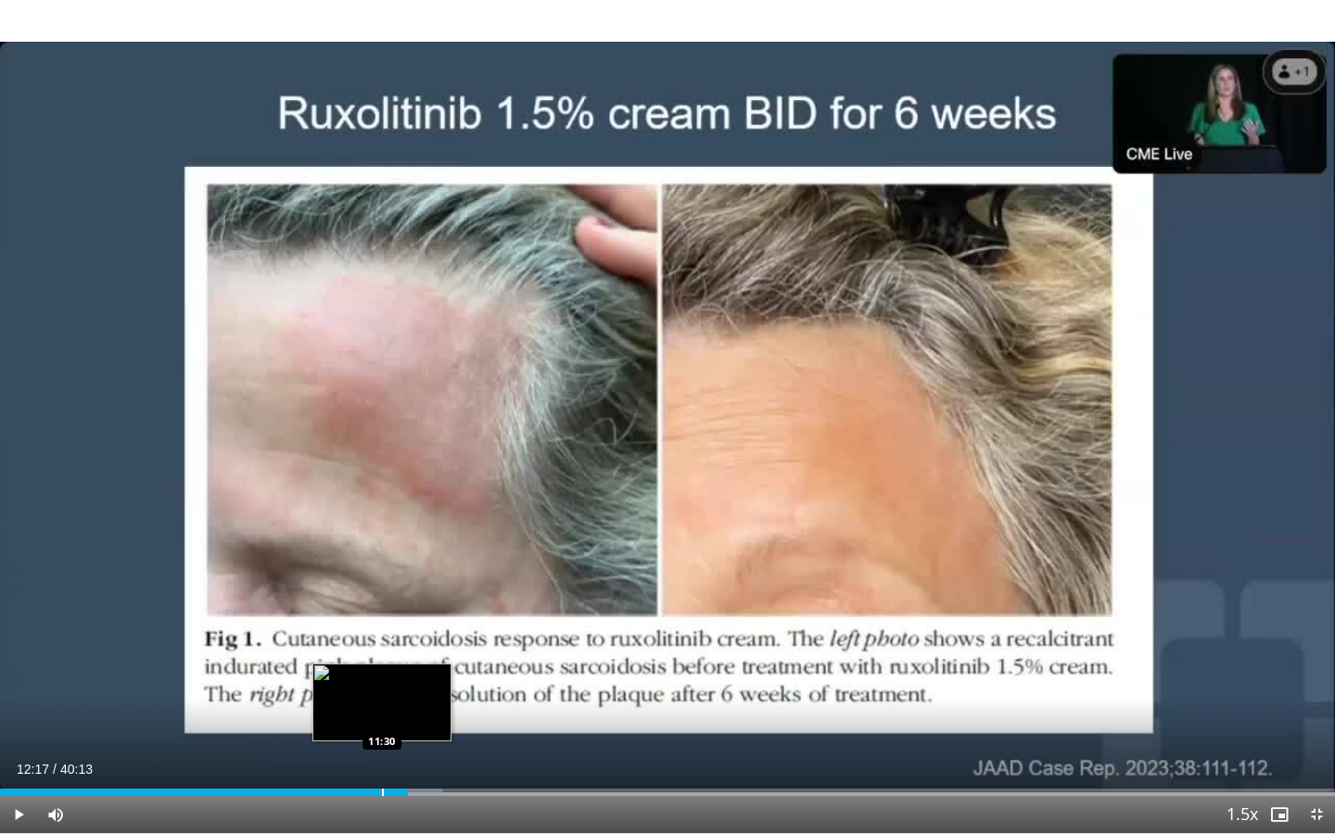
click at [382, 678] on div "Progress Bar" at bounding box center [383, 792] width 2 height 7
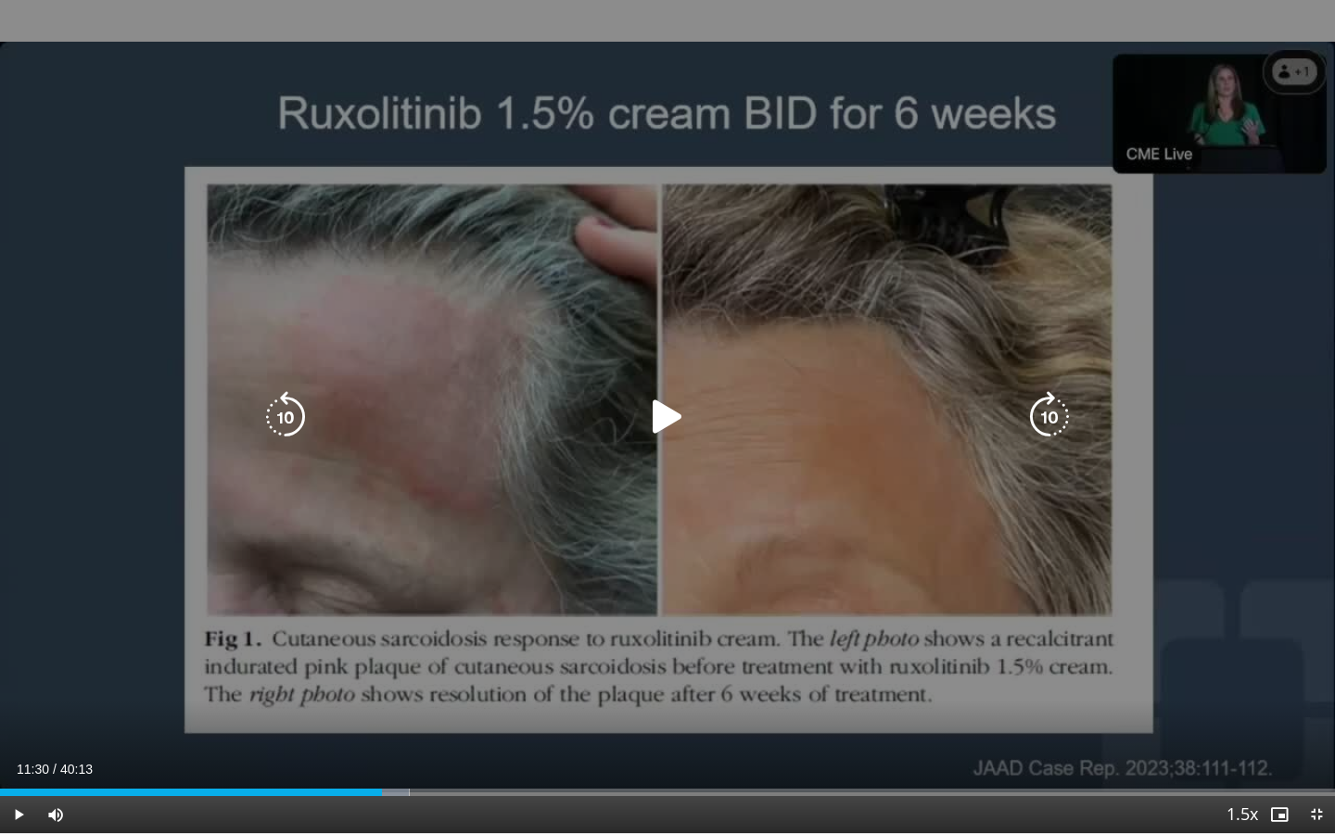
click at [668, 416] on icon "Video Player" at bounding box center [668, 417] width 52 height 52
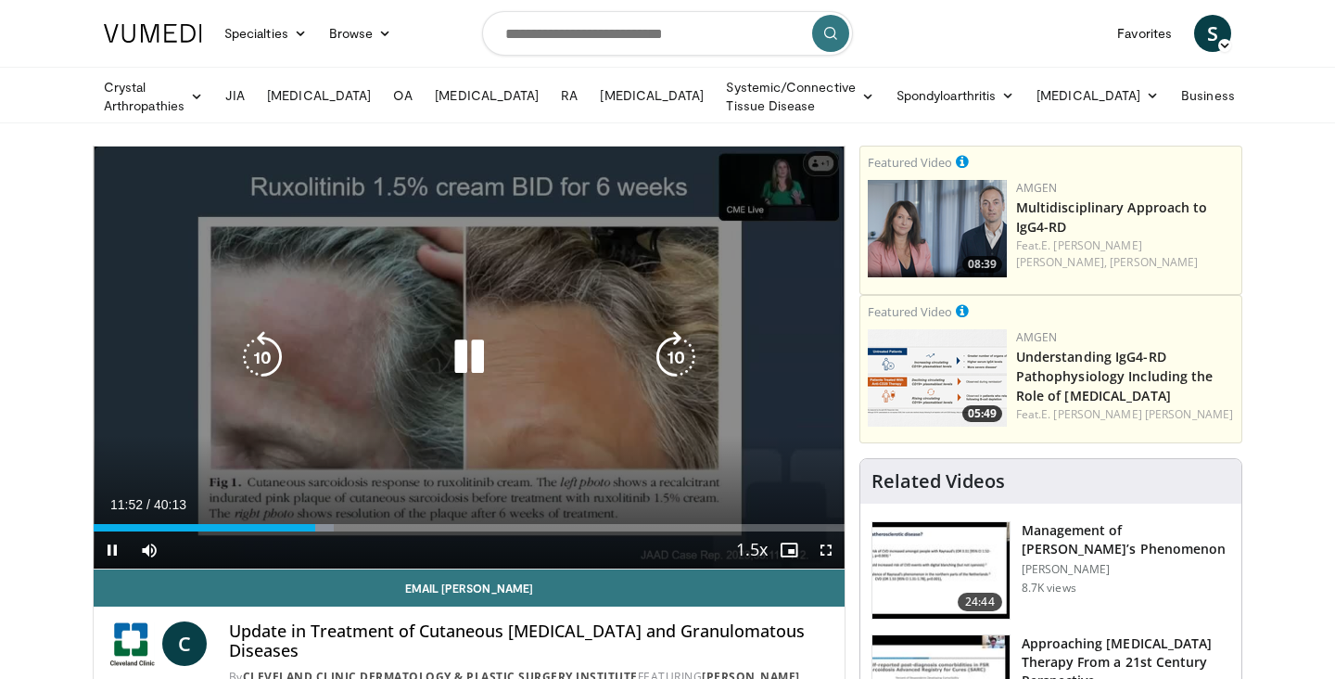
click at [475, 351] on icon "Video Player" at bounding box center [469, 357] width 52 height 52
click at [474, 351] on icon "Video Player" at bounding box center [469, 357] width 52 height 52
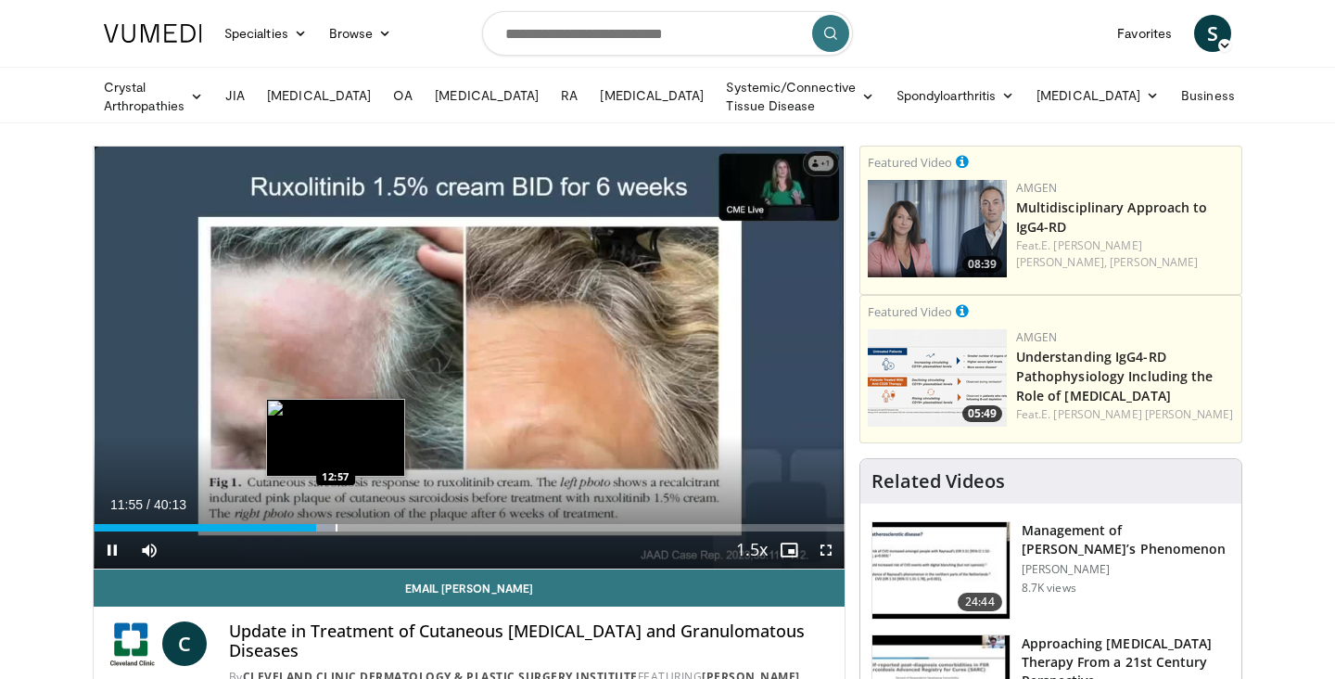
click at [336, 524] on div "Progress Bar" at bounding box center [337, 527] width 2 height 7
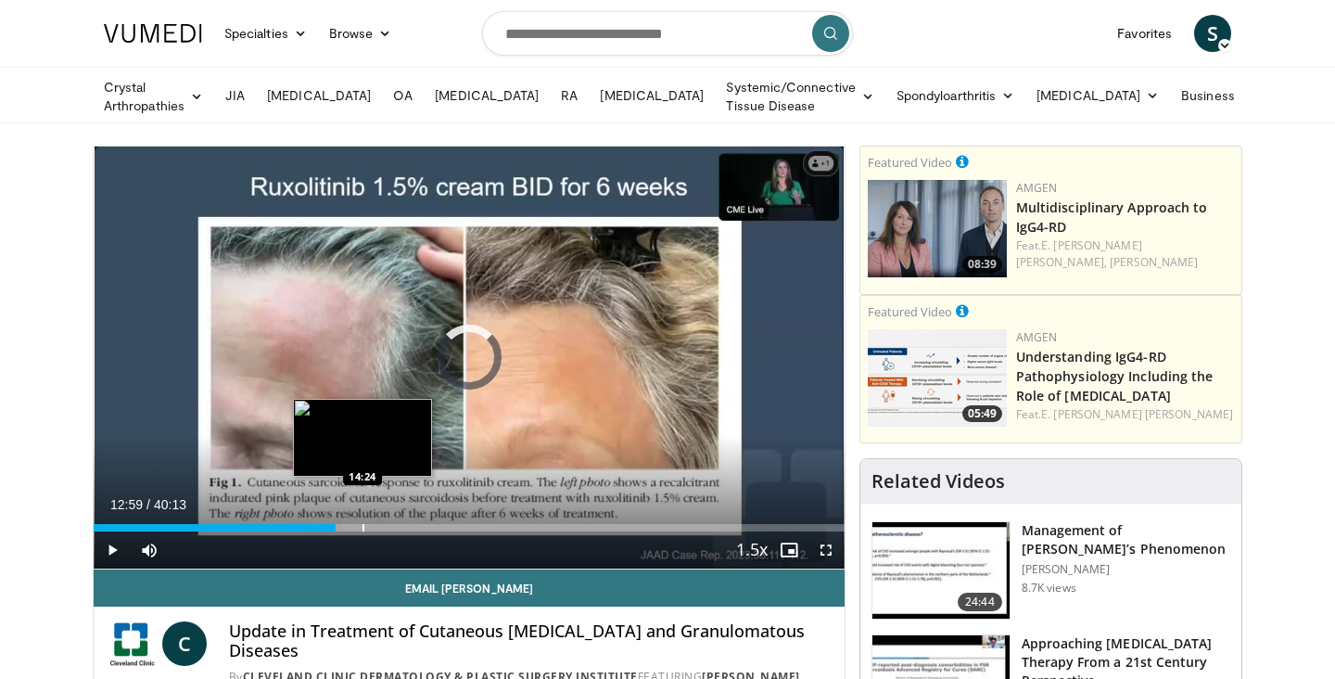
click at [362, 527] on div "Progress Bar" at bounding box center [363, 527] width 2 height 7
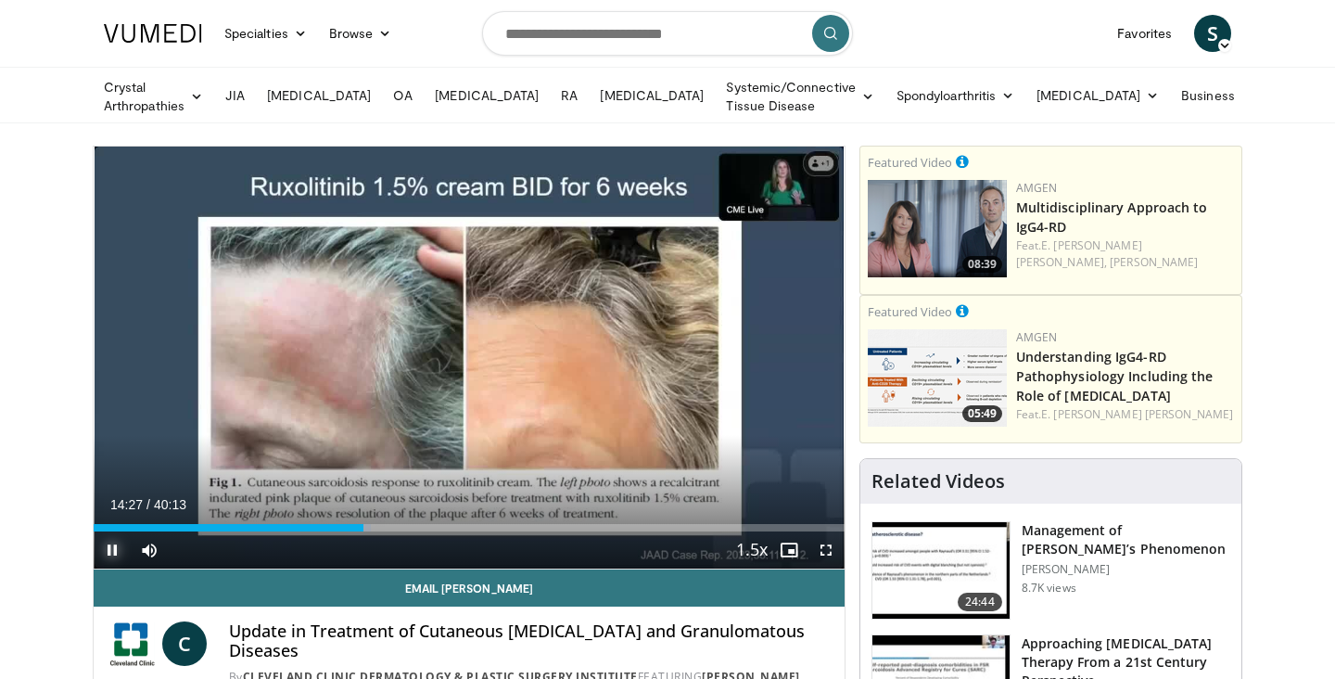
click at [111, 546] on span "Video Player" at bounding box center [112, 549] width 37 height 37
